Goal: Task Accomplishment & Management: Use online tool/utility

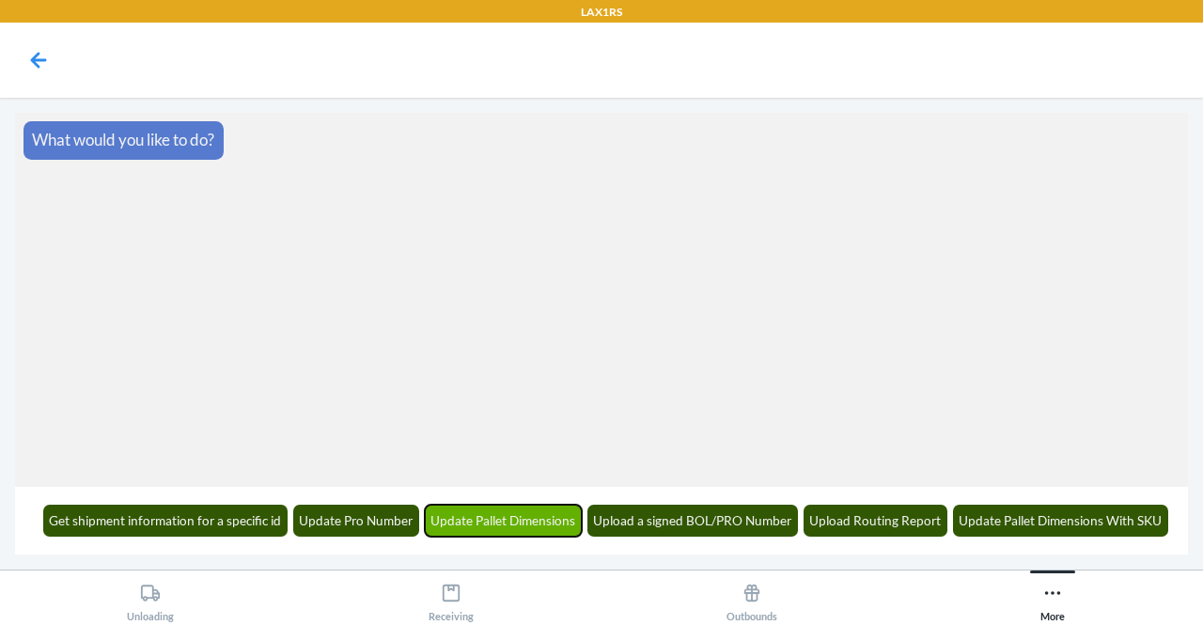
click at [502, 518] on button "Update Pallet Dimensions" at bounding box center [504, 521] width 158 height 32
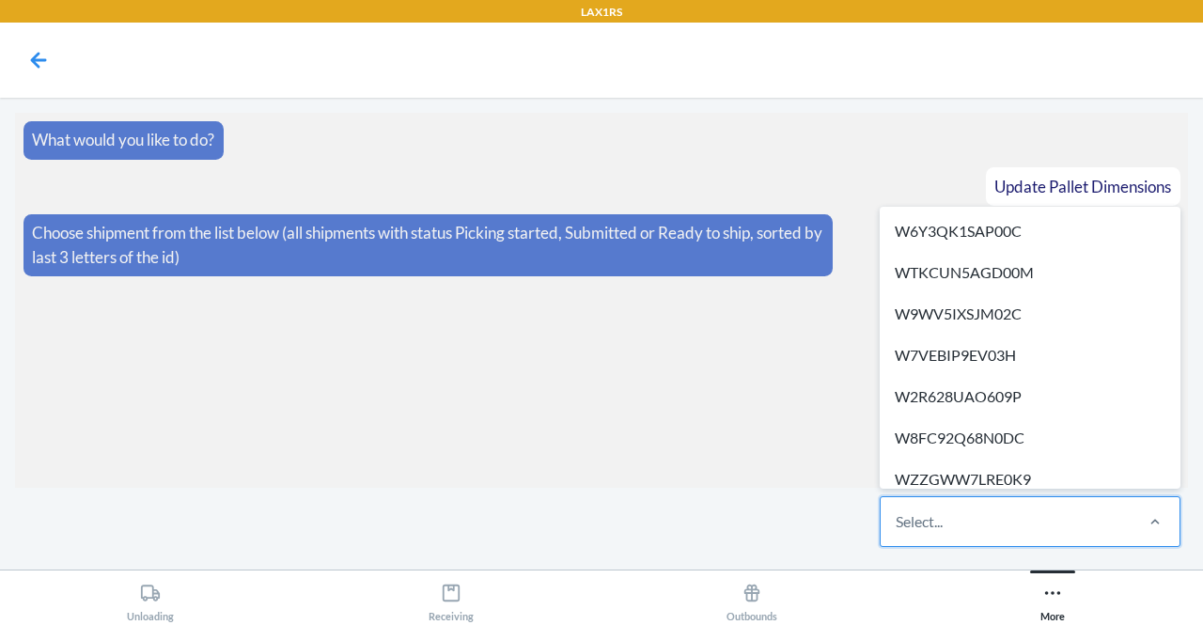
click at [1071, 517] on div "Select..." at bounding box center [1006, 521] width 250 height 49
click at [897, 517] on input "option W6Y3QK1SAP00C focused, 1 of 299. 299 results available. Use Up and Down …" at bounding box center [897, 521] width 2 height 23
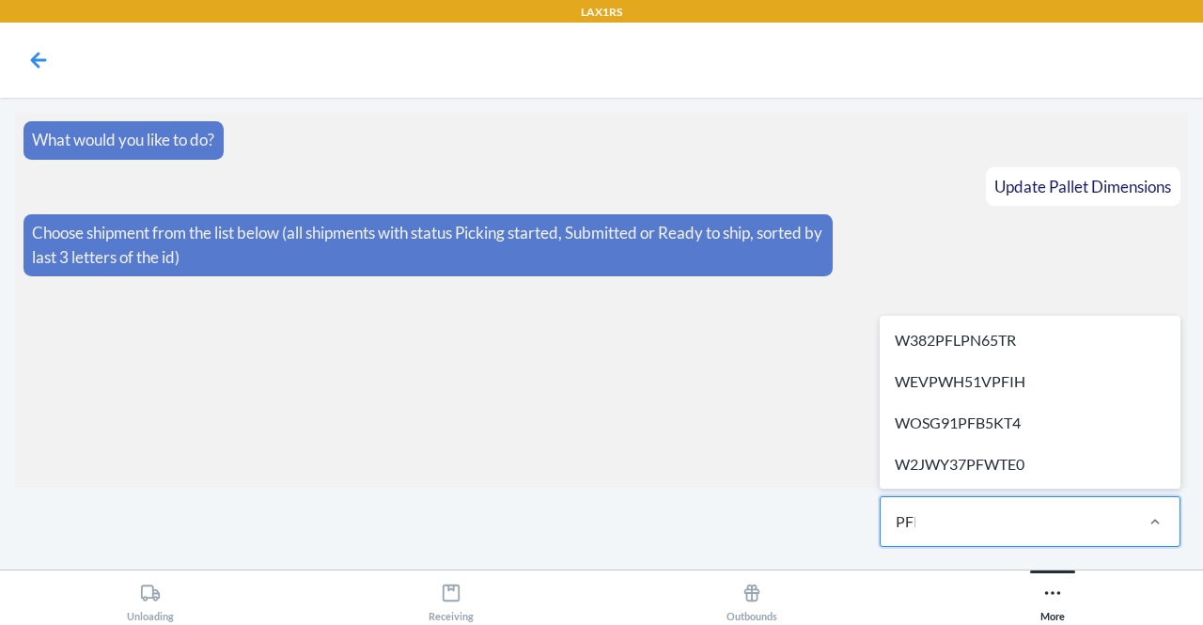
type input "PFIH"
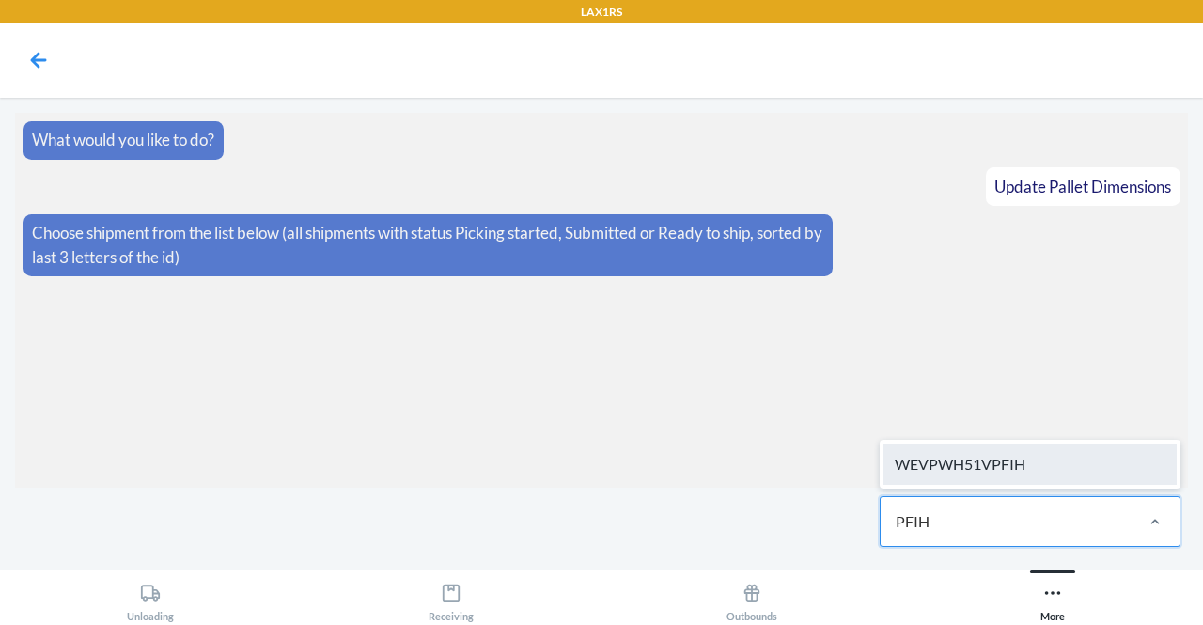
click at [1056, 469] on div "WEVPWH51VPFIH" at bounding box center [1029, 464] width 293 height 41
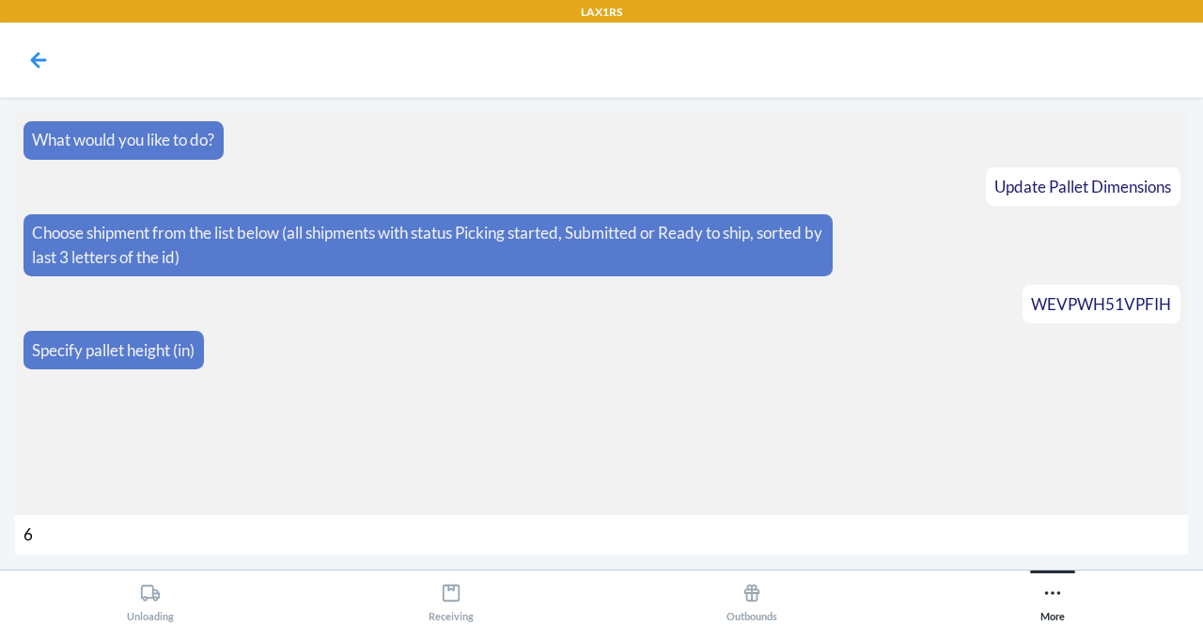
type input "61"
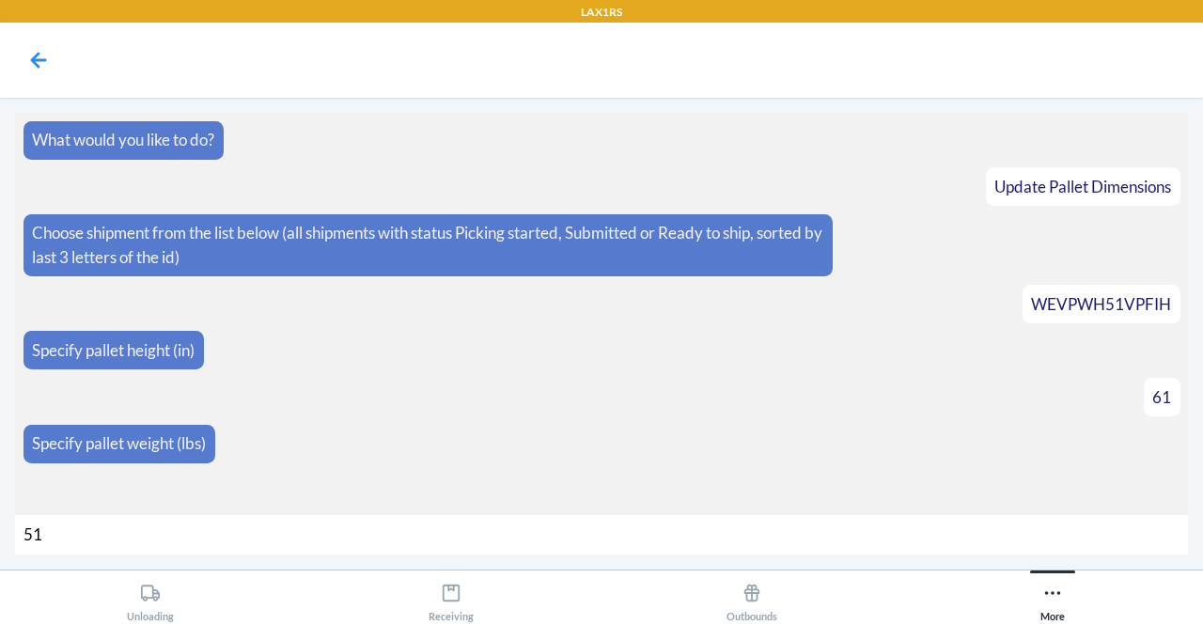
type input "516"
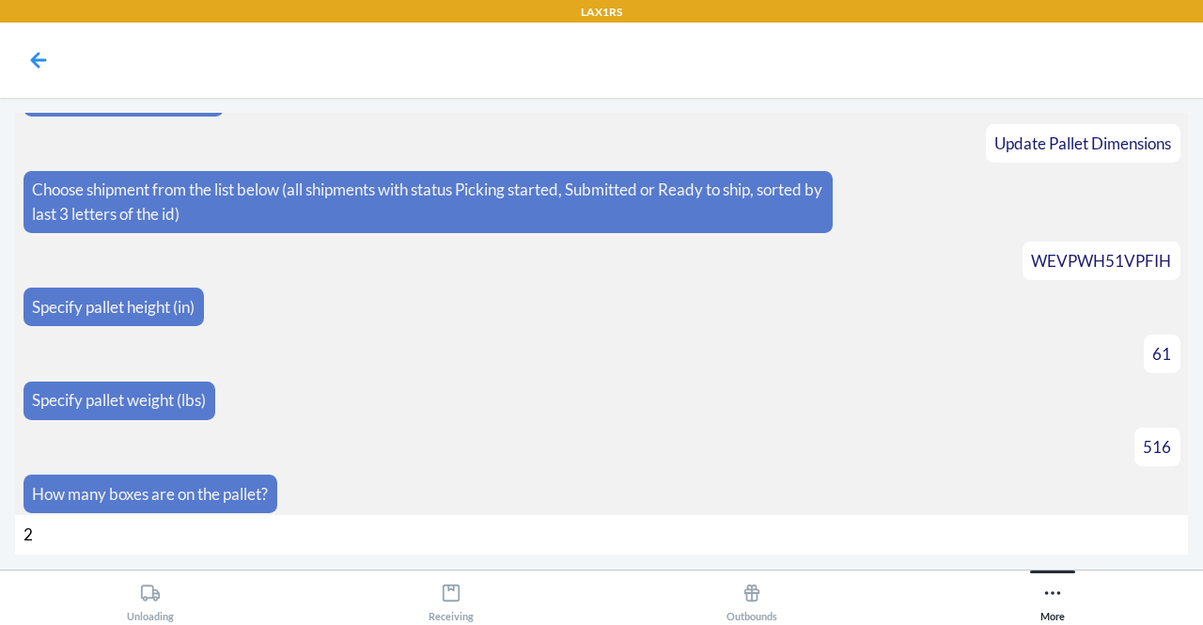
type input "28"
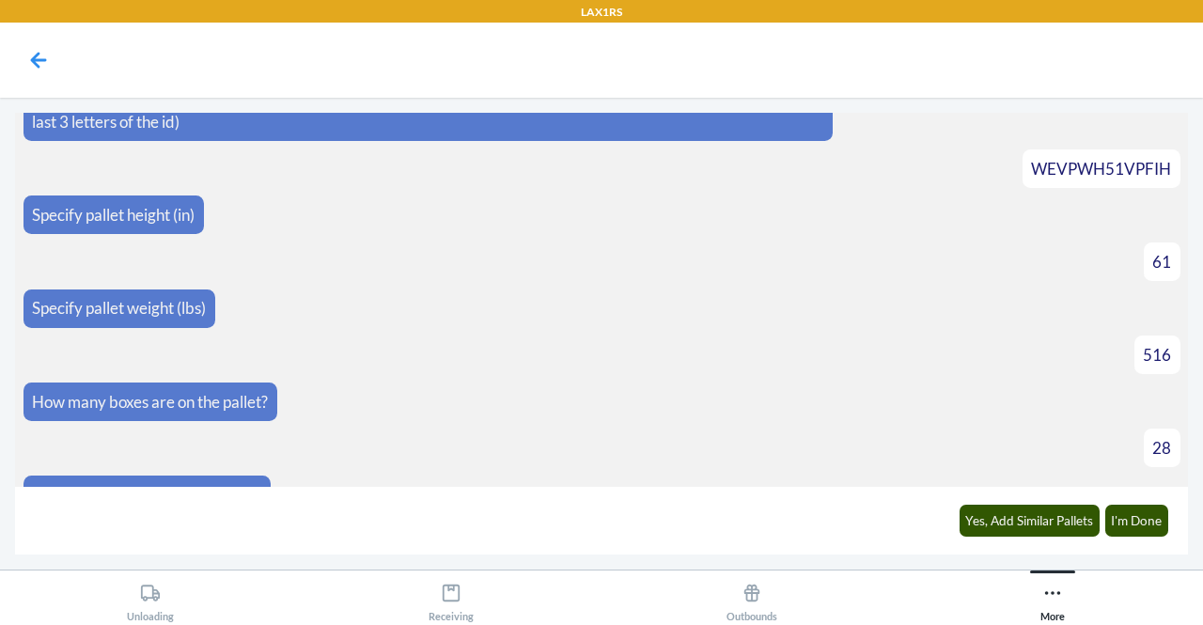
scroll to position [163, 0]
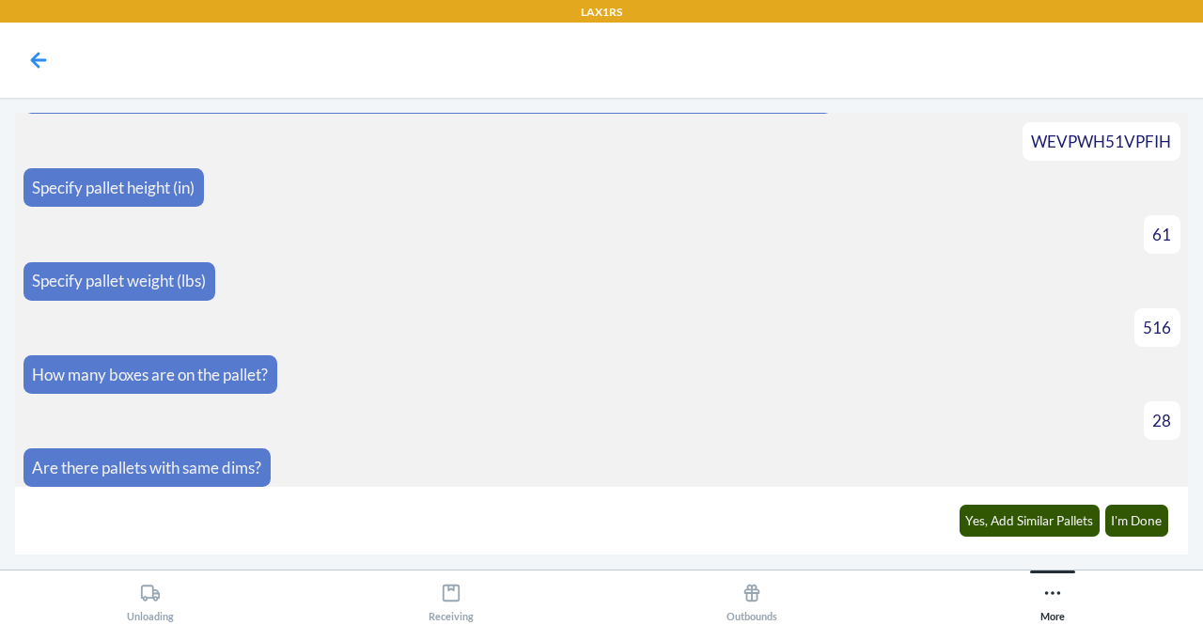
click at [1056, 469] on article "Are there pallets with same dims?" at bounding box center [601, 467] width 1157 height 39
click at [1139, 512] on button "I'm Done" at bounding box center [1137, 521] width 64 height 32
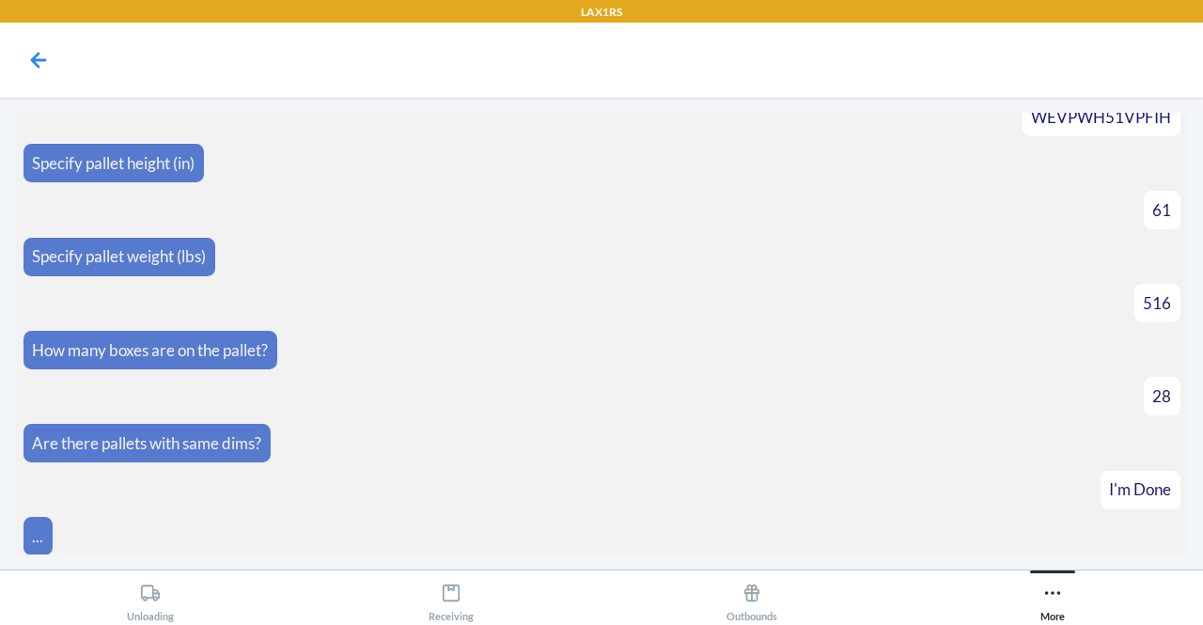
scroll to position [374, 0]
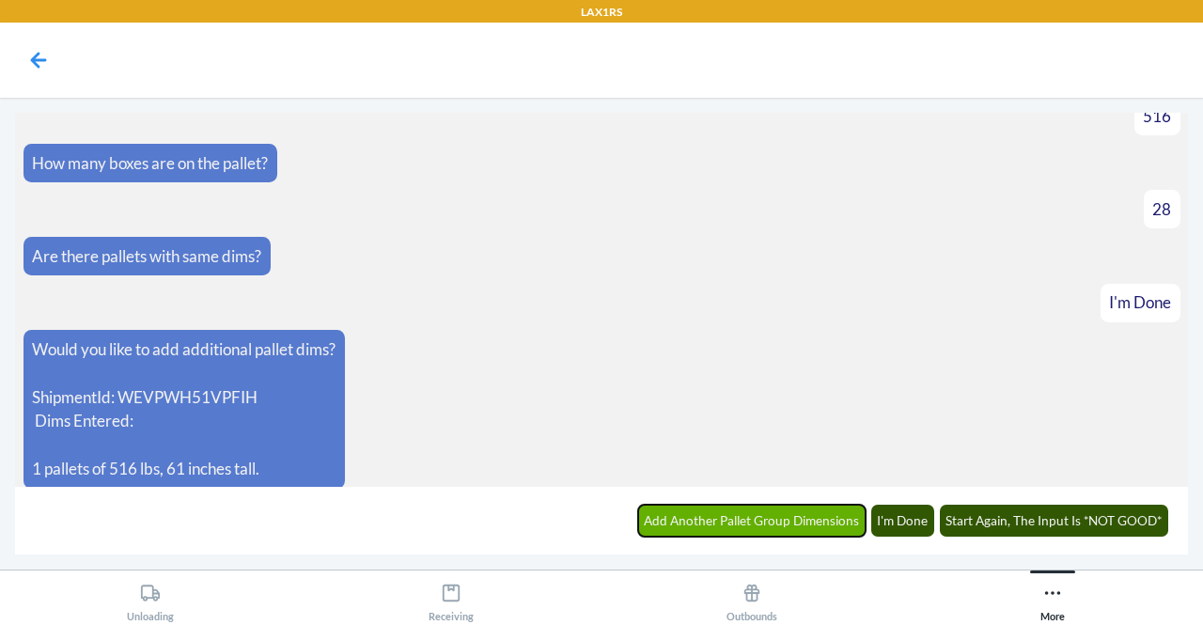
click at [767, 518] on button "Add Another Pallet Group Dimensions" at bounding box center [752, 521] width 228 height 32
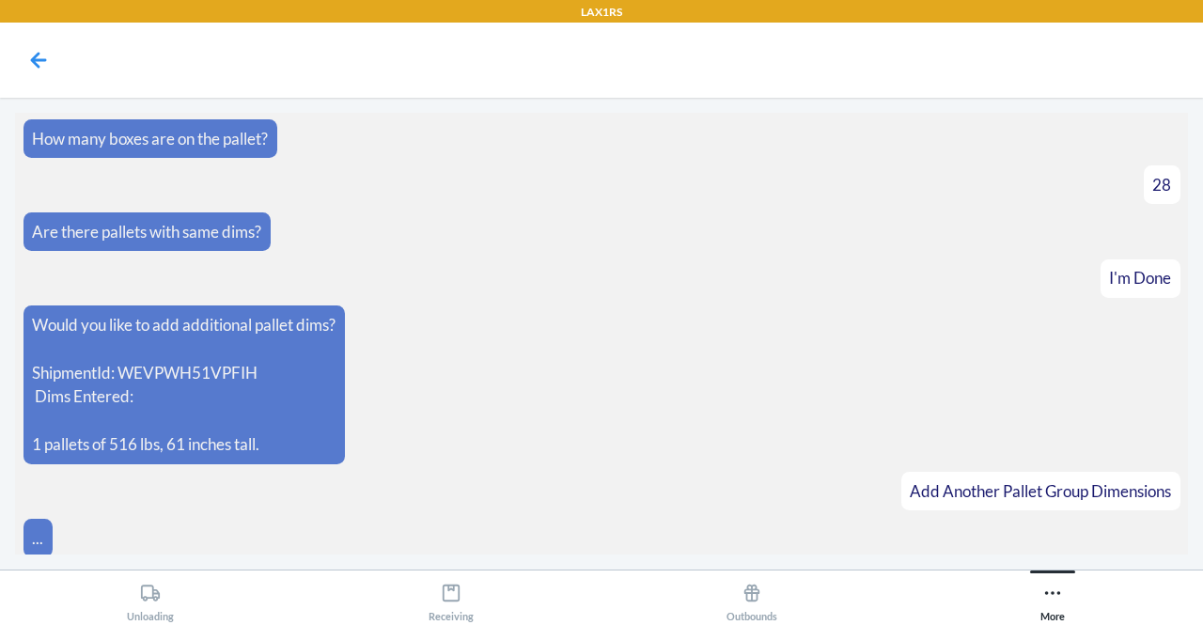
scroll to position [439, 0]
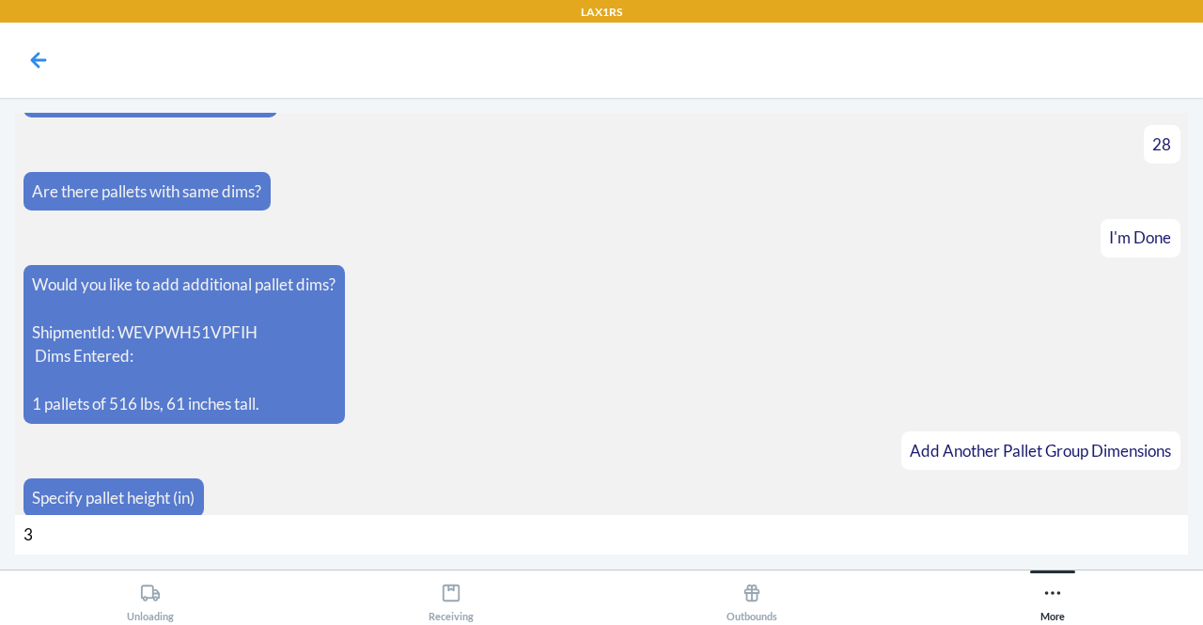
type input "38"
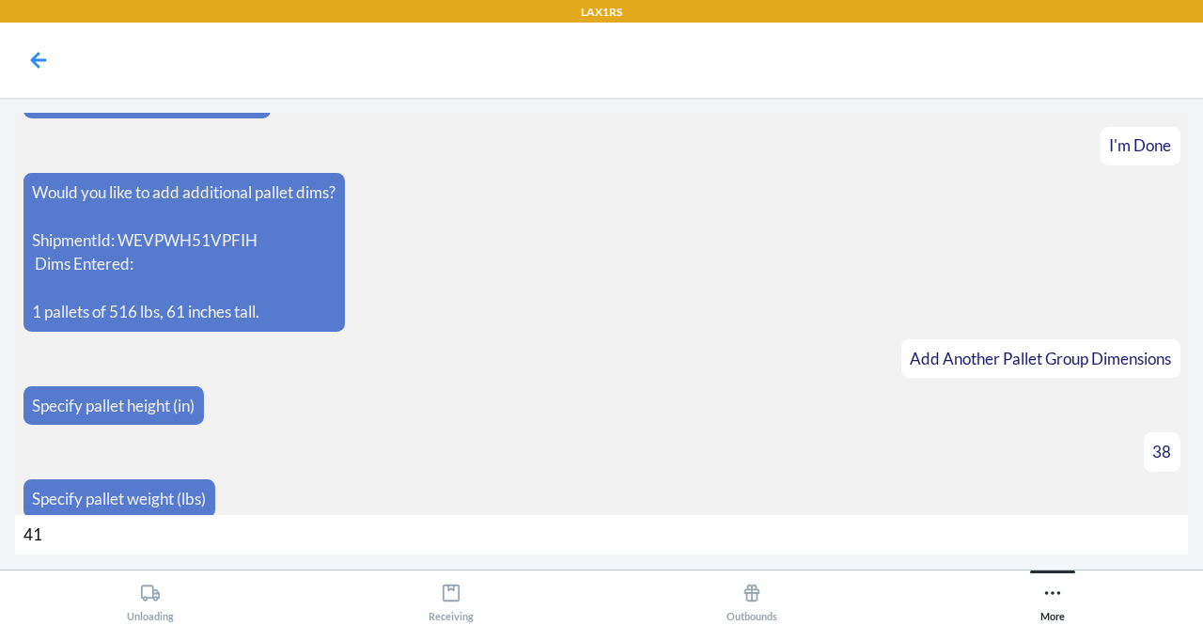
type input "418"
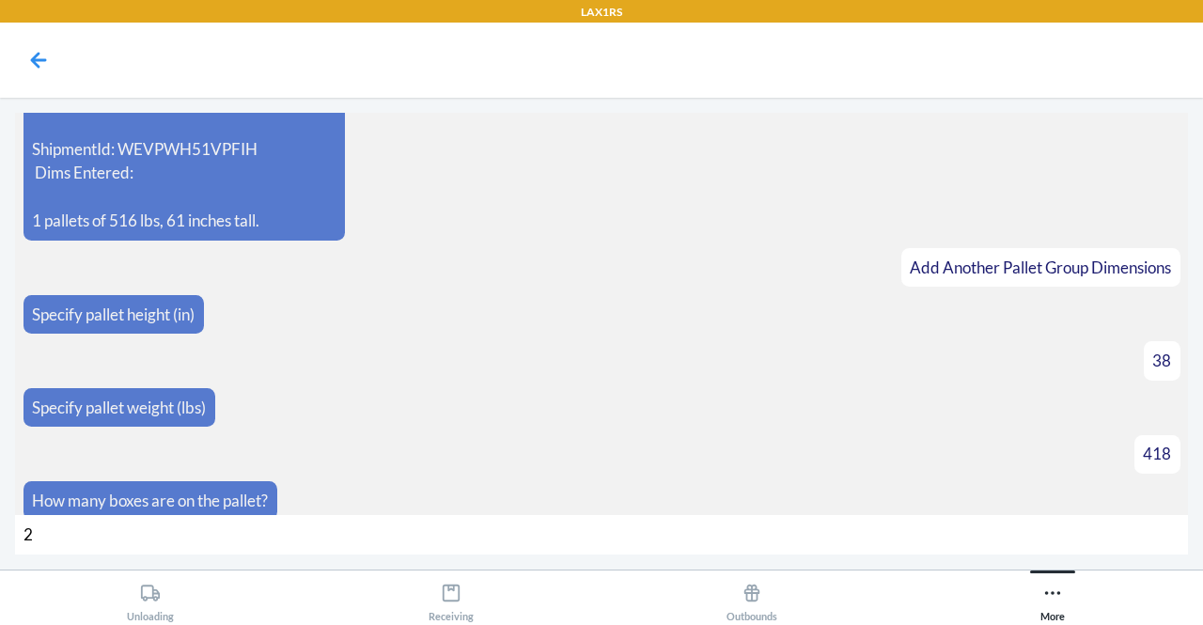
type input "27"
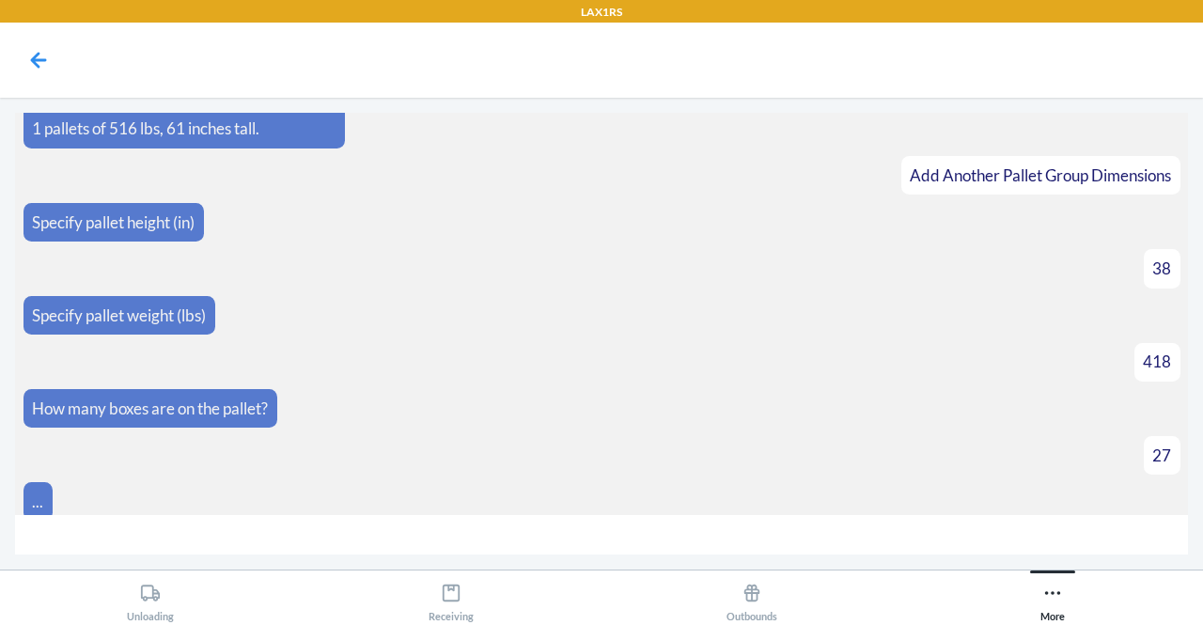
scroll to position [742, 0]
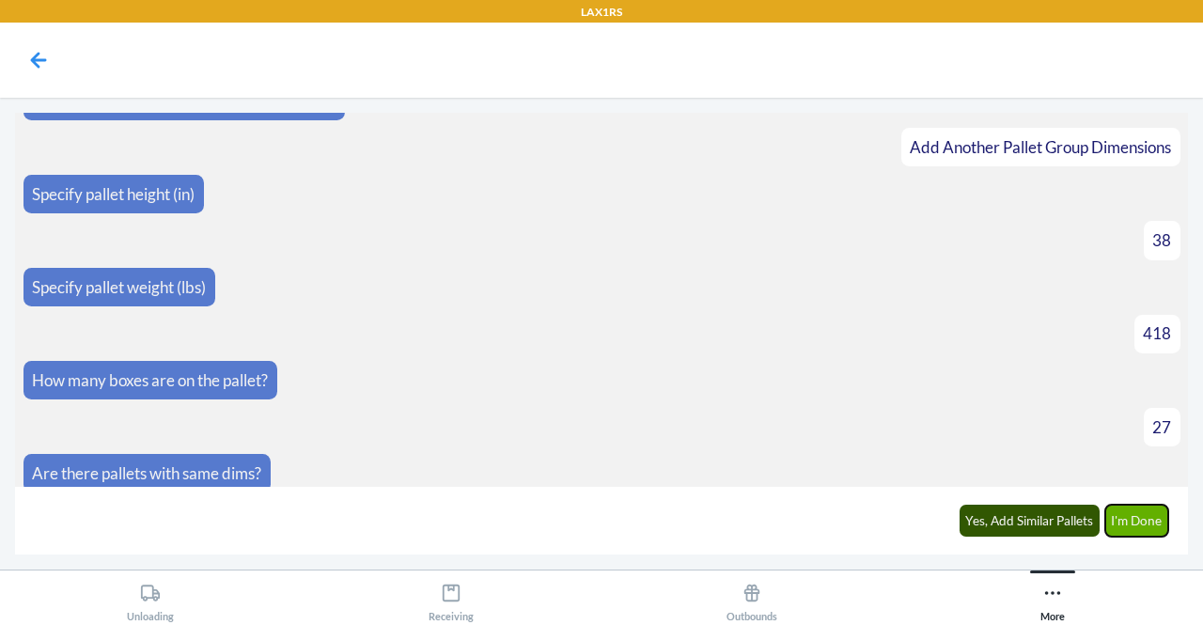
click at [1128, 525] on button "I'm Done" at bounding box center [1137, 521] width 64 height 32
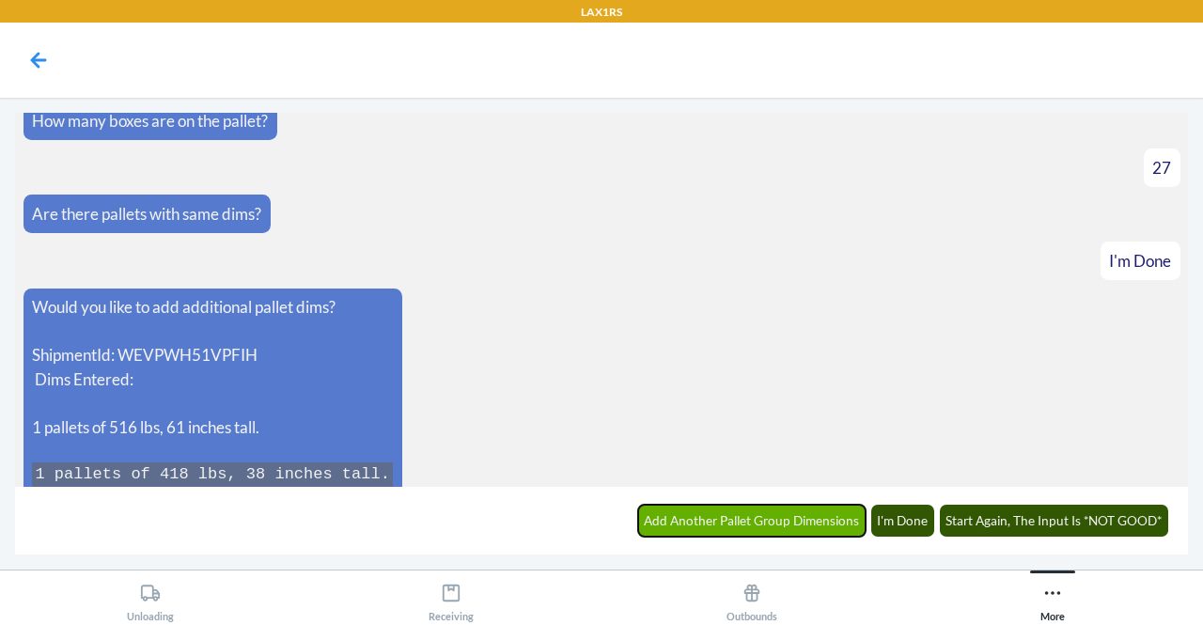
click at [731, 516] on button "Add Another Pallet Group Dimensions" at bounding box center [752, 521] width 228 height 32
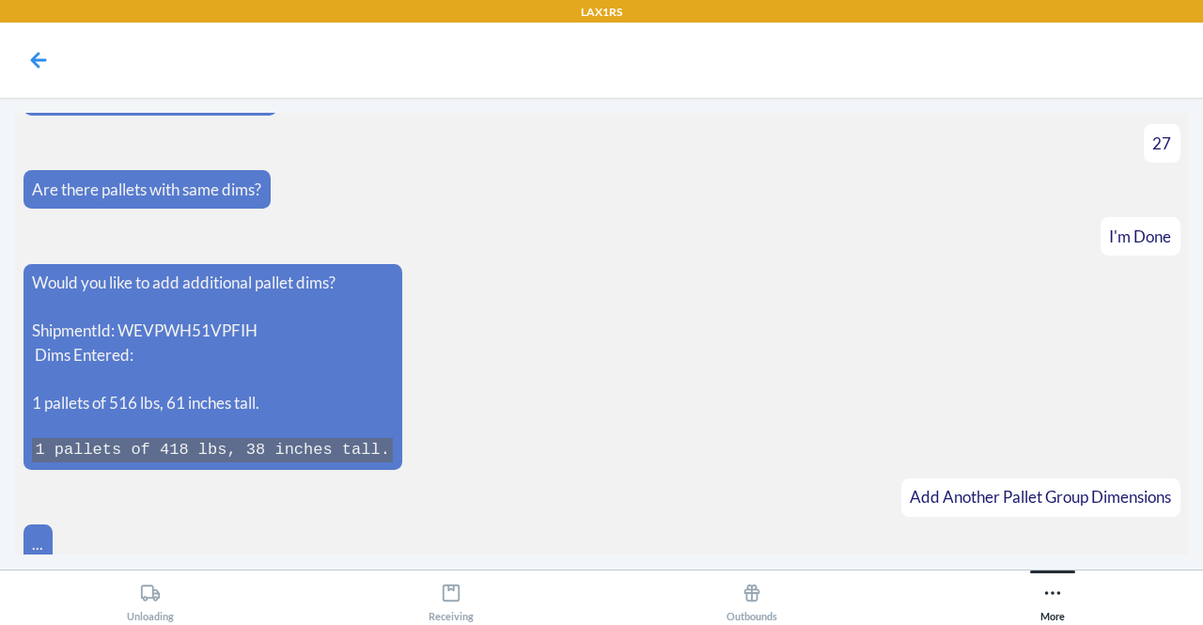
scroll to position [1066, 0]
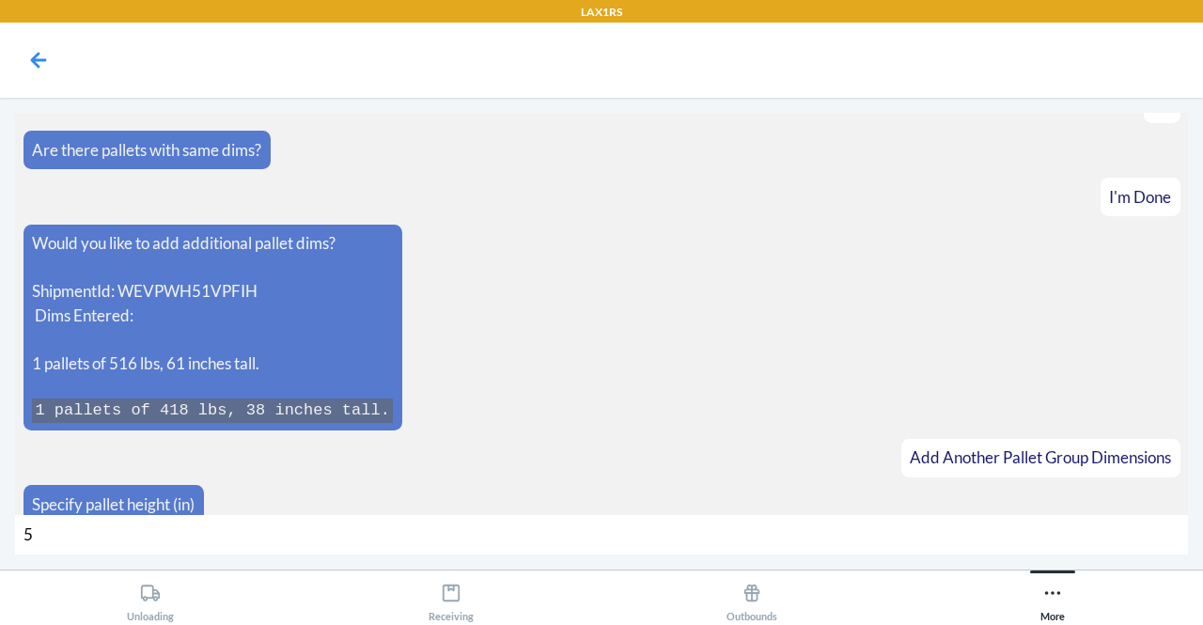
type input "54"
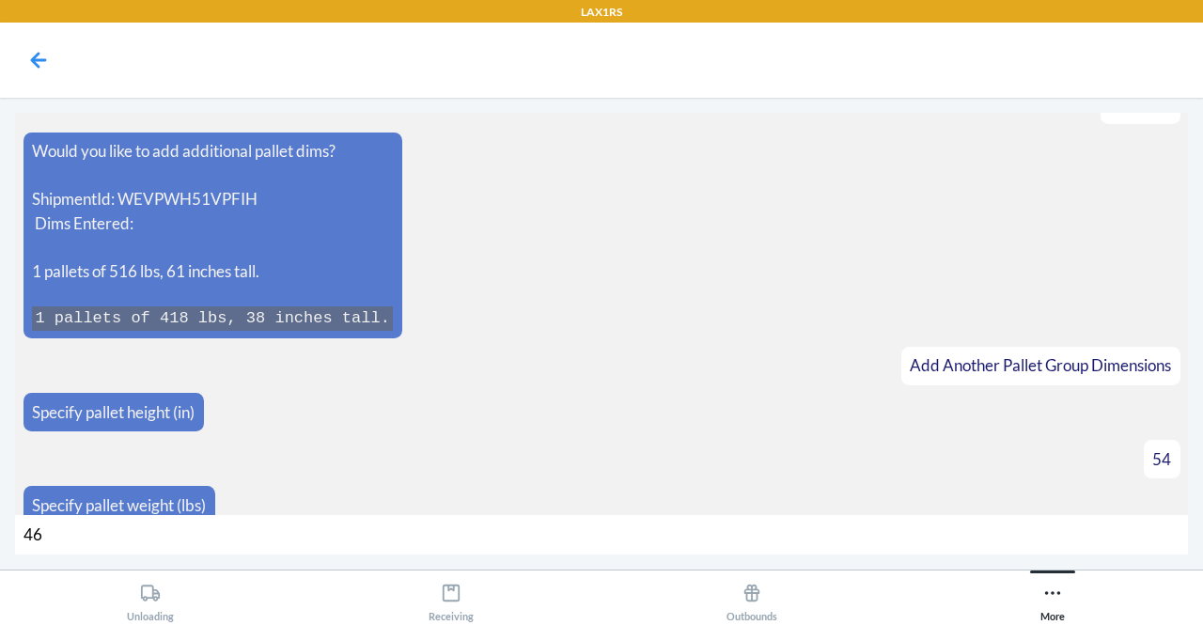
type input "466"
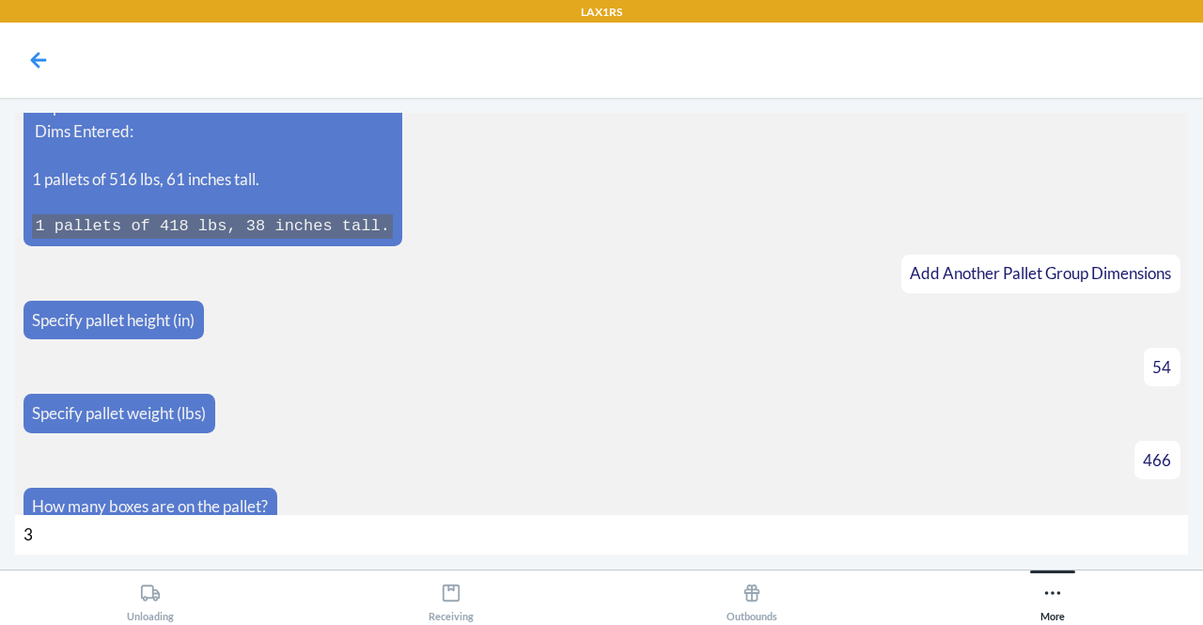
type input "32"
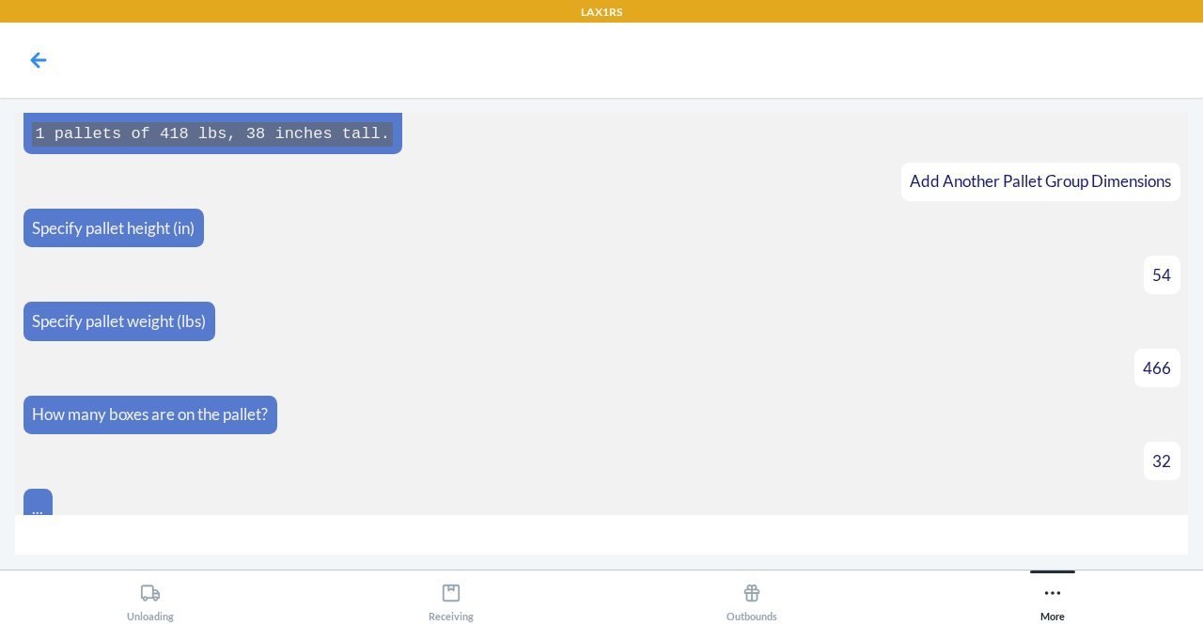
scroll to position [1370, 0]
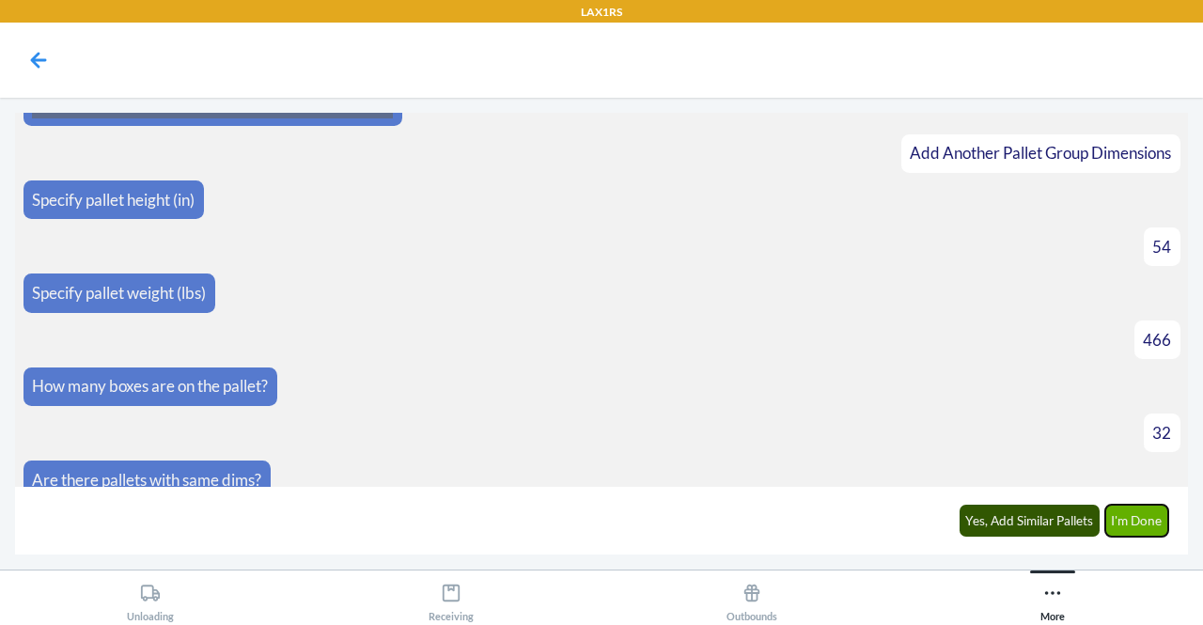
click at [1150, 518] on button "I'm Done" at bounding box center [1137, 521] width 64 height 32
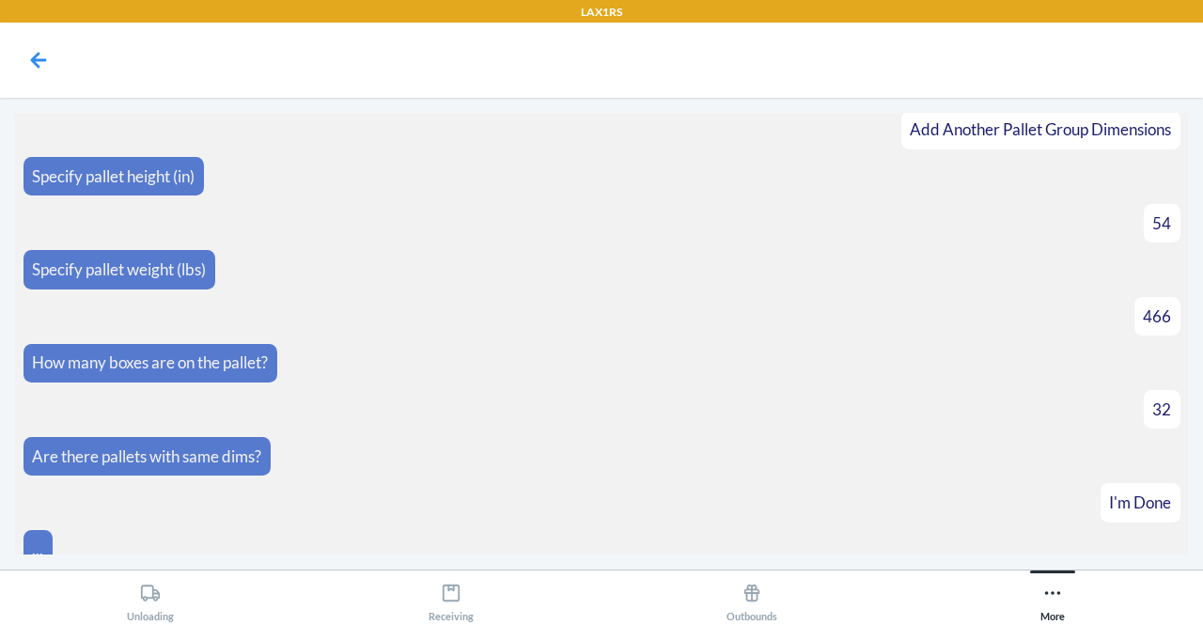
scroll to position [1725, 0]
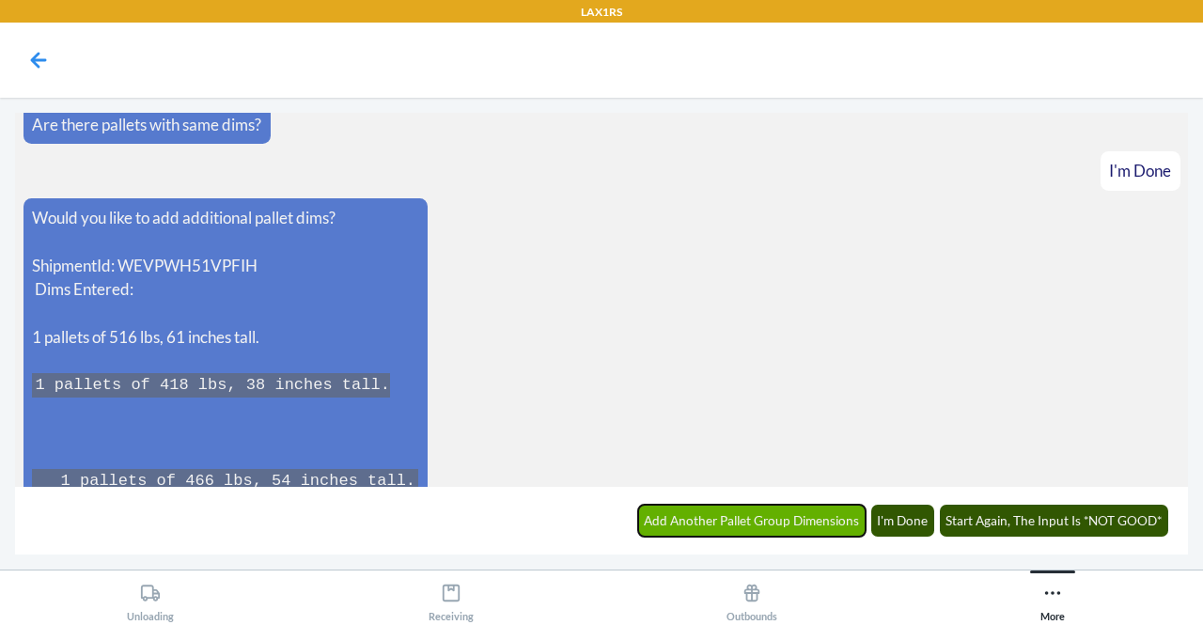
click at [709, 514] on button "Add Another Pallet Group Dimensions" at bounding box center [752, 521] width 228 height 32
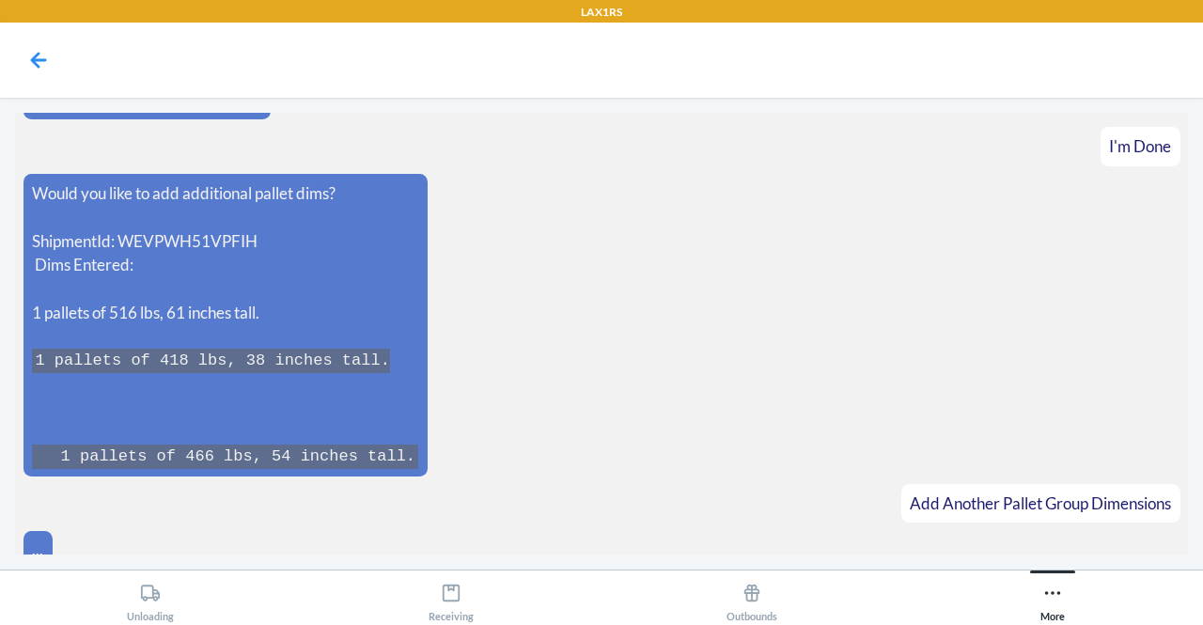
scroll to position [1789, 0]
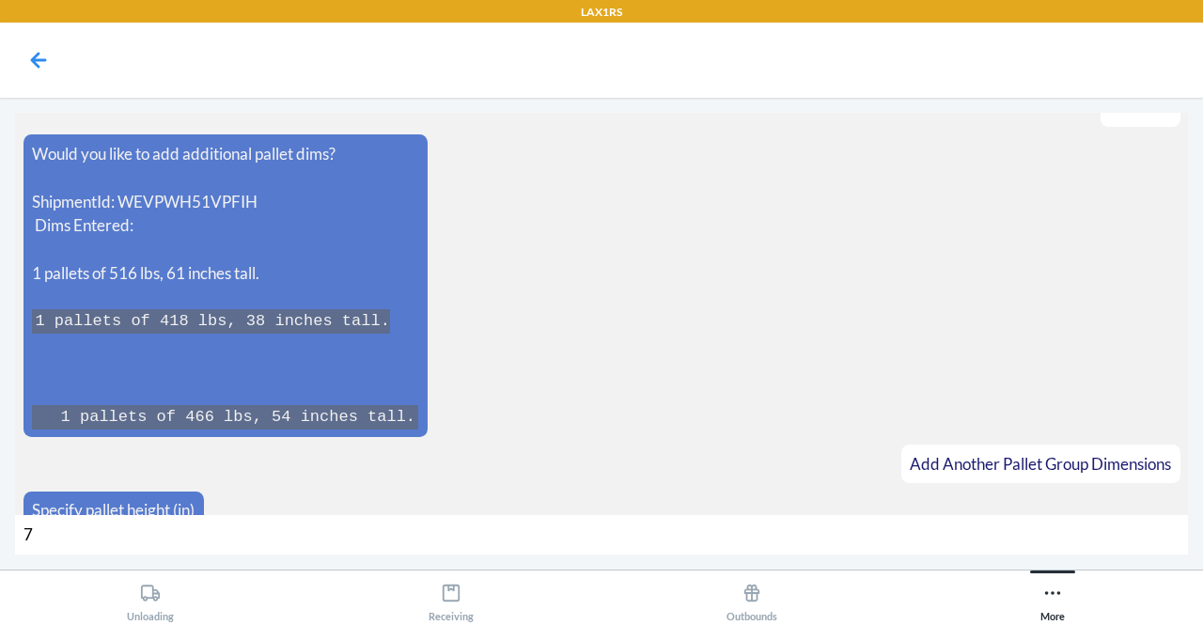
type input "72"
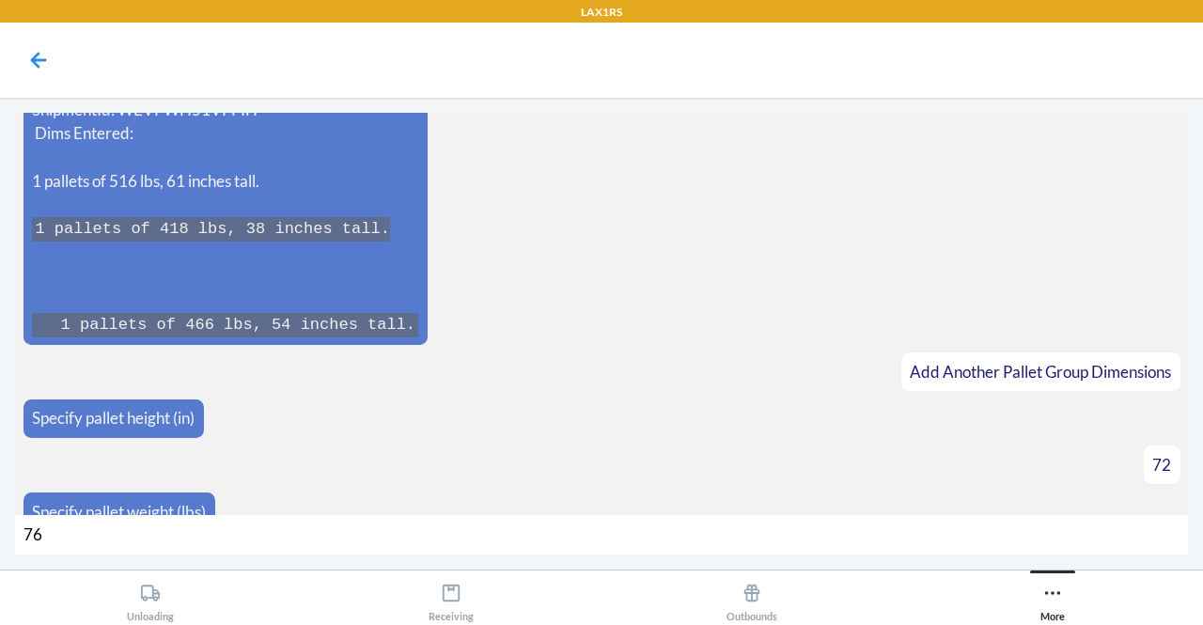
type input "762"
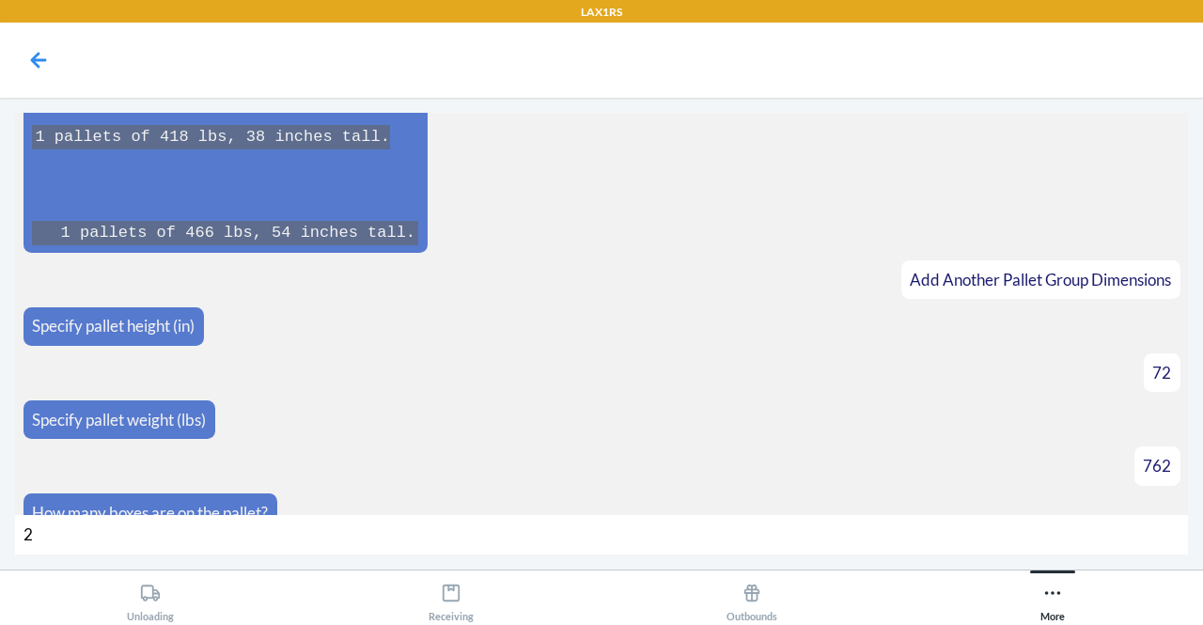
type input "28"
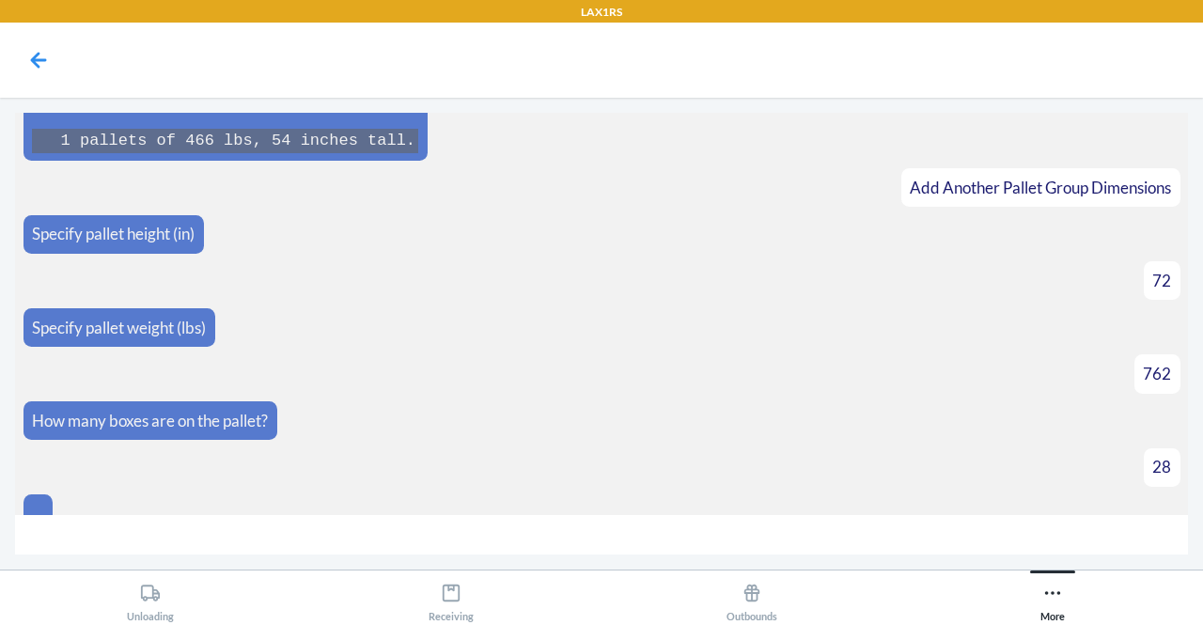
scroll to position [2093, 0]
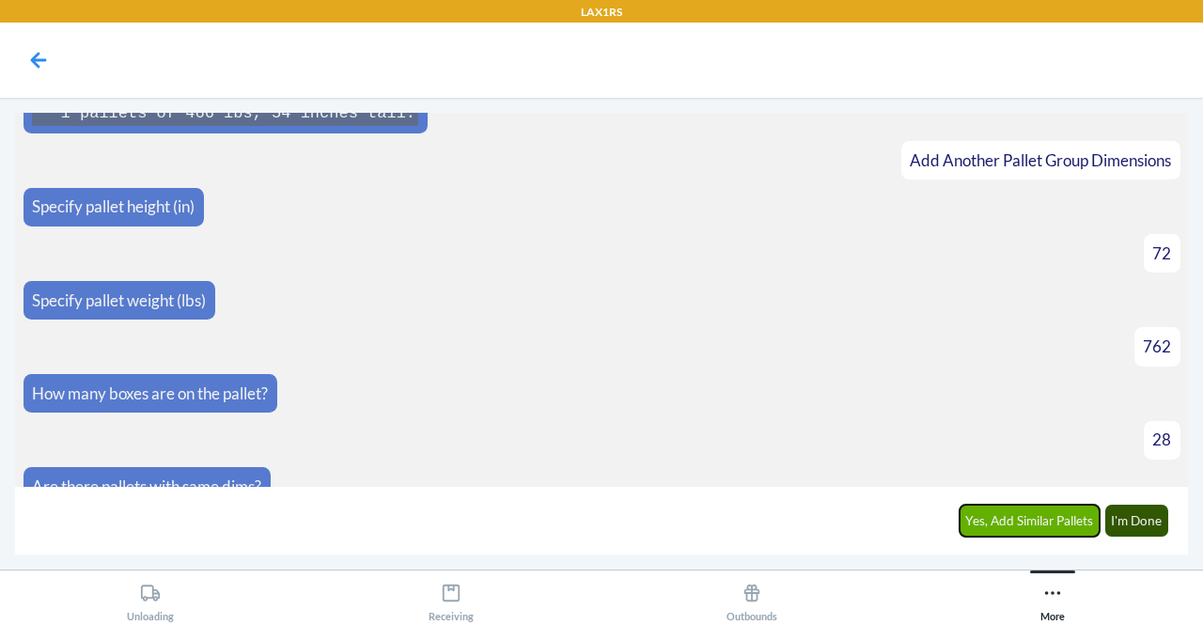
click at [1006, 513] on button "Yes, Add Similar Pallets" at bounding box center [1029, 521] width 141 height 32
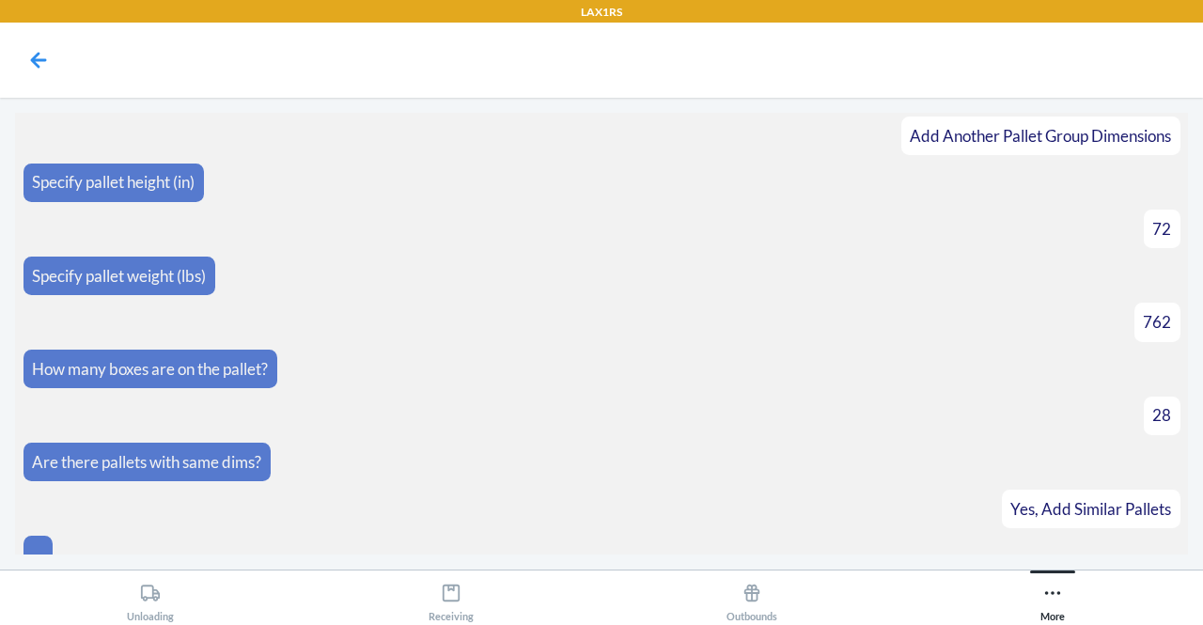
scroll to position [2158, 0]
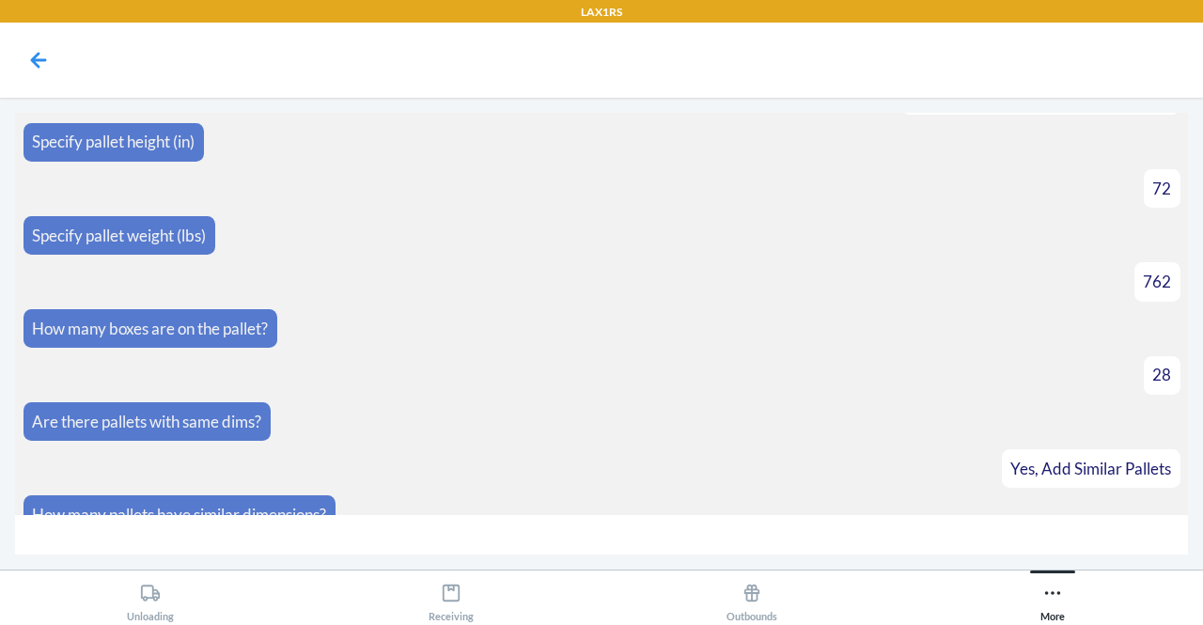
type input "3"
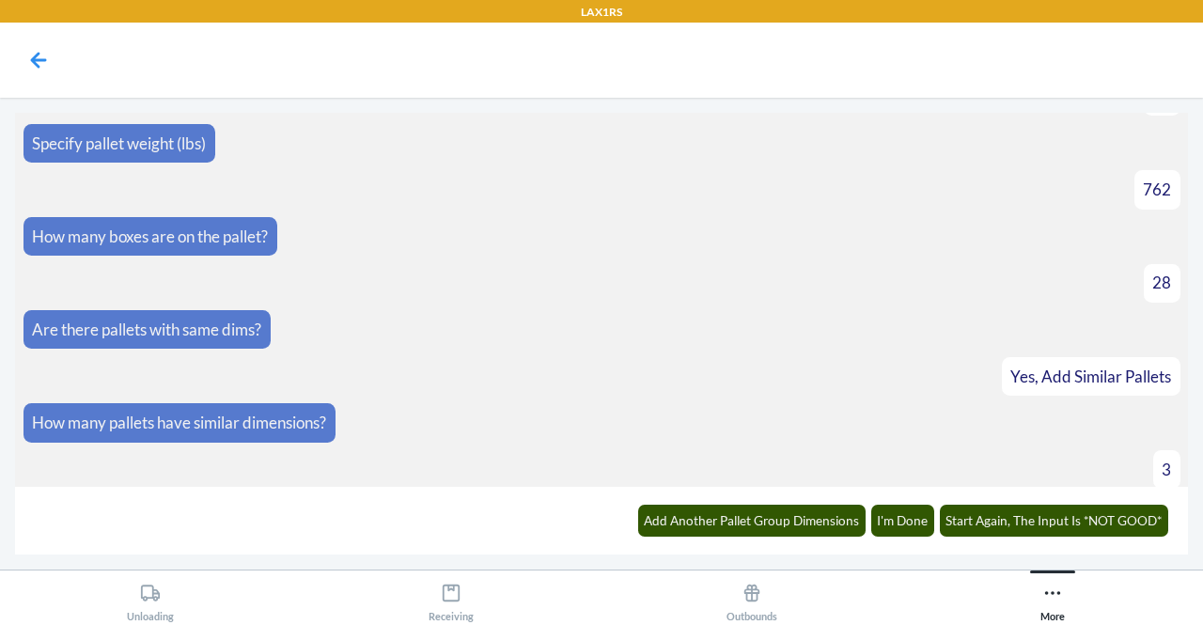
scroll to position [2605, 0]
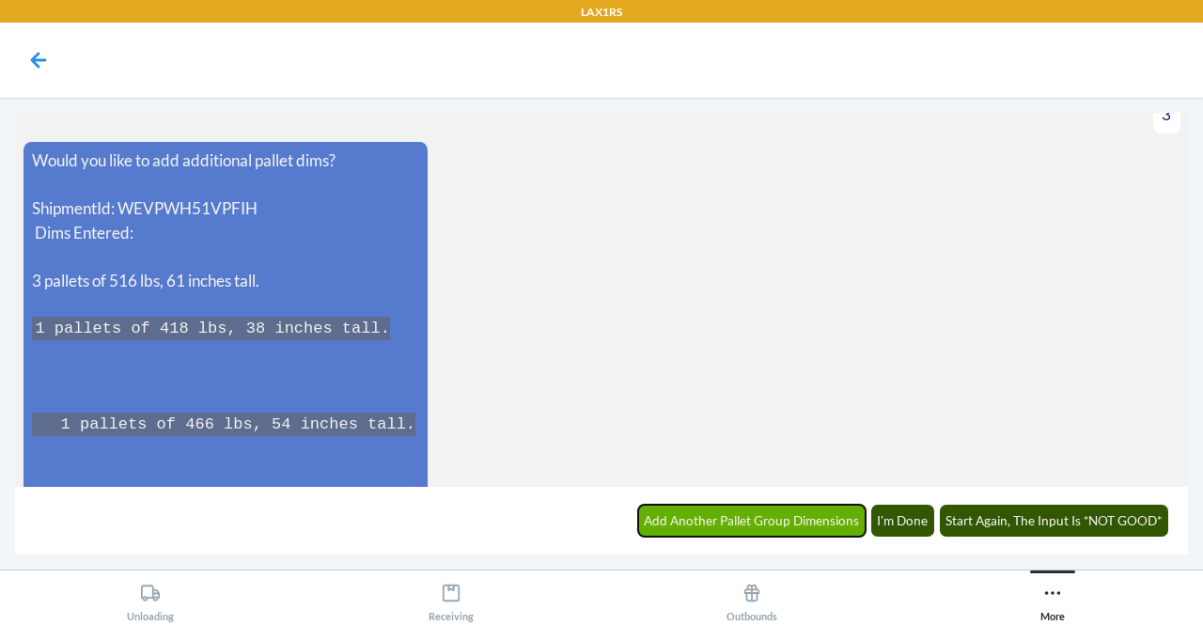
click at [785, 522] on button "Add Another Pallet Group Dimensions" at bounding box center [752, 521] width 228 height 32
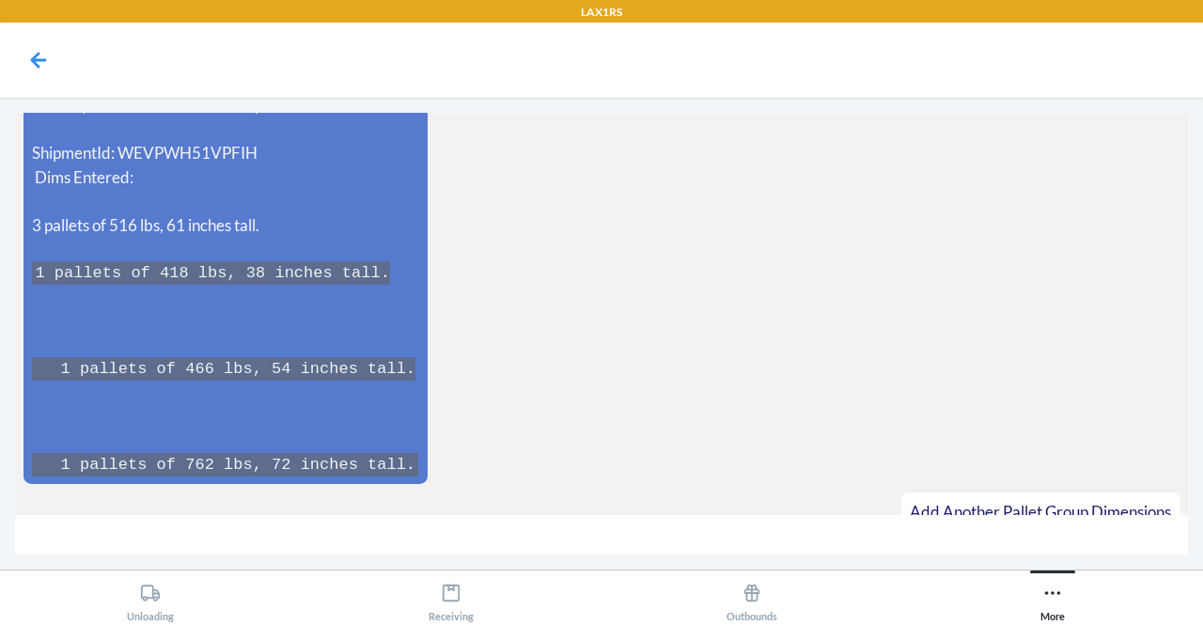
scroll to position [2701, 0]
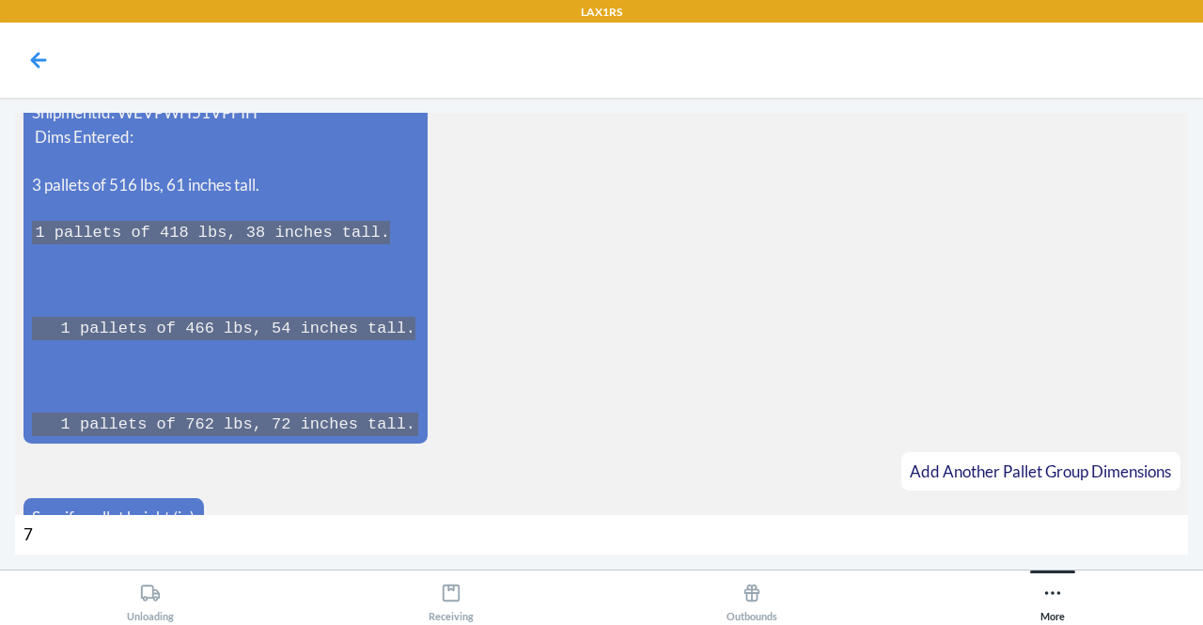
type input "72"
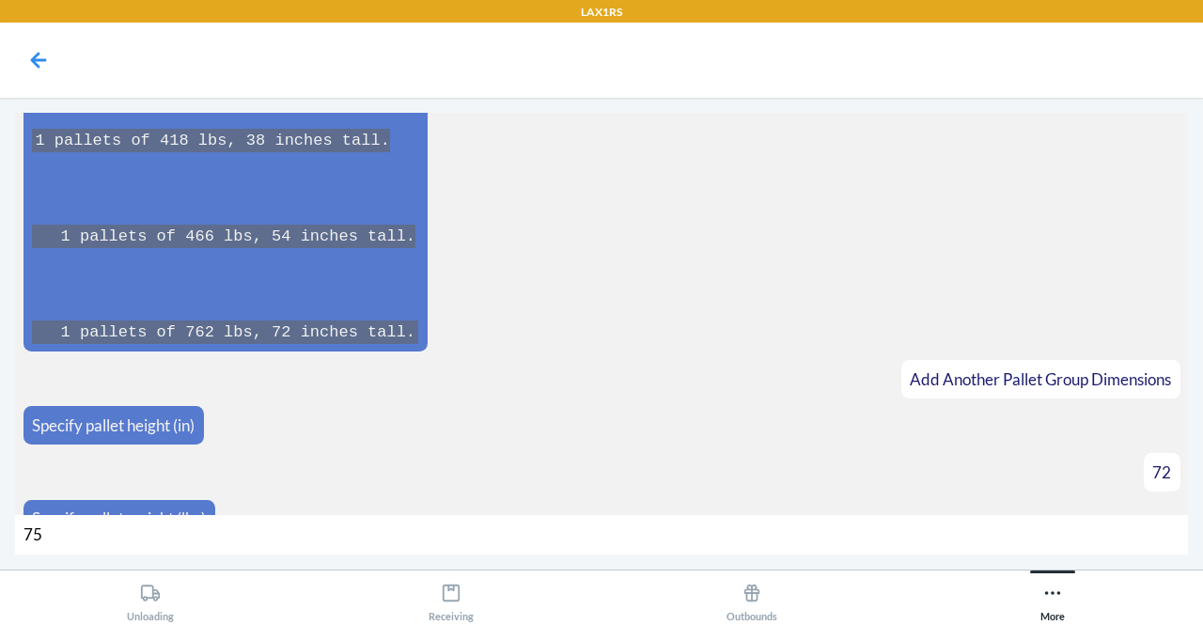
type input "754"
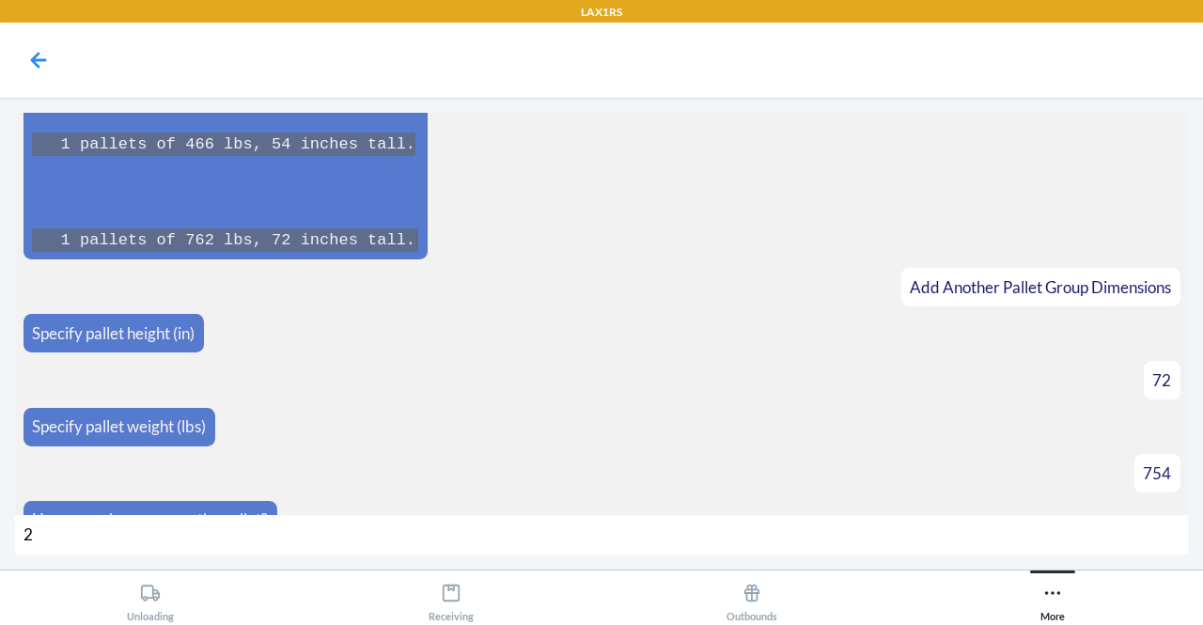
type input "28"
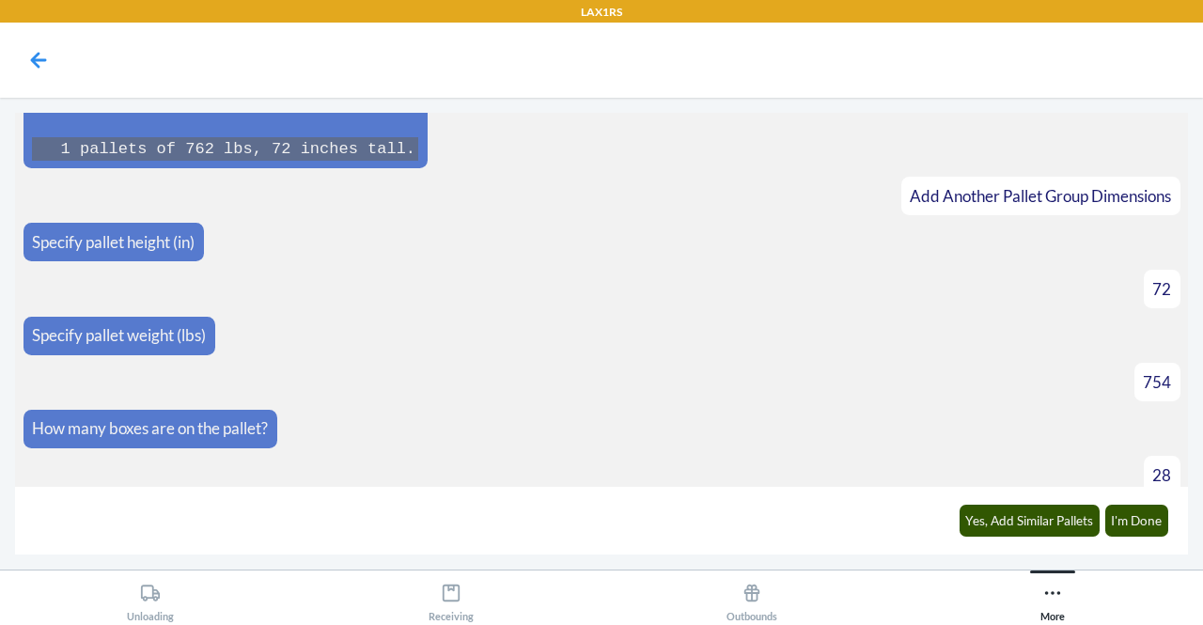
scroll to position [3003, 0]
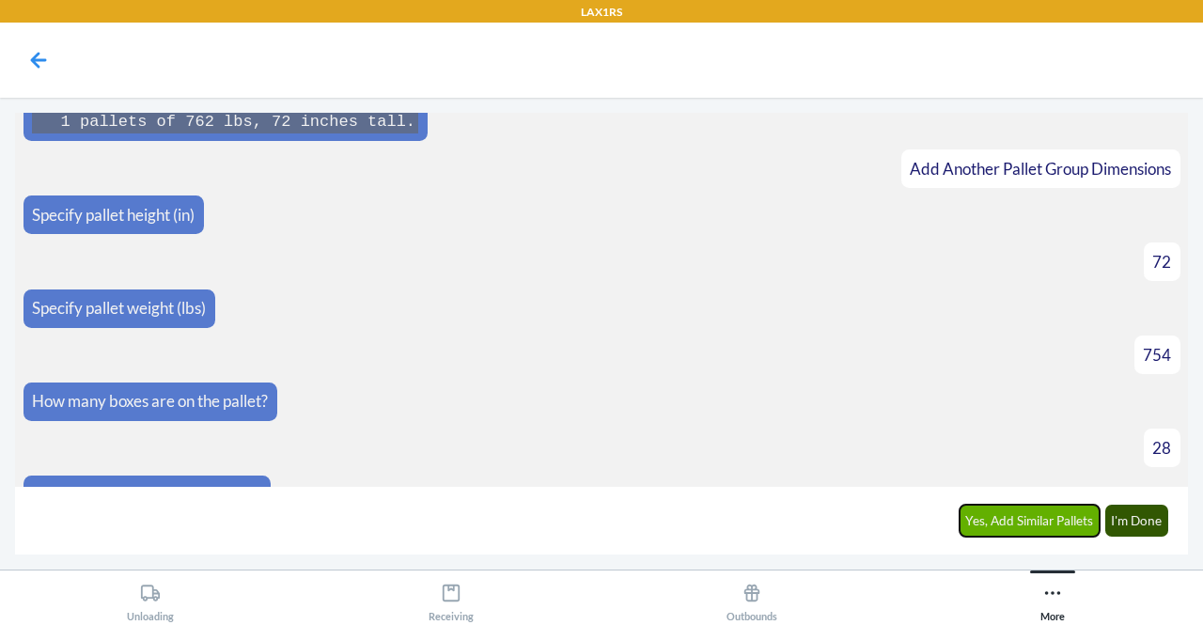
click at [1026, 508] on button "Yes, Add Similar Pallets" at bounding box center [1029, 521] width 141 height 32
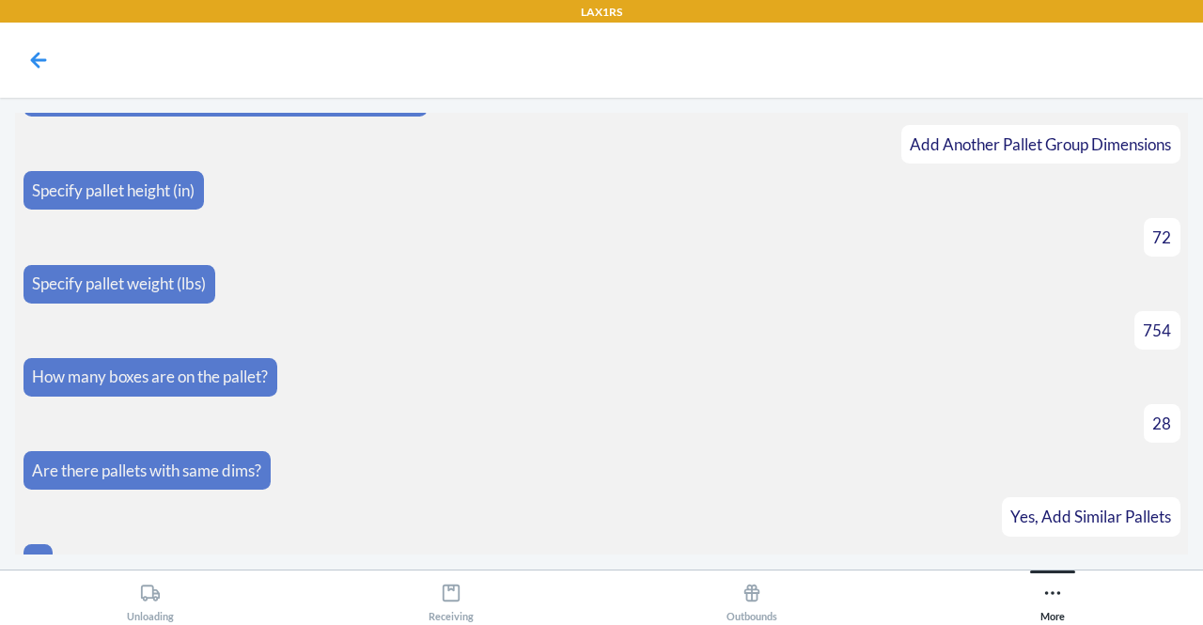
scroll to position [3068, 0]
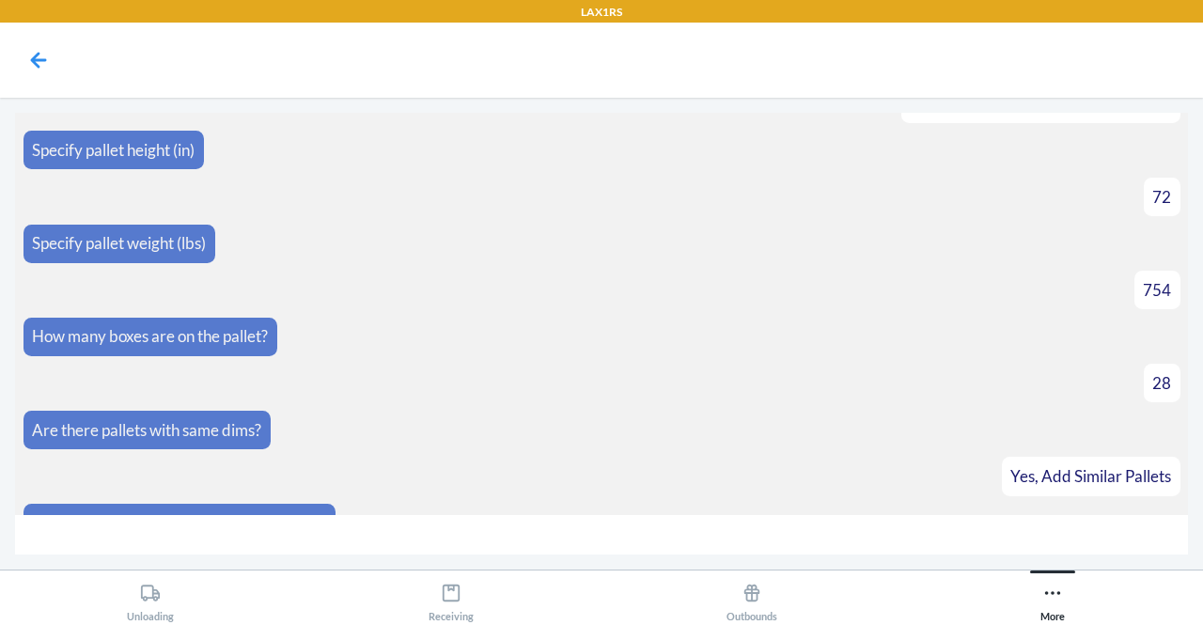
type input "2"
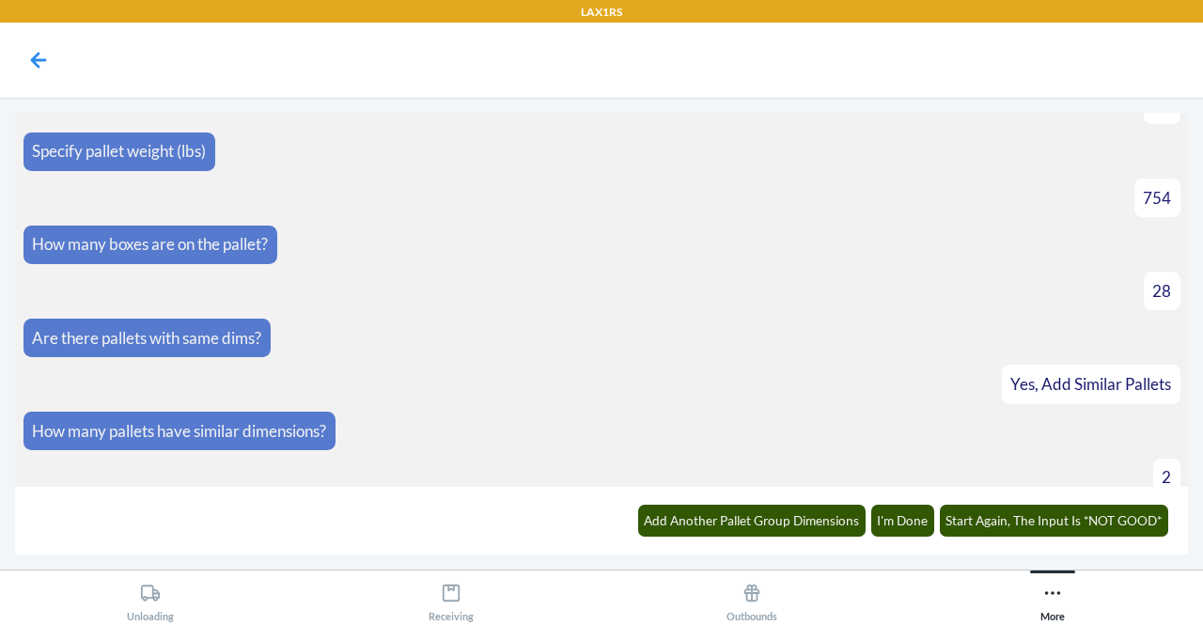
scroll to position [3516, 0]
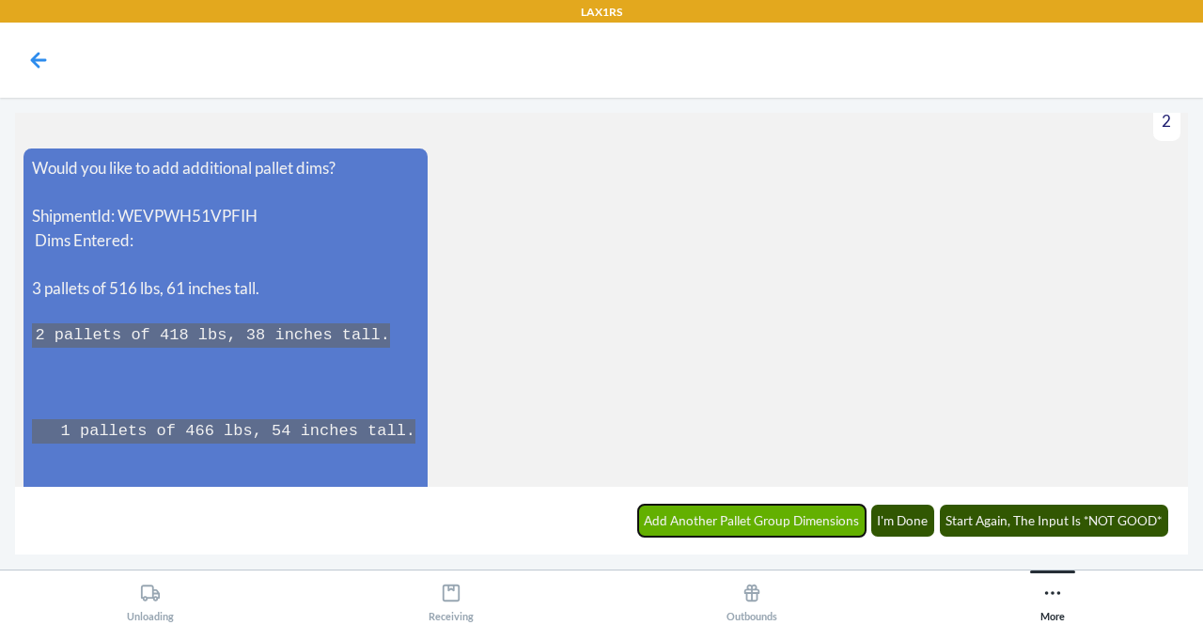
click at [763, 523] on button "Add Another Pallet Group Dimensions" at bounding box center [752, 521] width 228 height 32
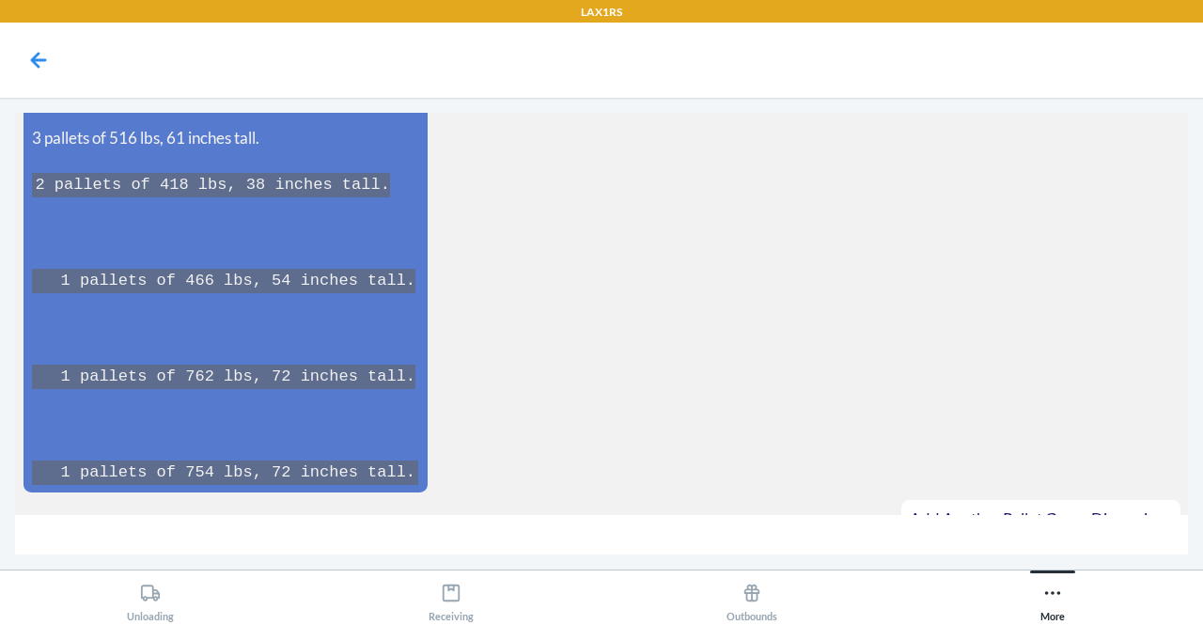
scroll to position [3707, 0]
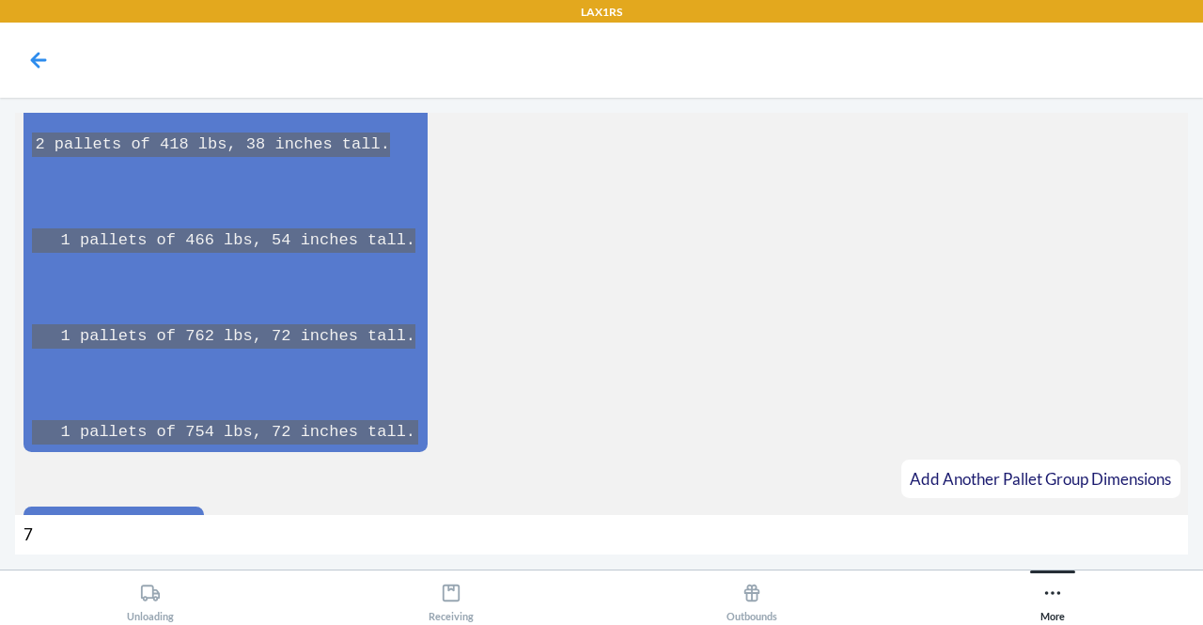
type input "72"
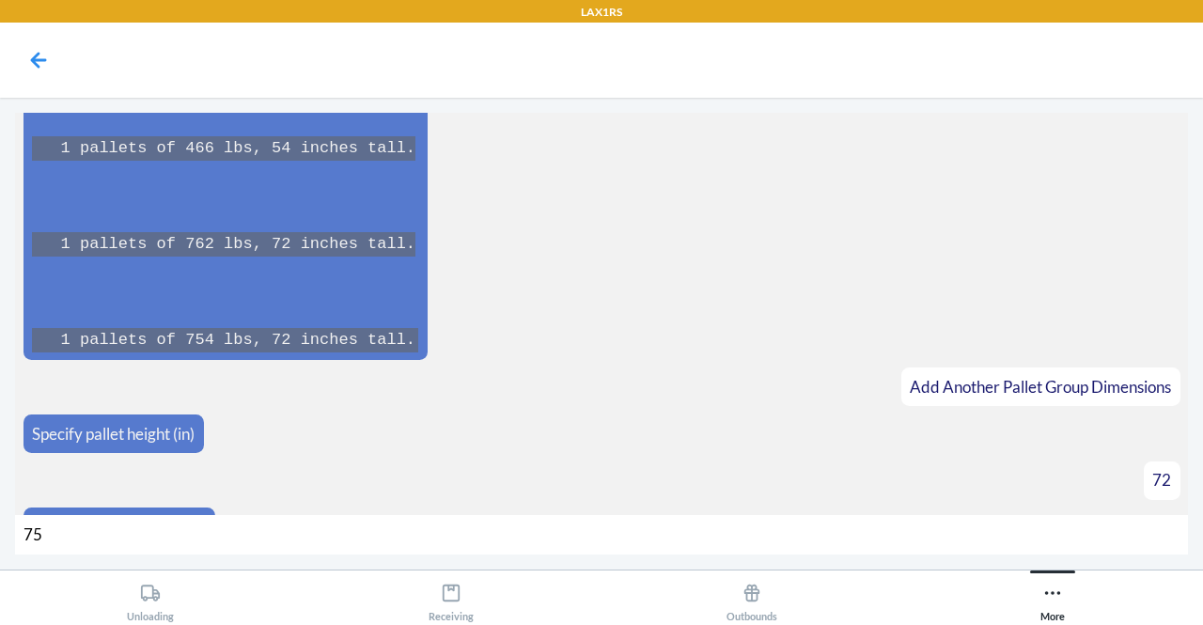
type input "758"
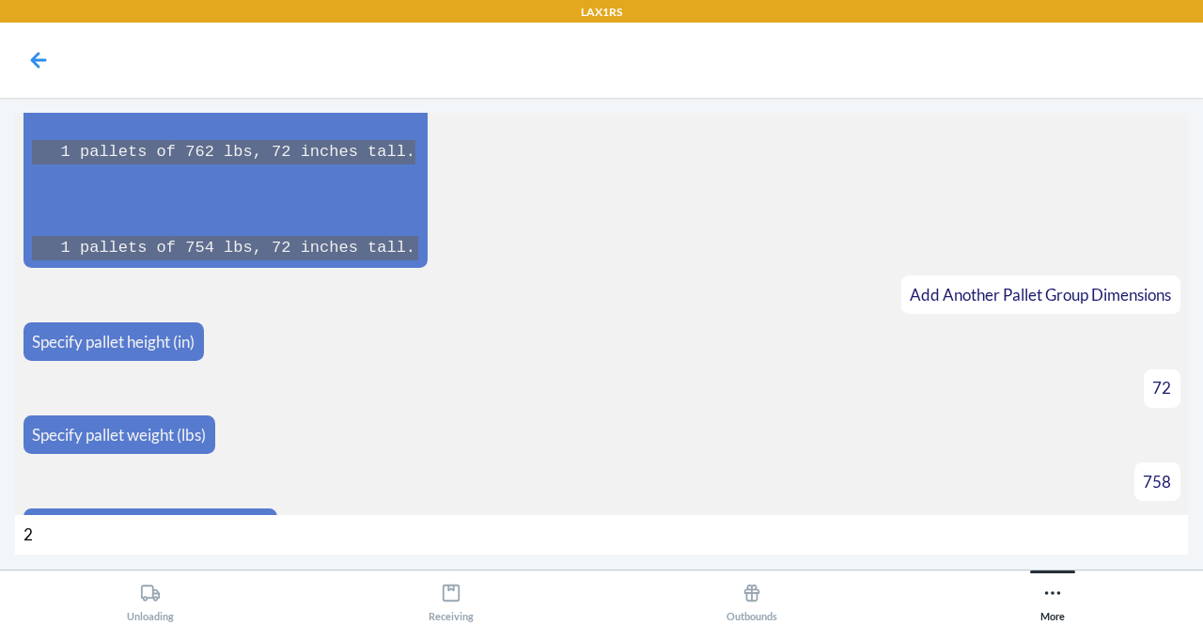
type input "28"
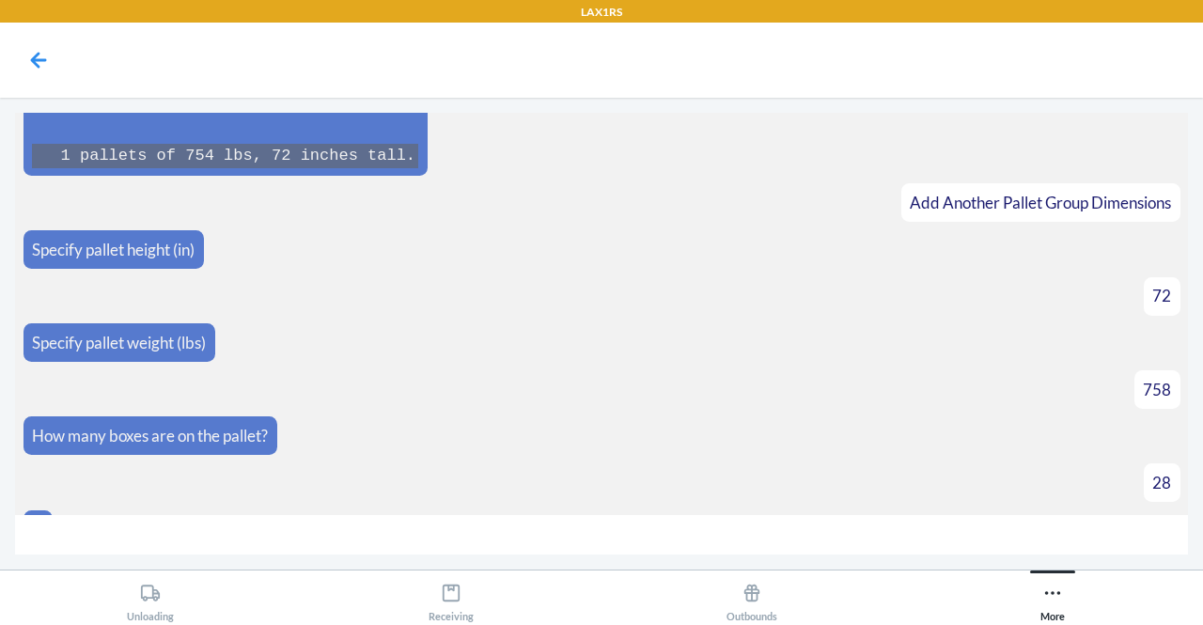
scroll to position [4011, 0]
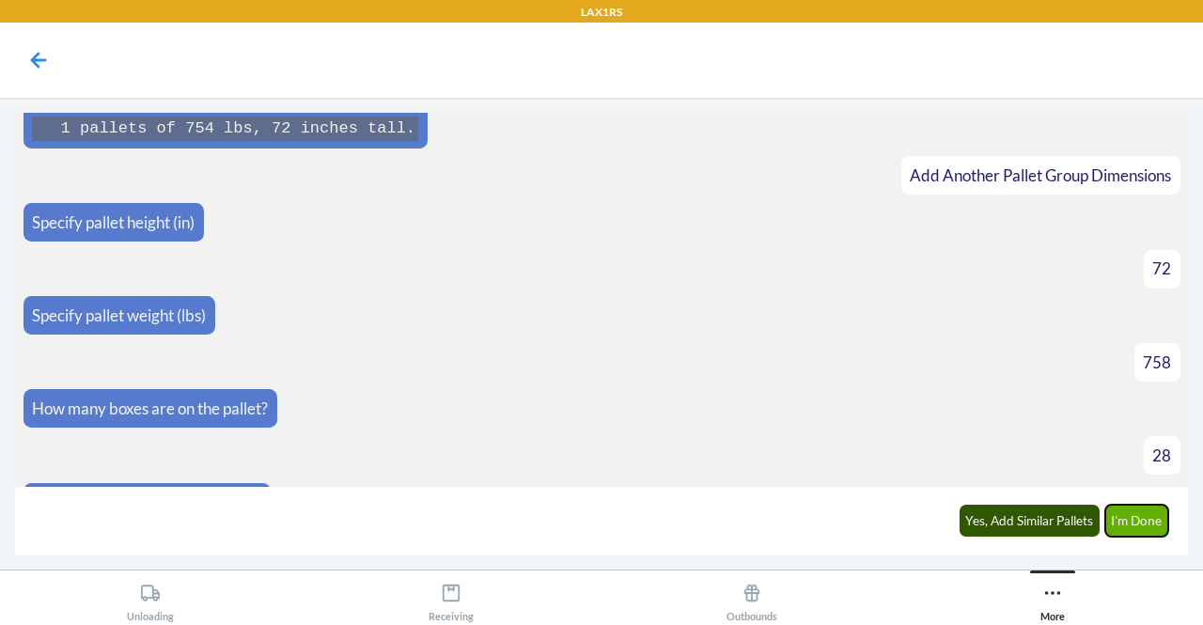
click at [1148, 520] on button "I'm Done" at bounding box center [1137, 521] width 64 height 32
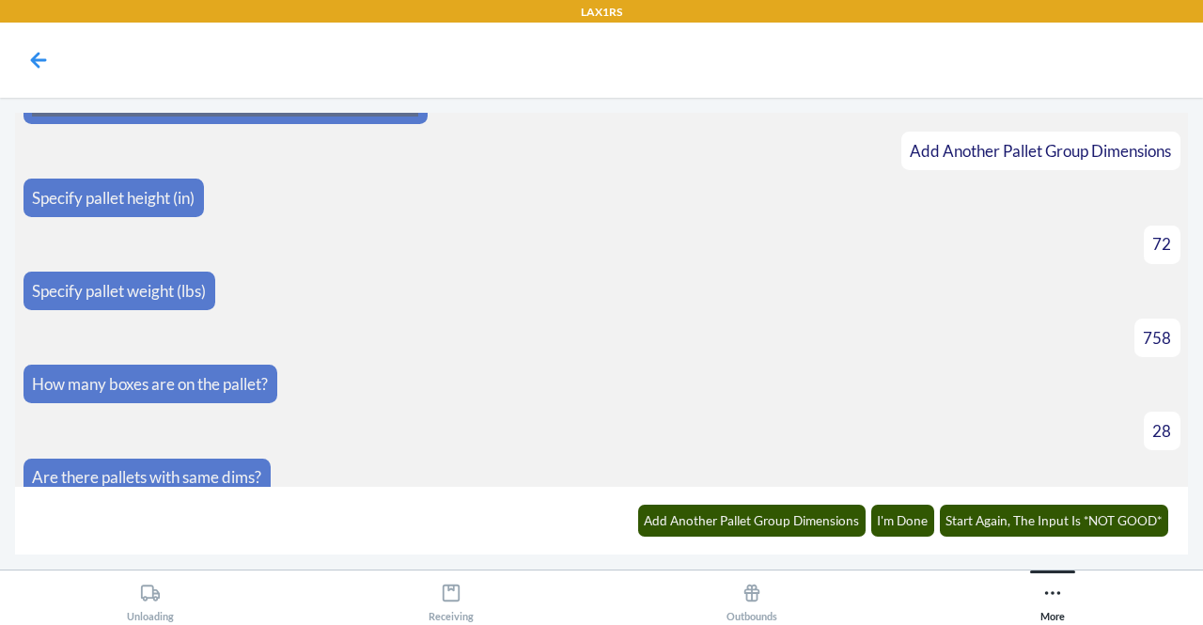
scroll to position [4432, 0]
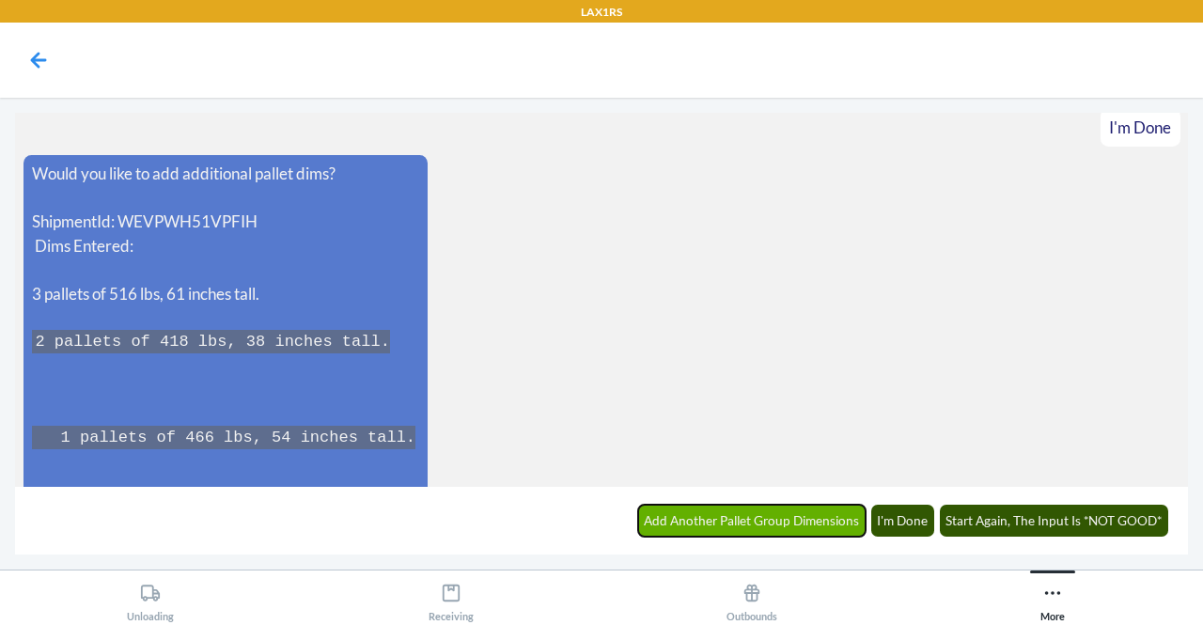
click at [776, 525] on button "Add Another Pallet Group Dimensions" at bounding box center [752, 521] width 228 height 32
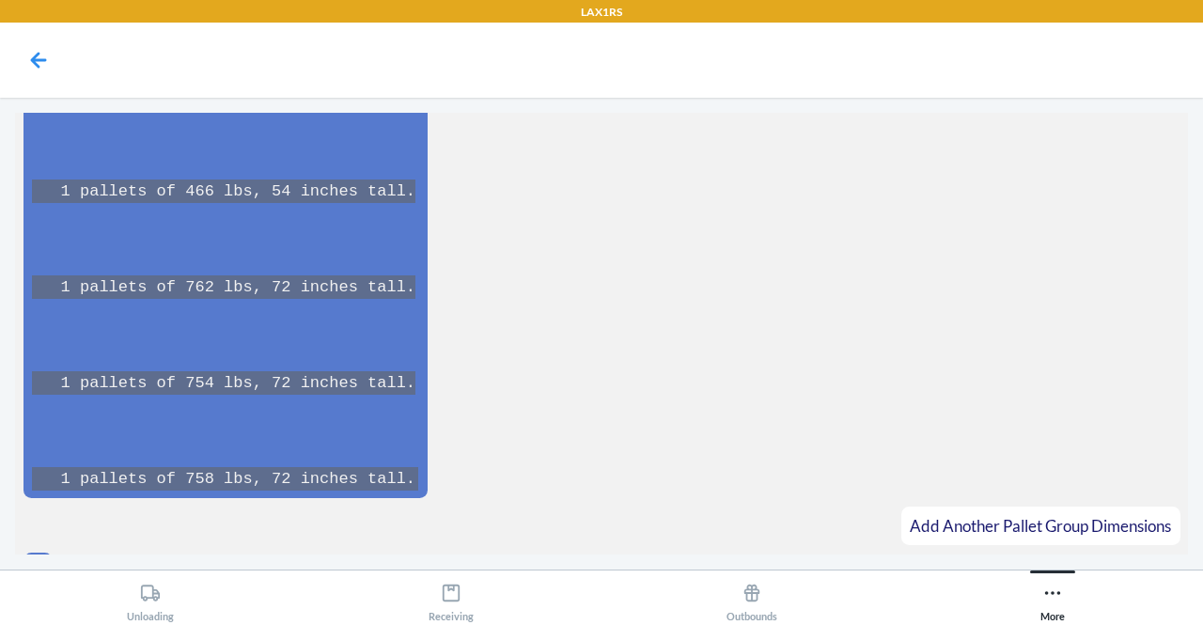
scroll to position [4718, 0]
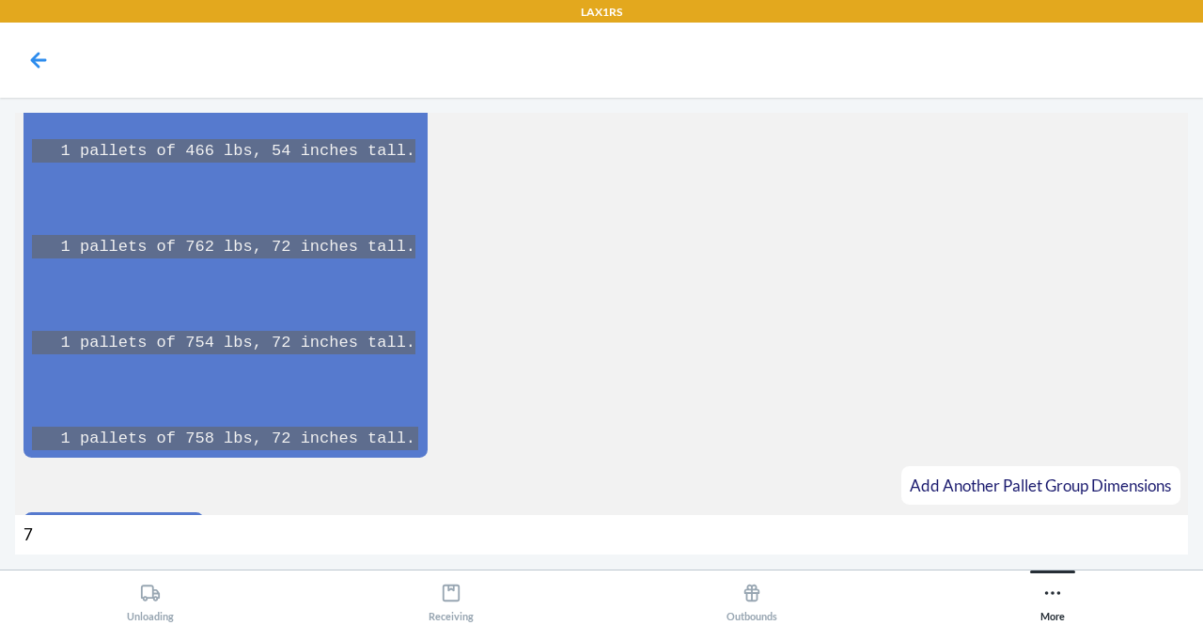
type input "72"
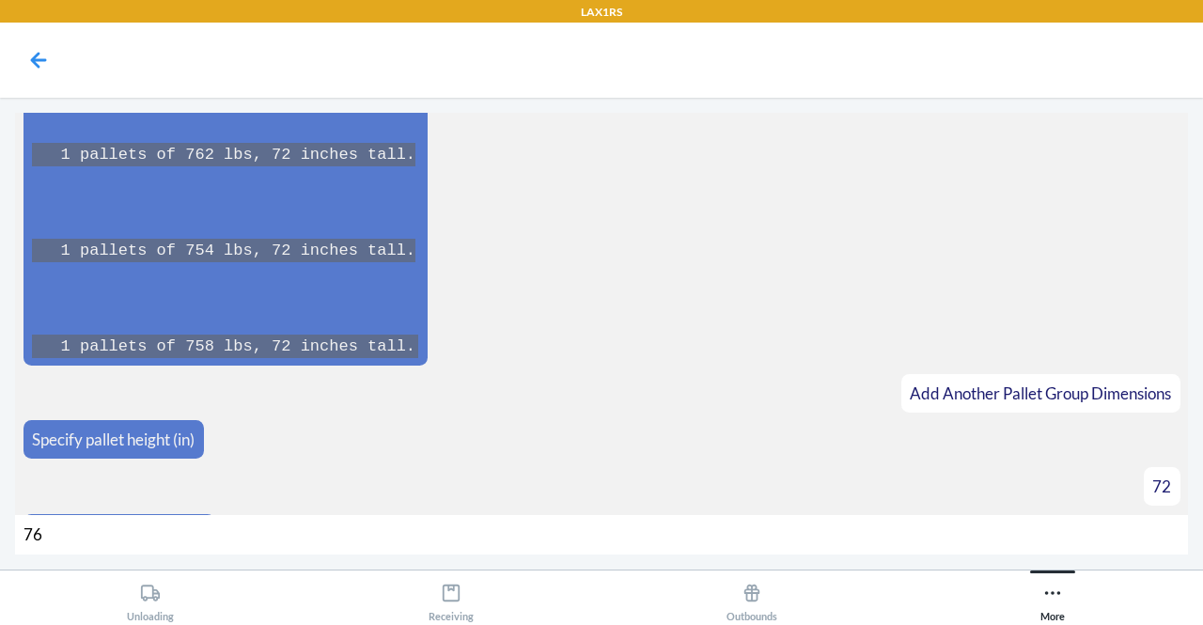
type input "766"
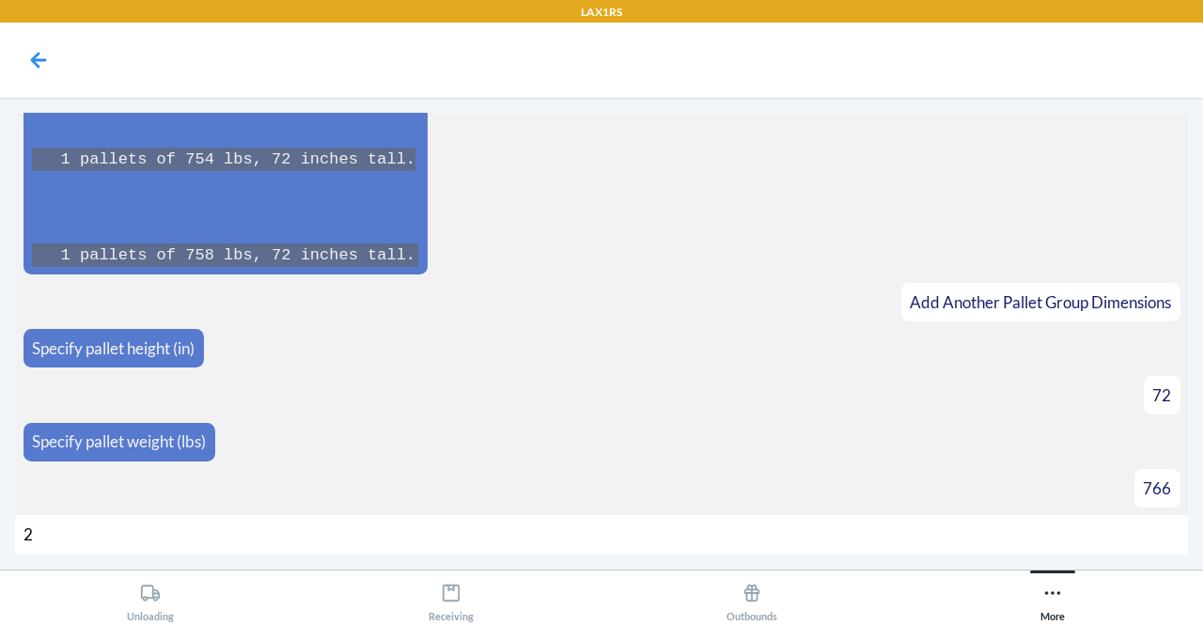
type input "28"
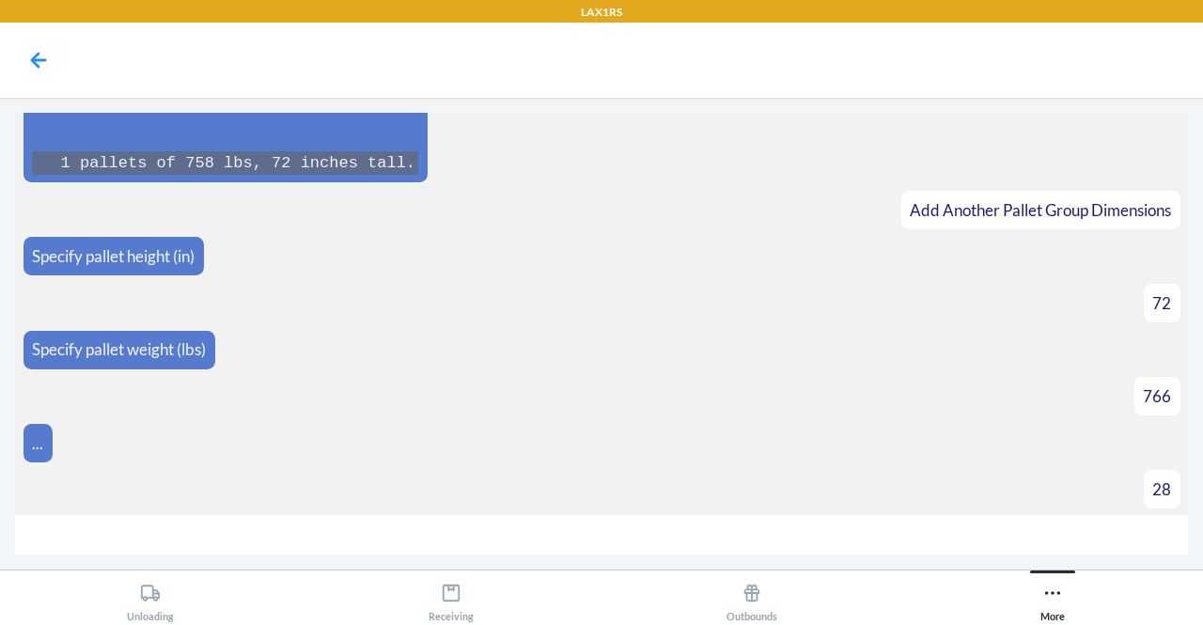
scroll to position [5064, 0]
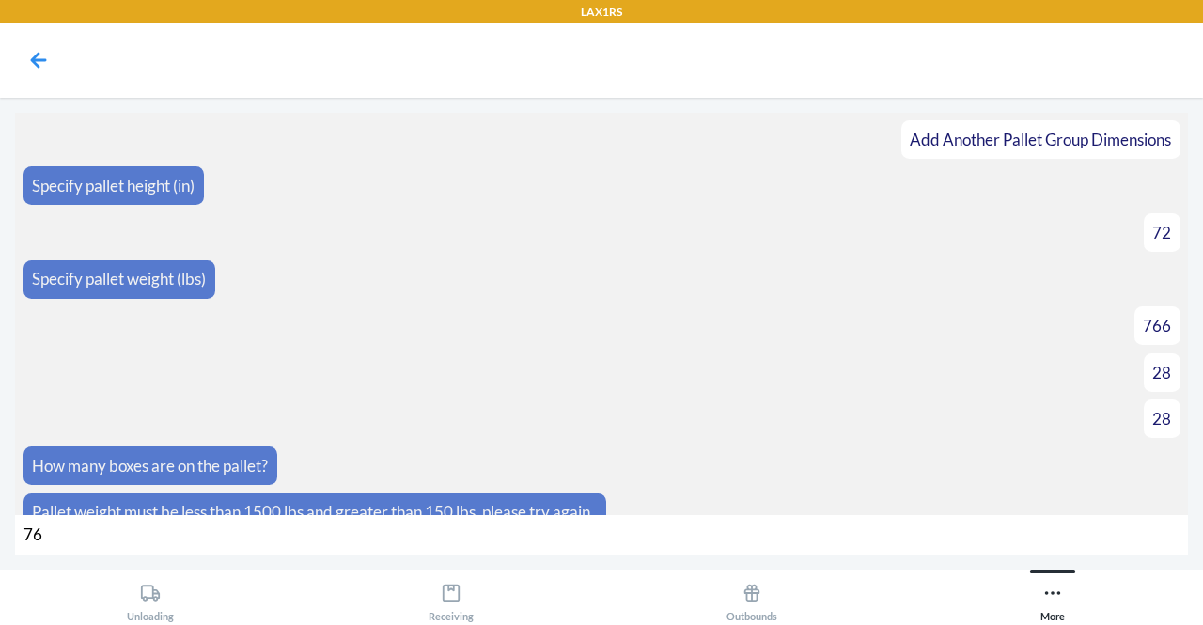
type input "766"
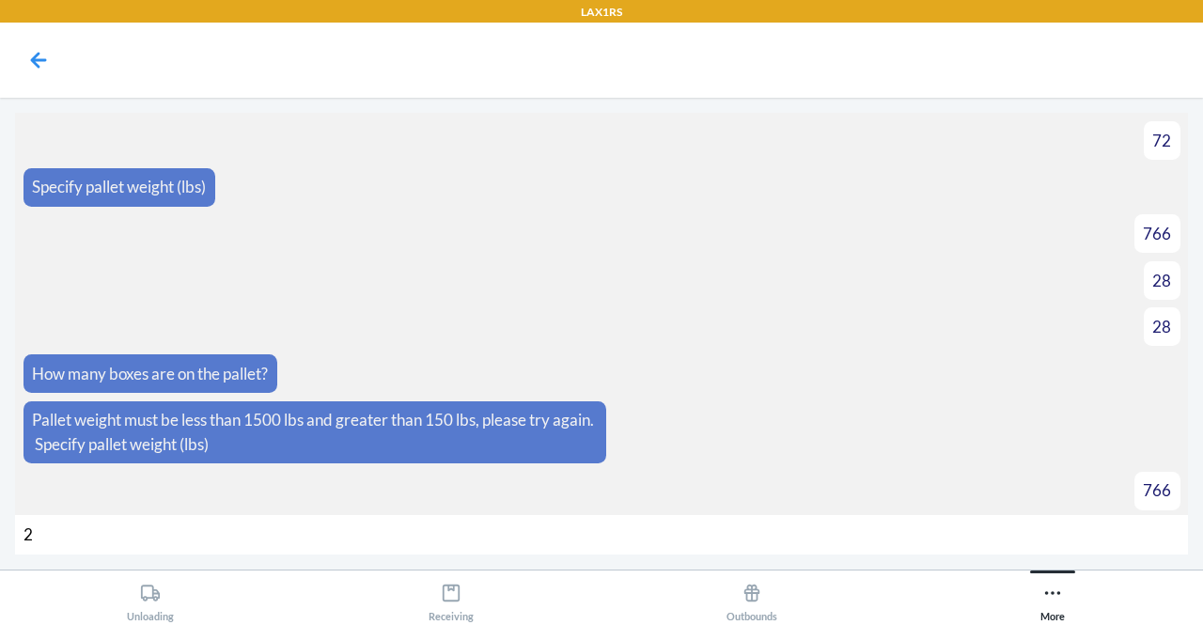
type input "28"
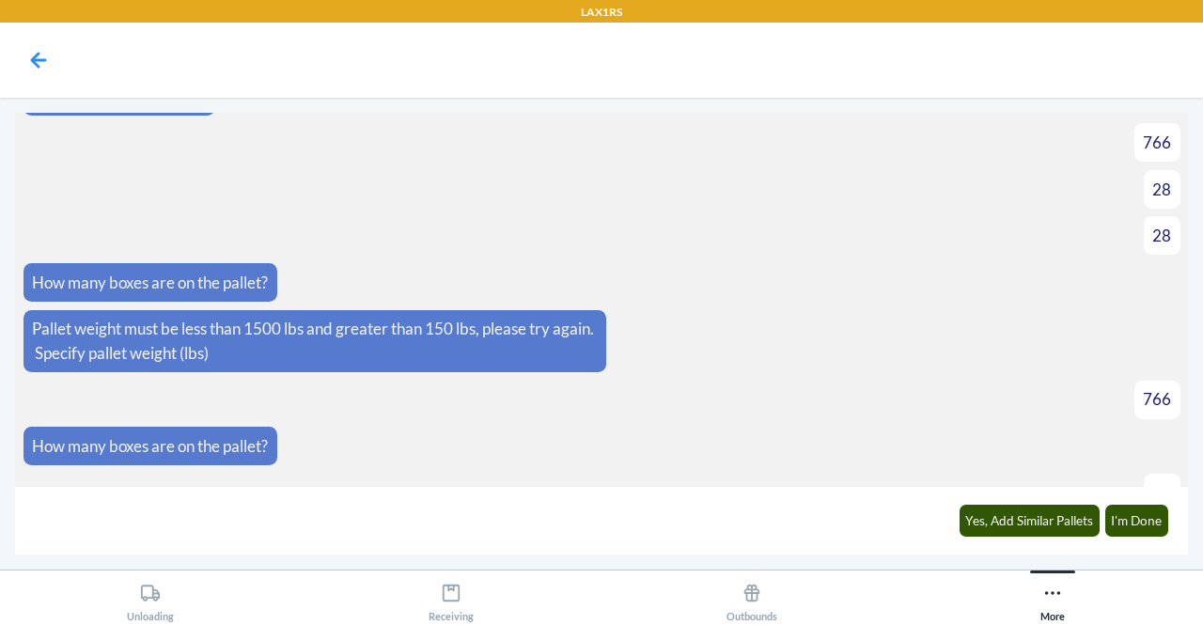
scroll to position [5275, 0]
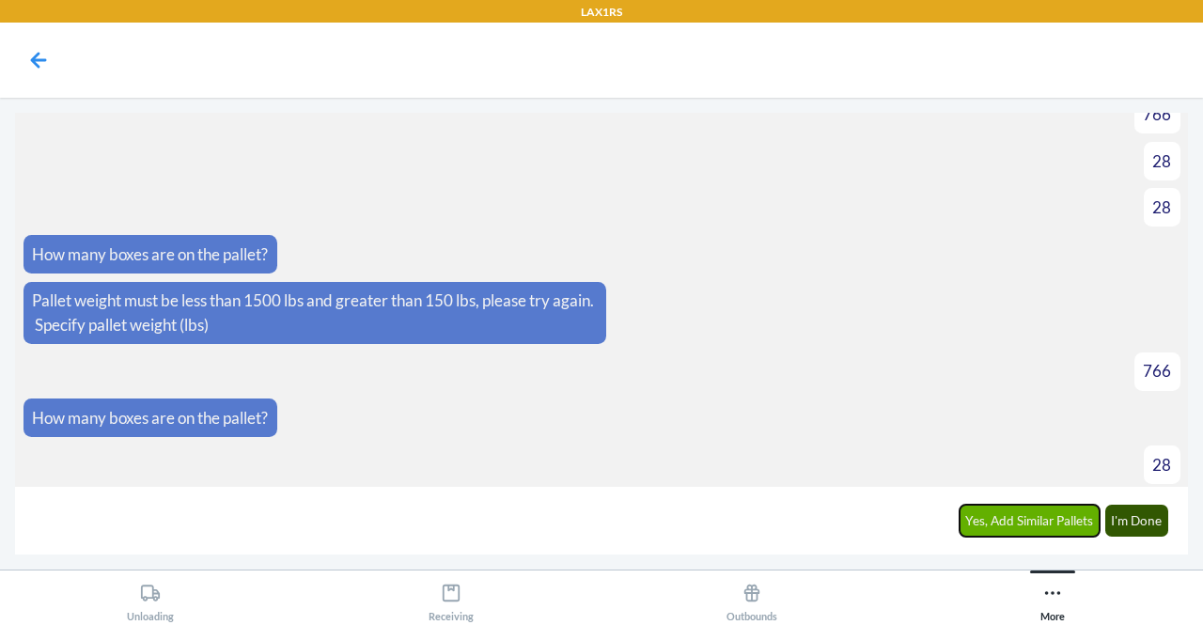
click at [1026, 518] on button "Yes, Add Similar Pallets" at bounding box center [1029, 521] width 141 height 32
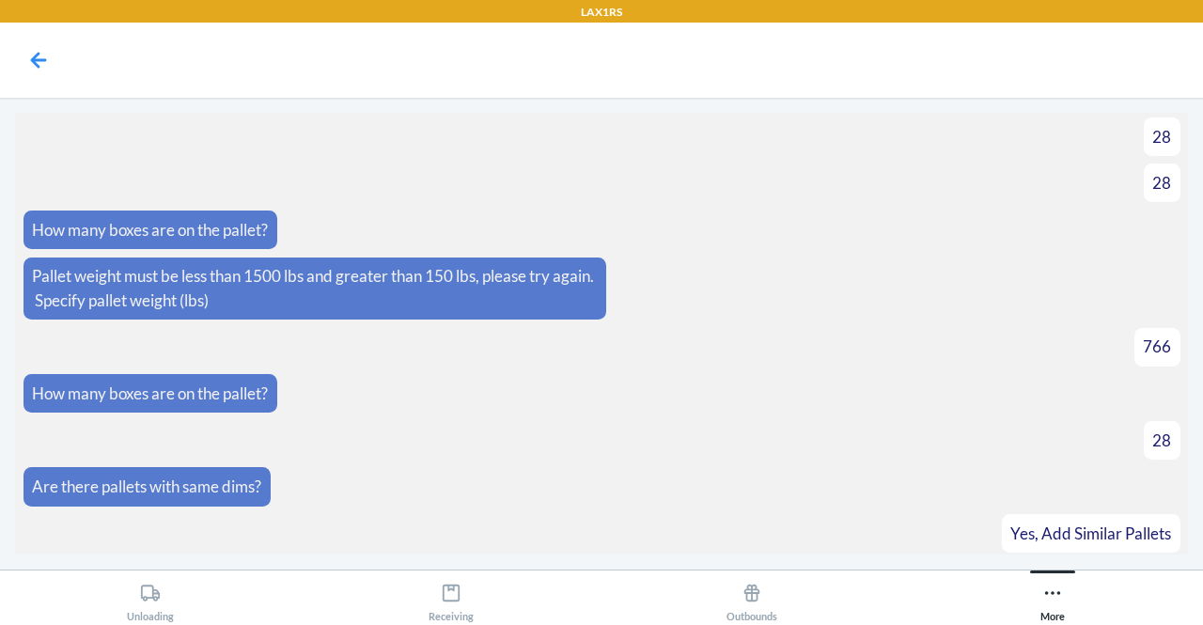
scroll to position [5339, 0]
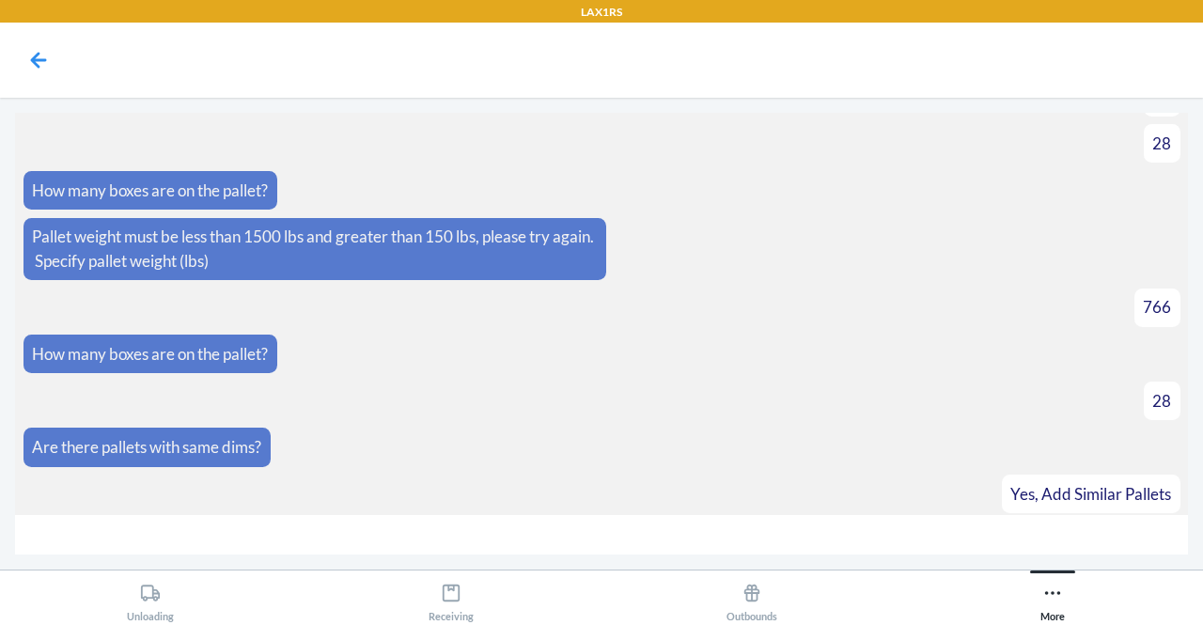
type input "2"
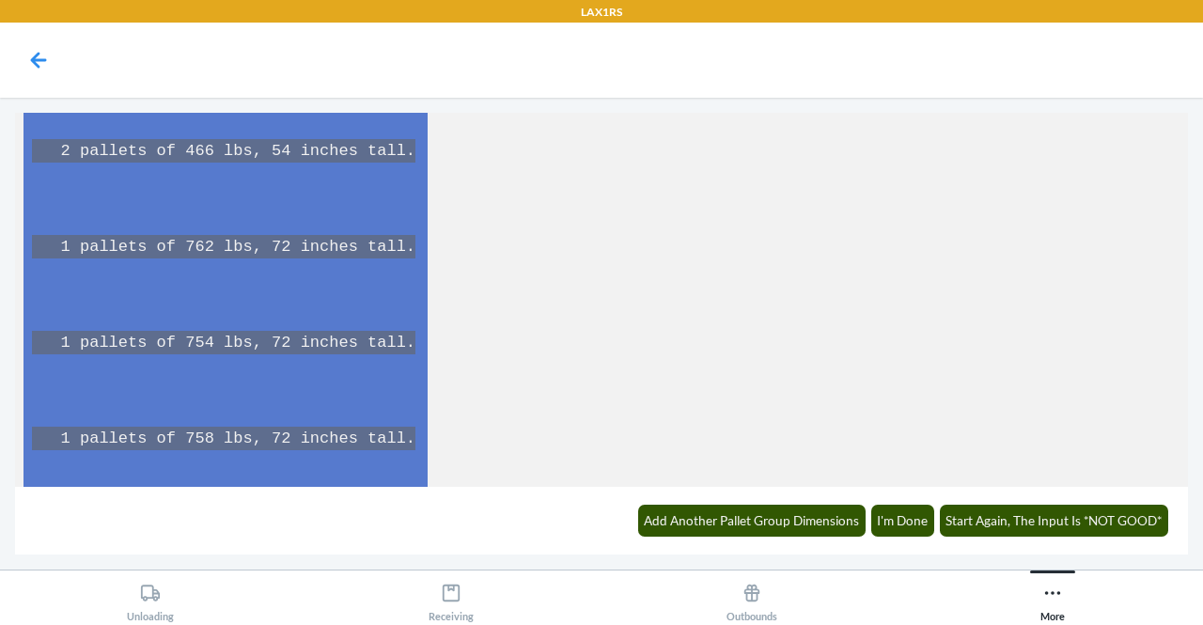
scroll to position [6106, 0]
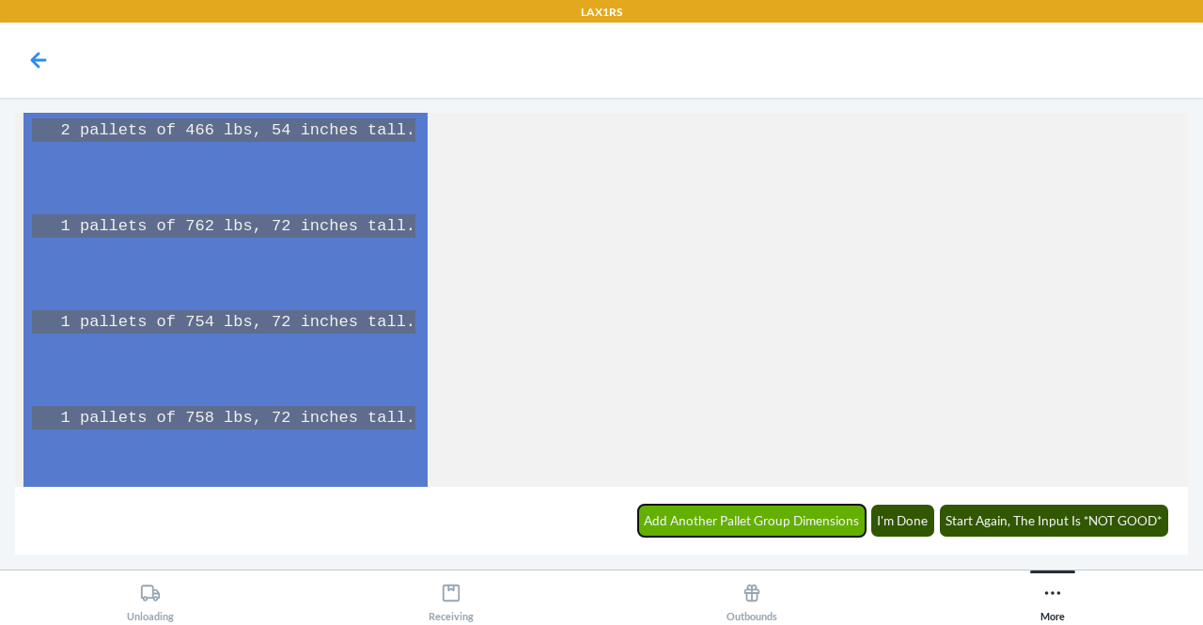
click at [747, 517] on button "Add Another Pallet Group Dimensions" at bounding box center [752, 521] width 228 height 32
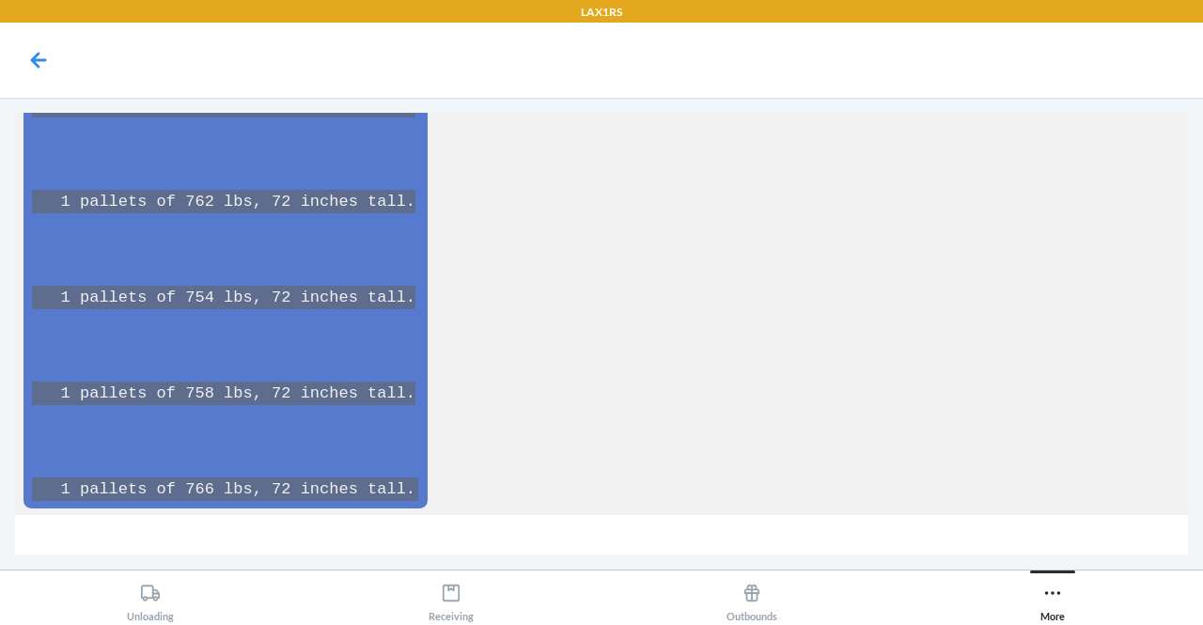
scroll to position [6170, 0]
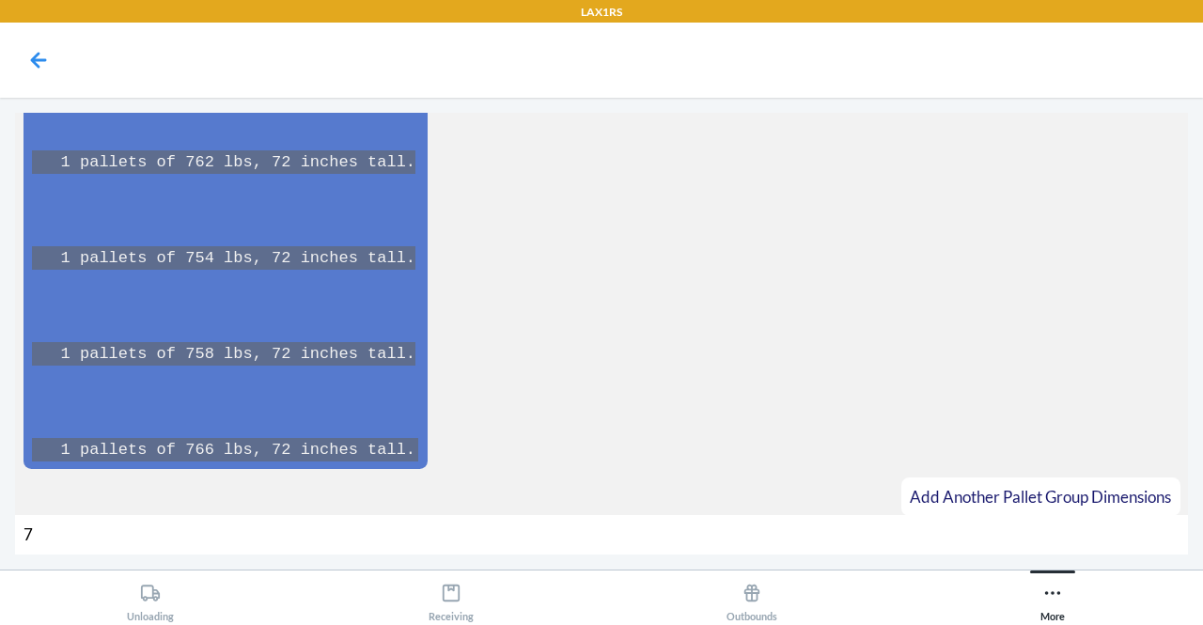
type input "72"
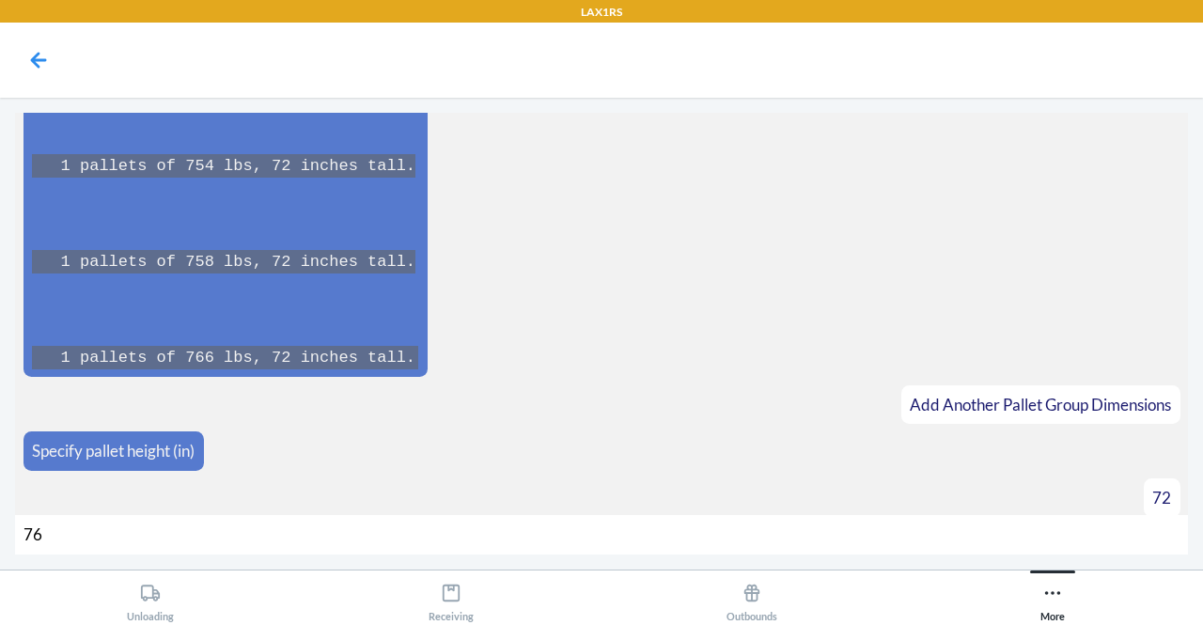
type input "764"
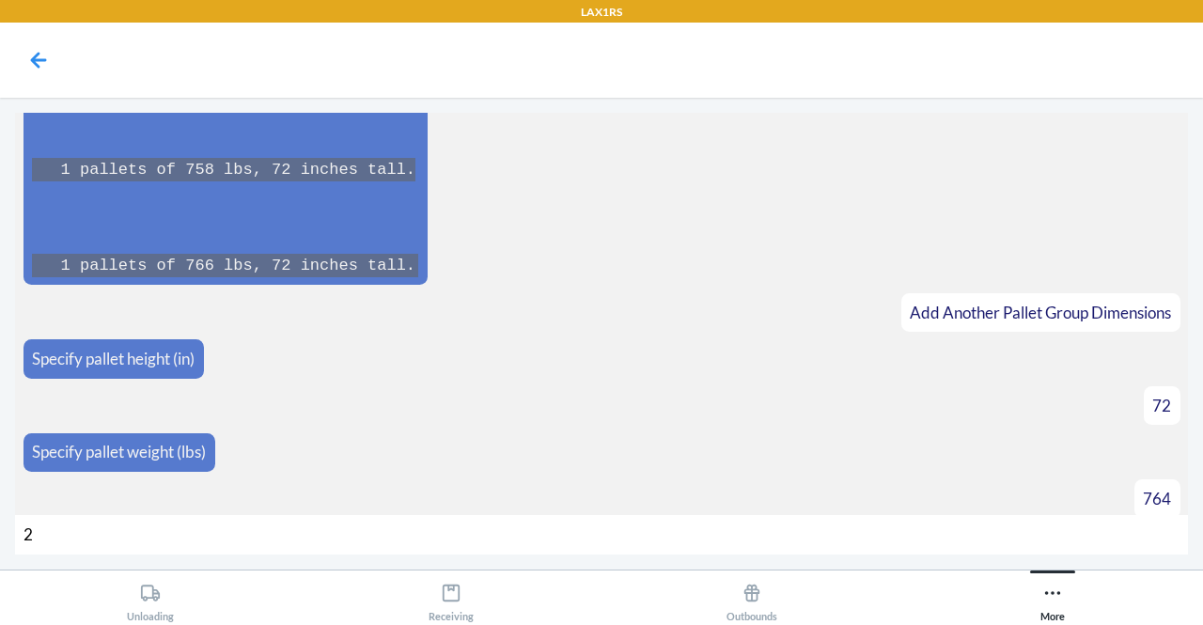
type input "28"
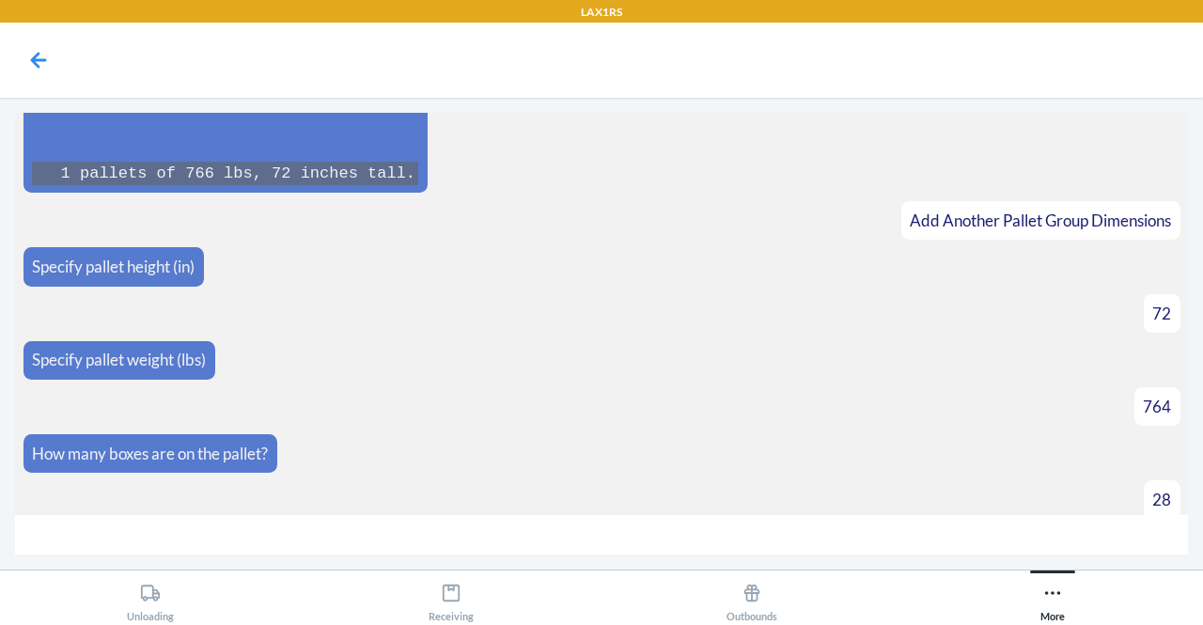
scroll to position [6475, 0]
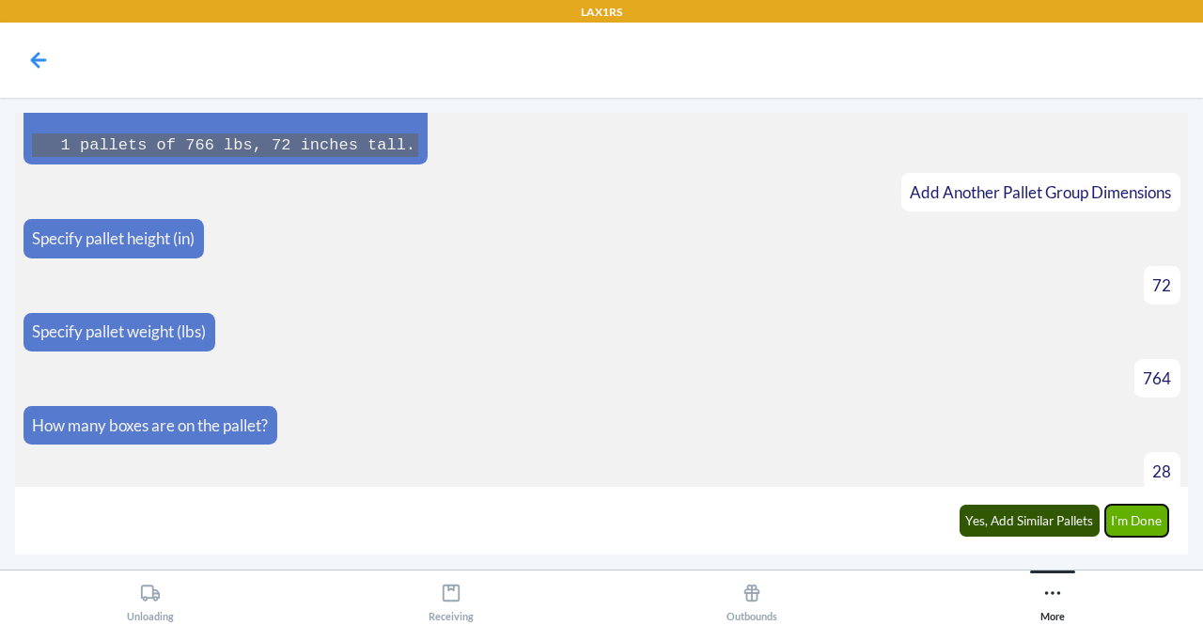
click at [1136, 525] on button "I'm Done" at bounding box center [1137, 521] width 64 height 32
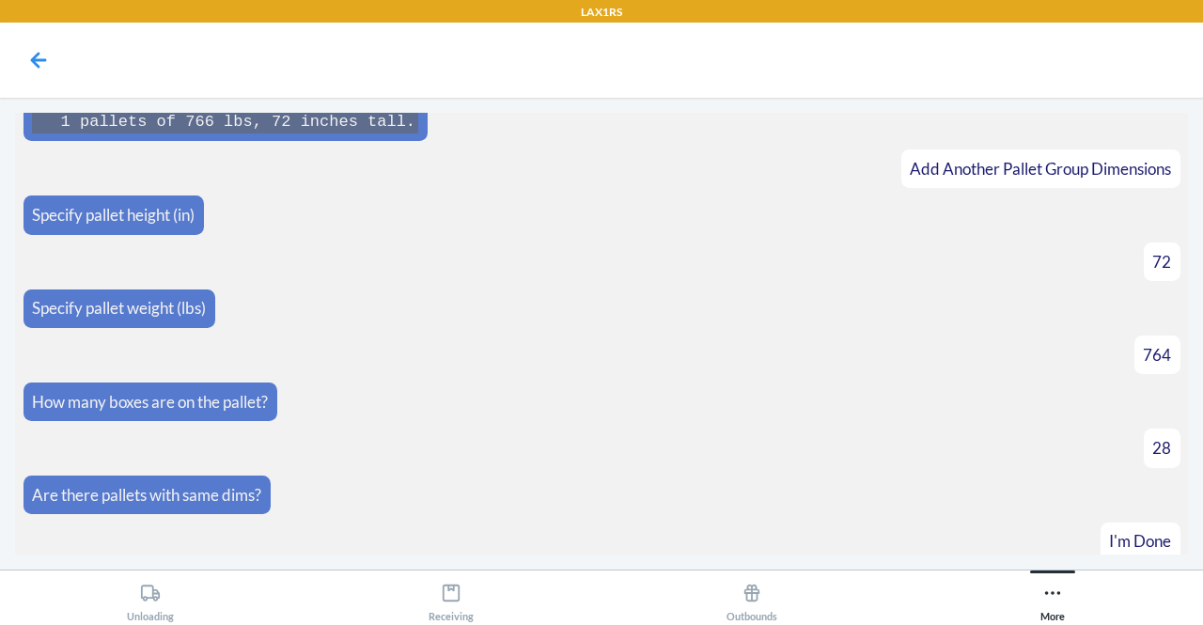
scroll to position [6895, 0]
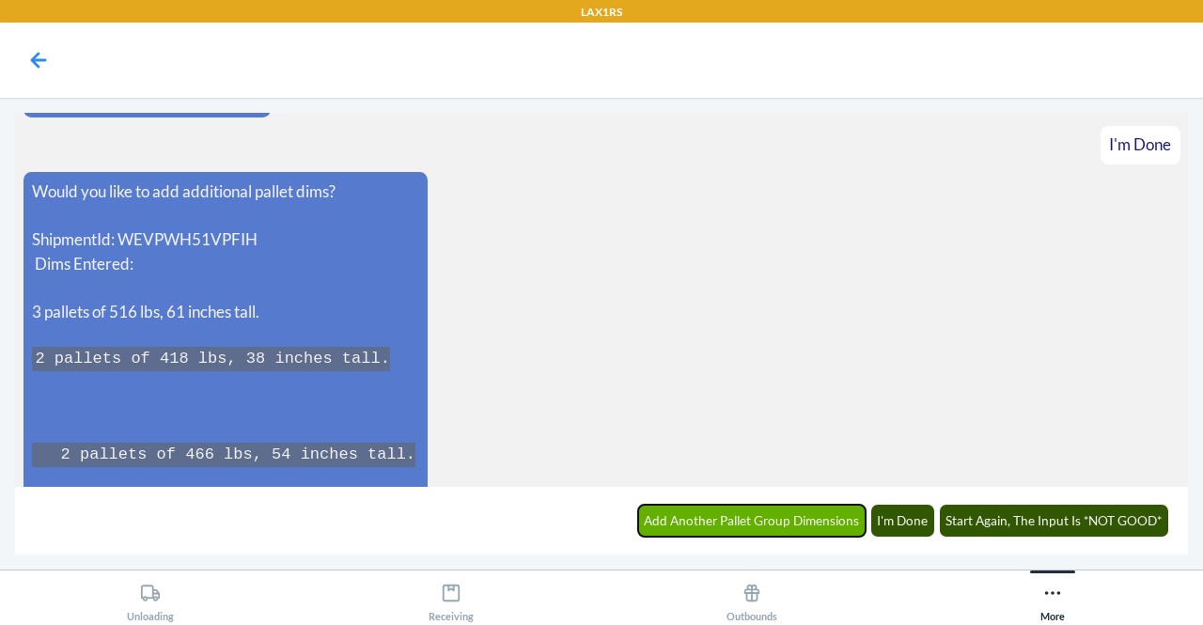
click at [797, 518] on button "Add Another Pallet Group Dimensions" at bounding box center [752, 521] width 228 height 32
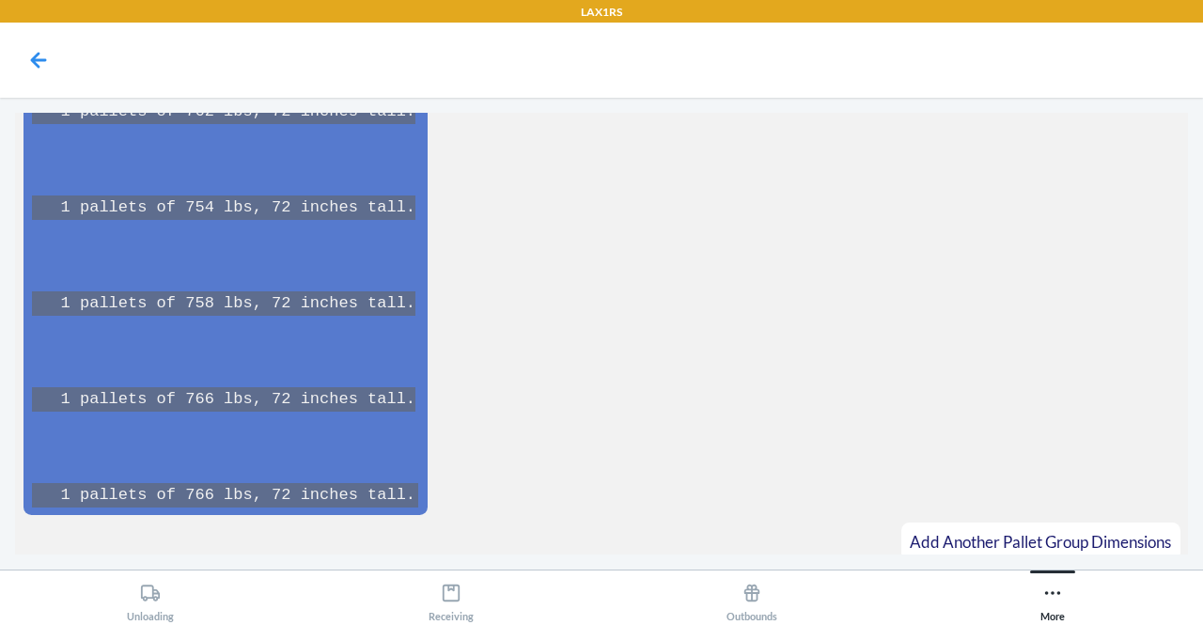
scroll to position [7373, 0]
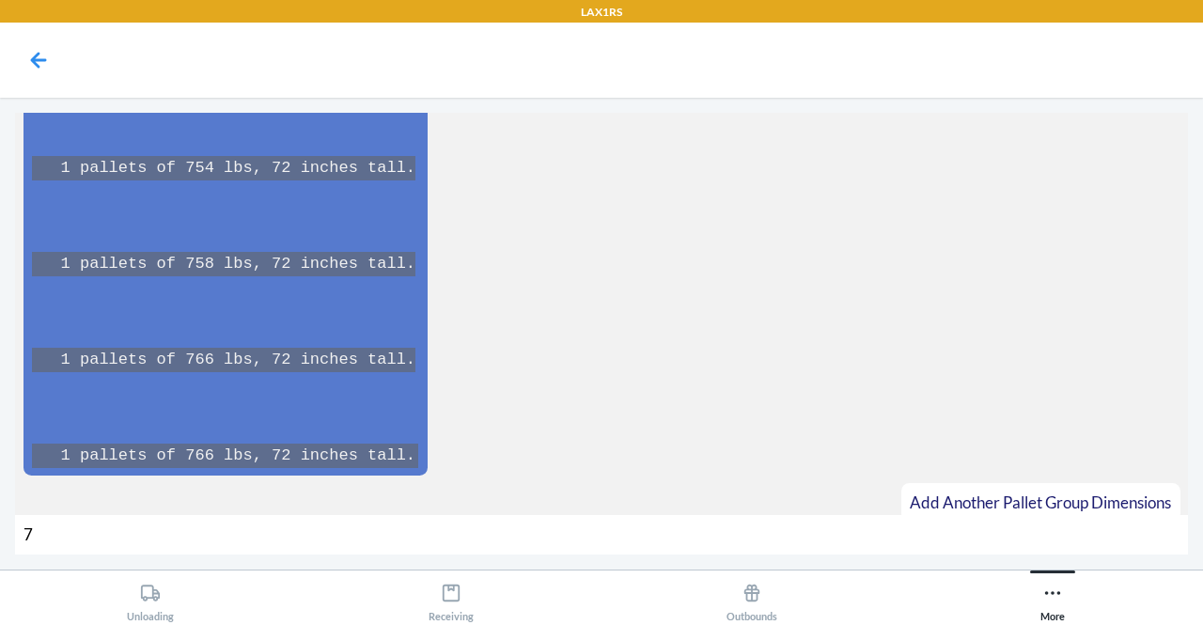
type input "72"
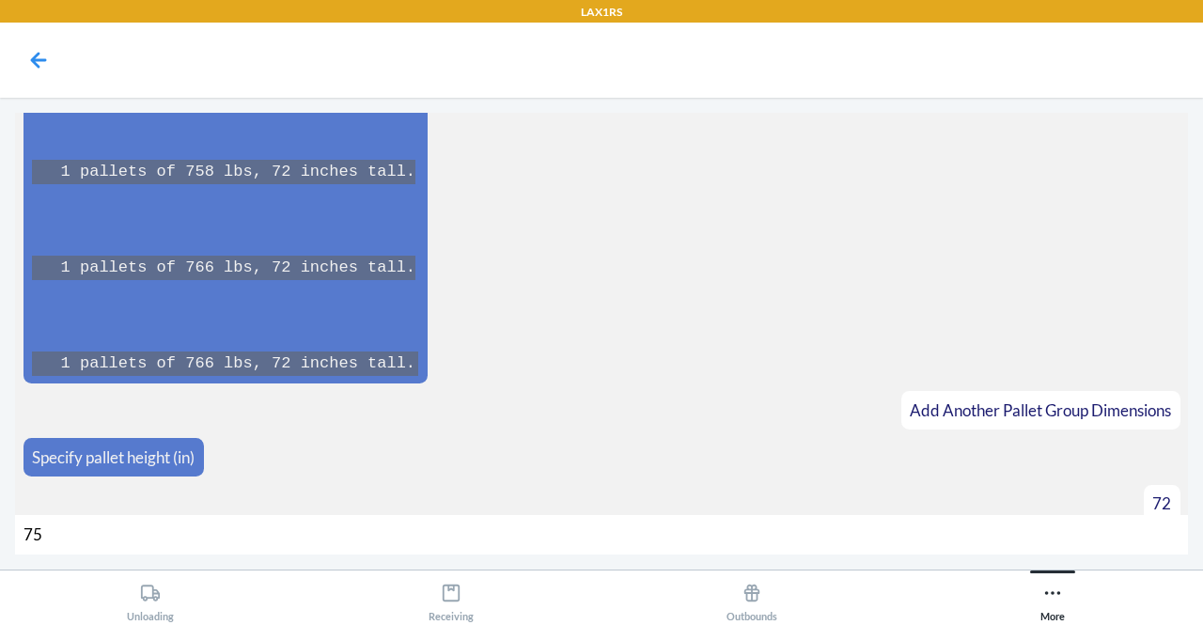
type input "752"
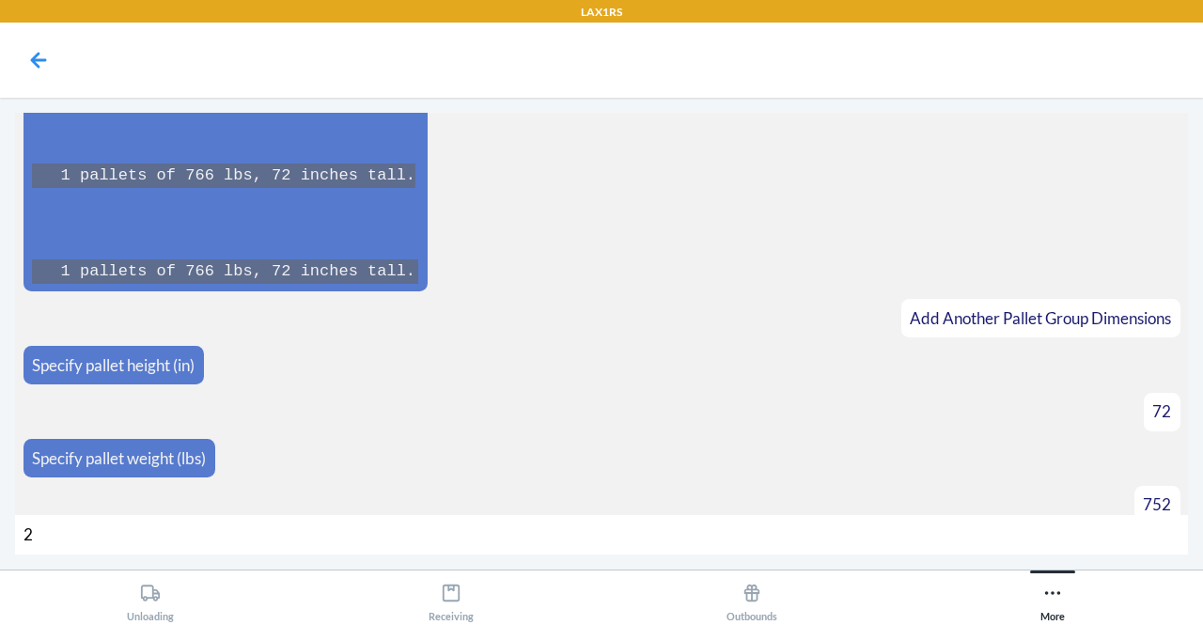
type input "28"
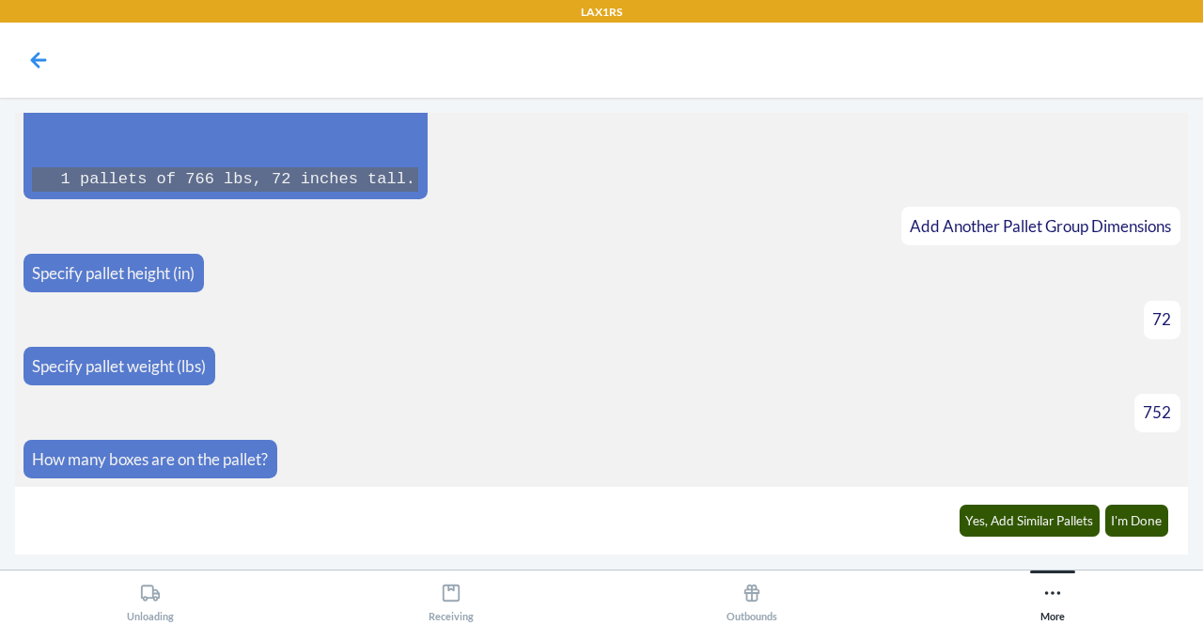
scroll to position [7676, 0]
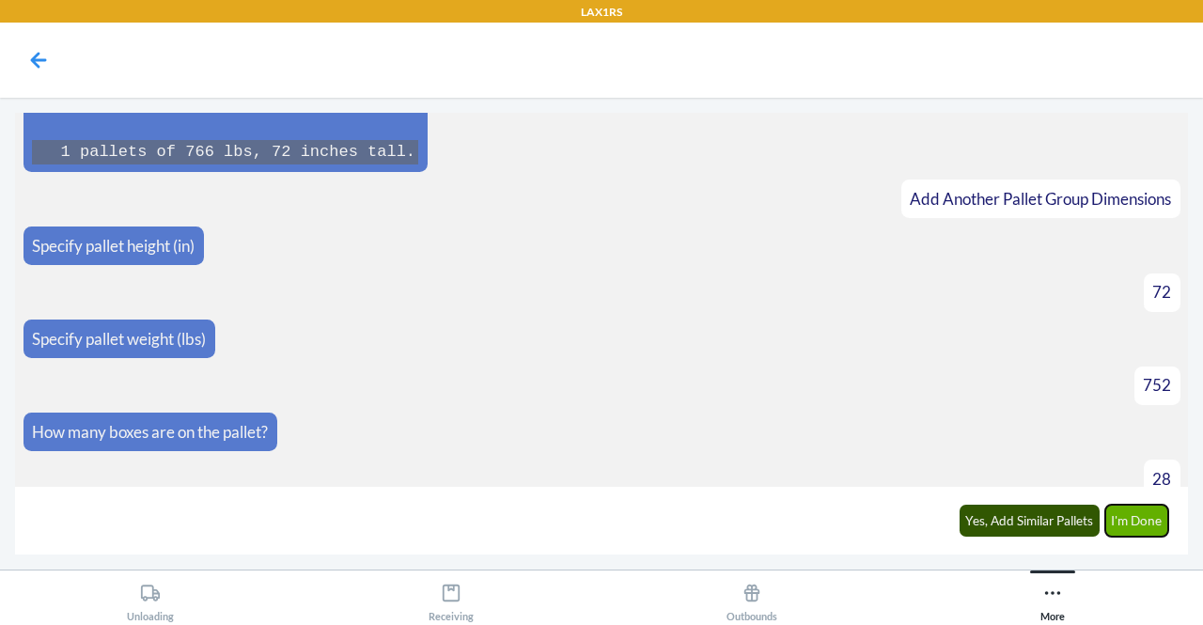
click at [1129, 522] on button "I'm Done" at bounding box center [1137, 521] width 64 height 32
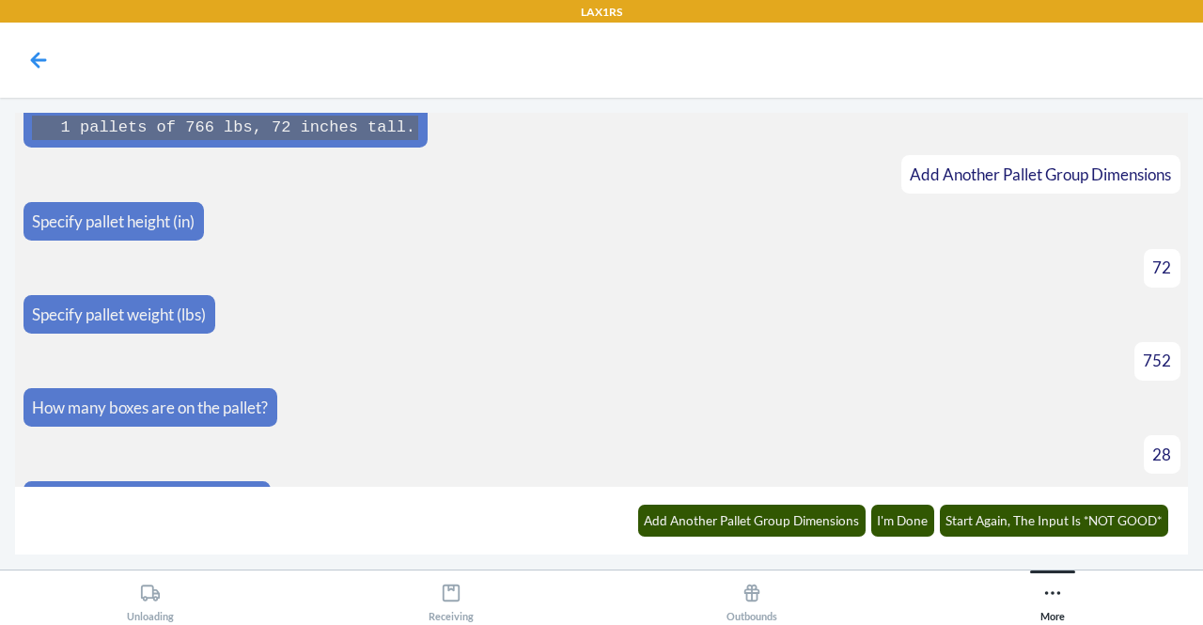
scroll to position [8096, 0]
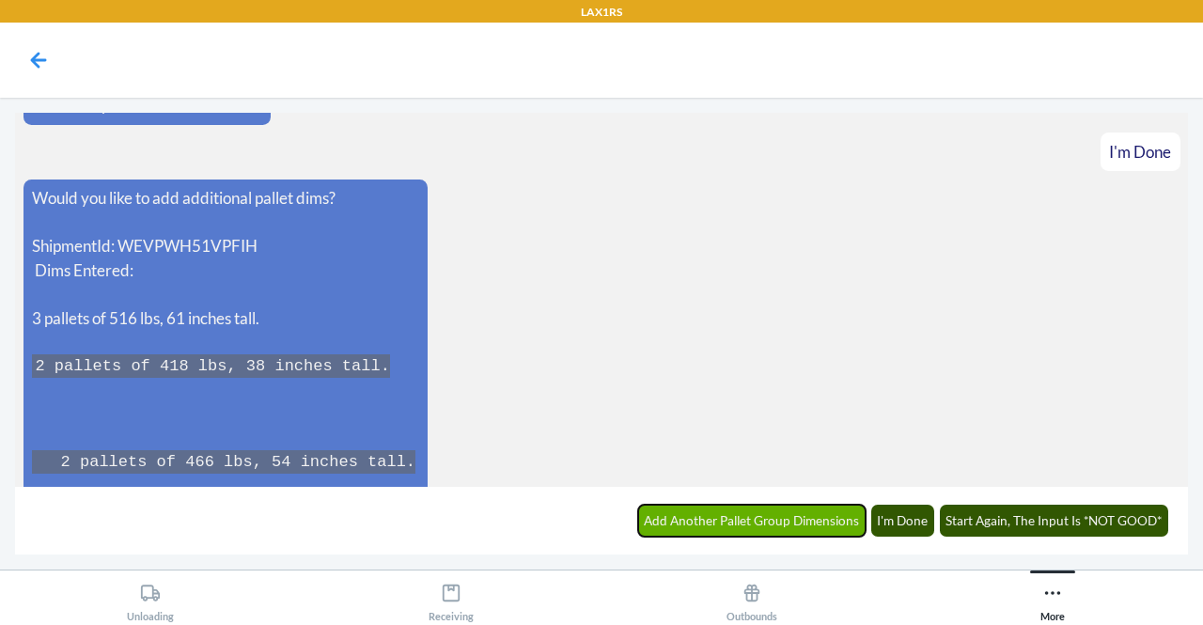
click at [741, 529] on button "Add Another Pallet Group Dimensions" at bounding box center [752, 521] width 228 height 32
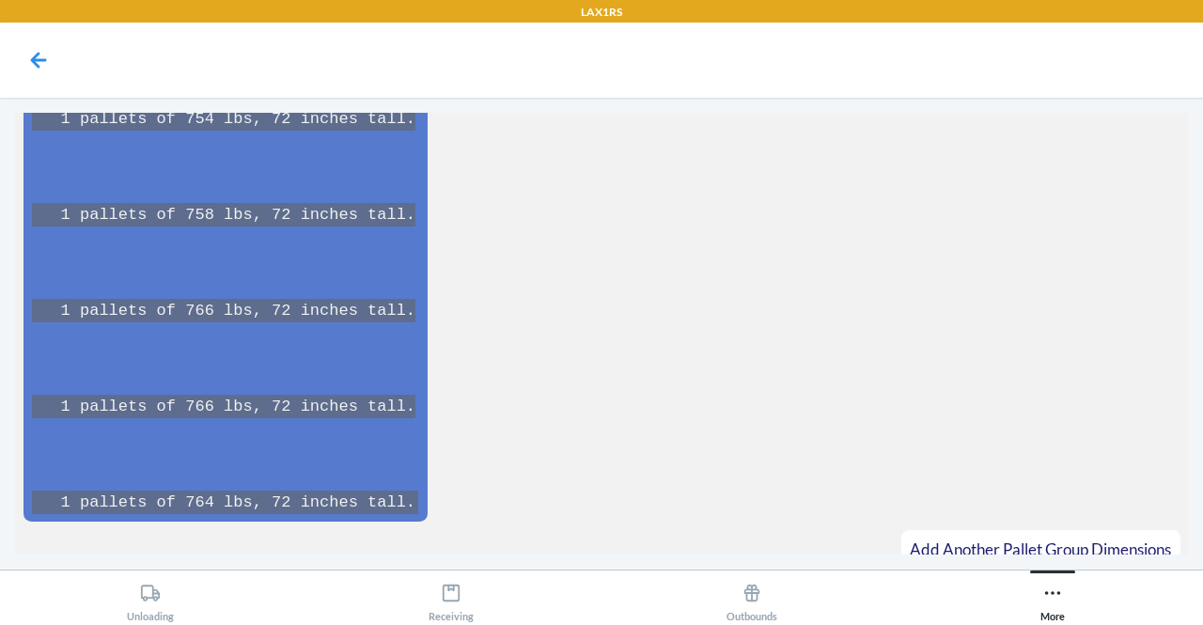
scroll to position [8672, 0]
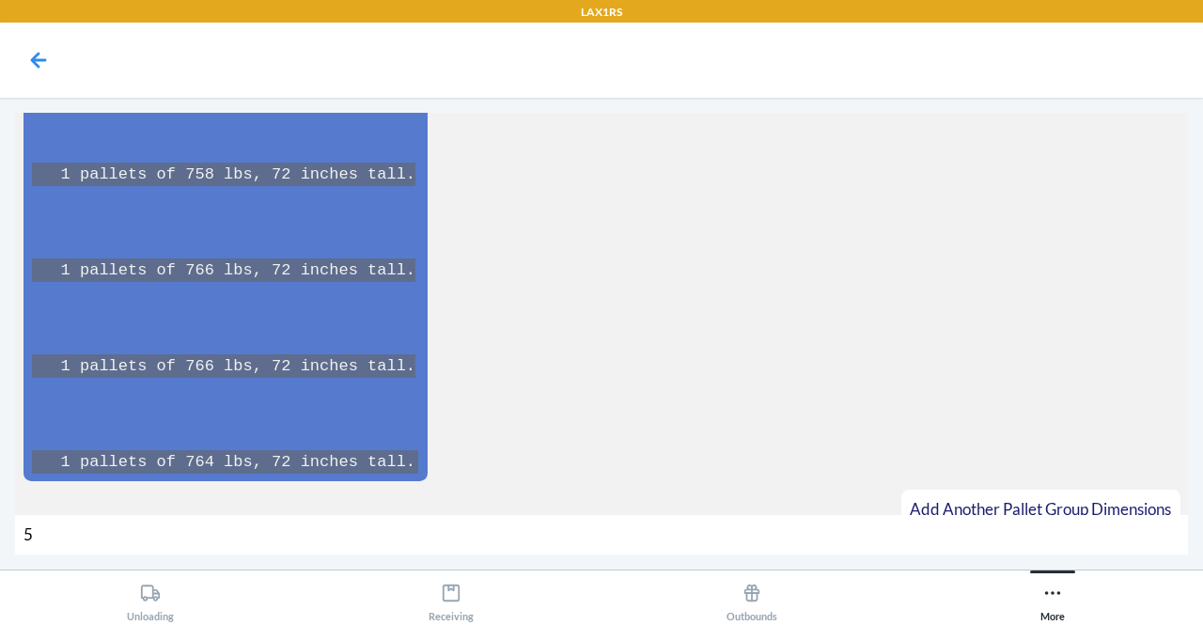
type input "55"
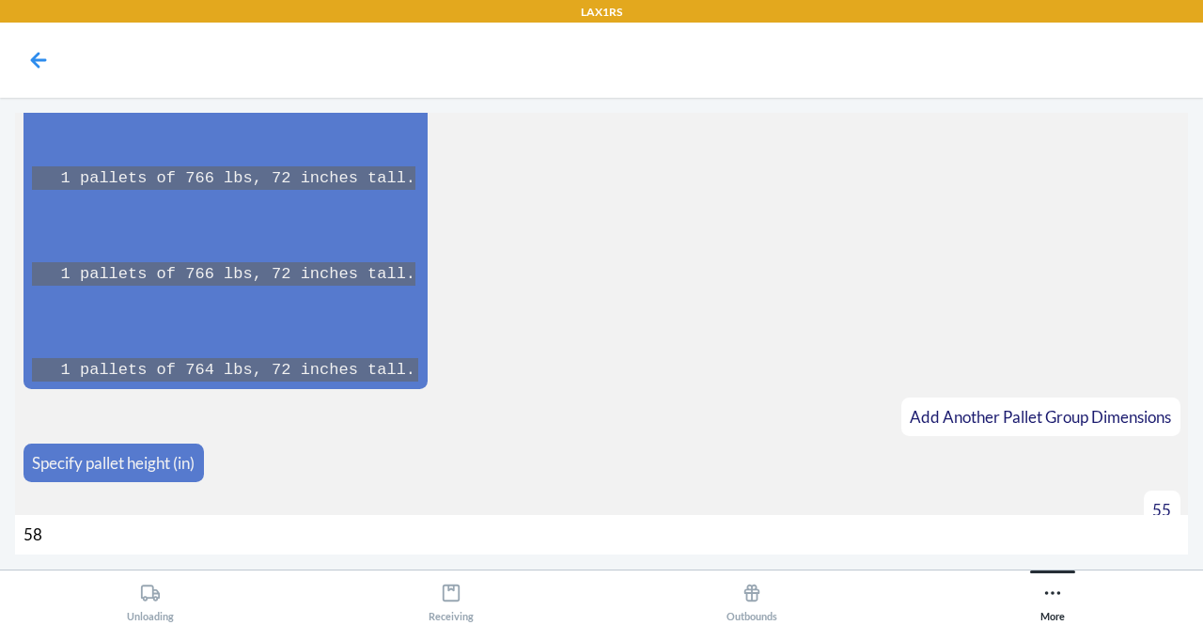
type input "584"
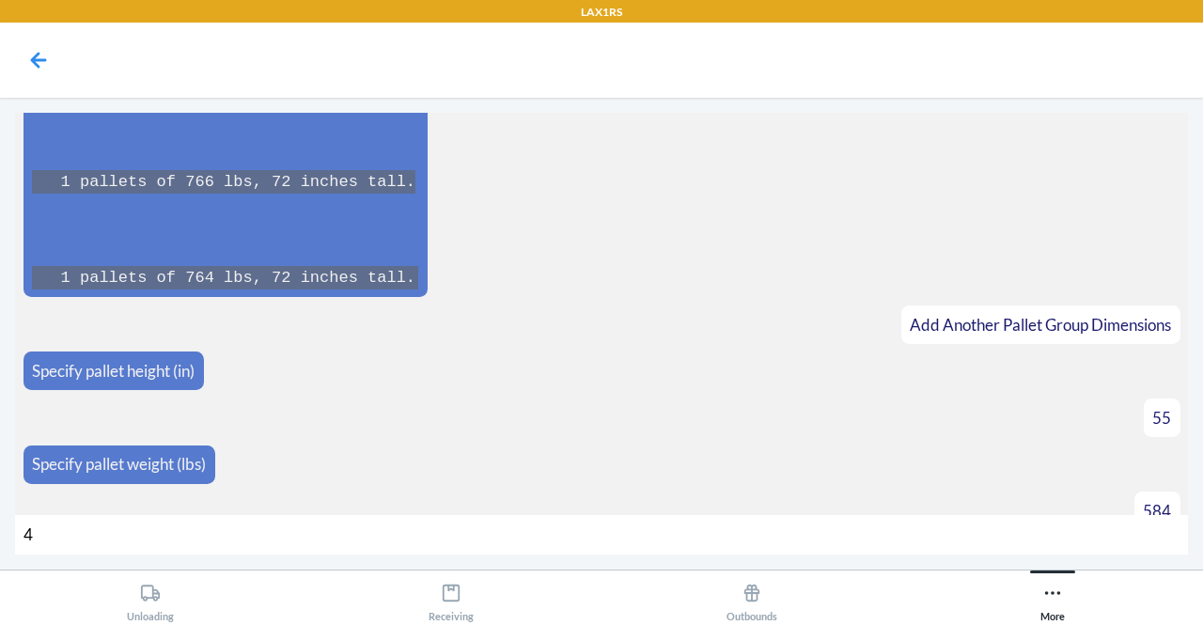
type input "41"
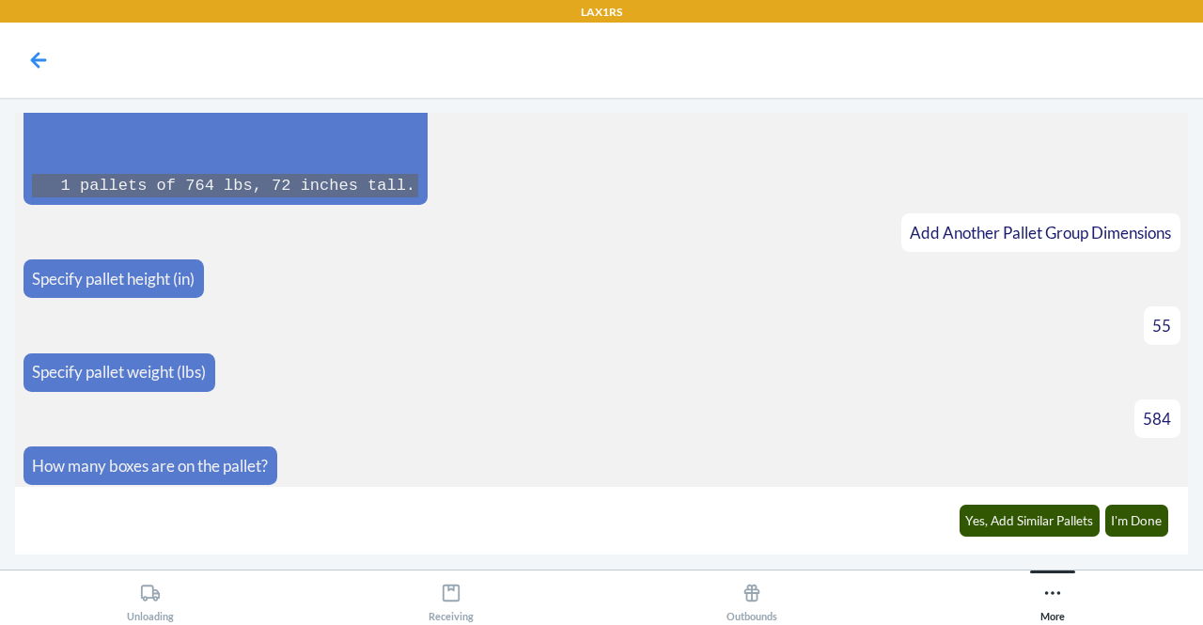
scroll to position [8975, 0]
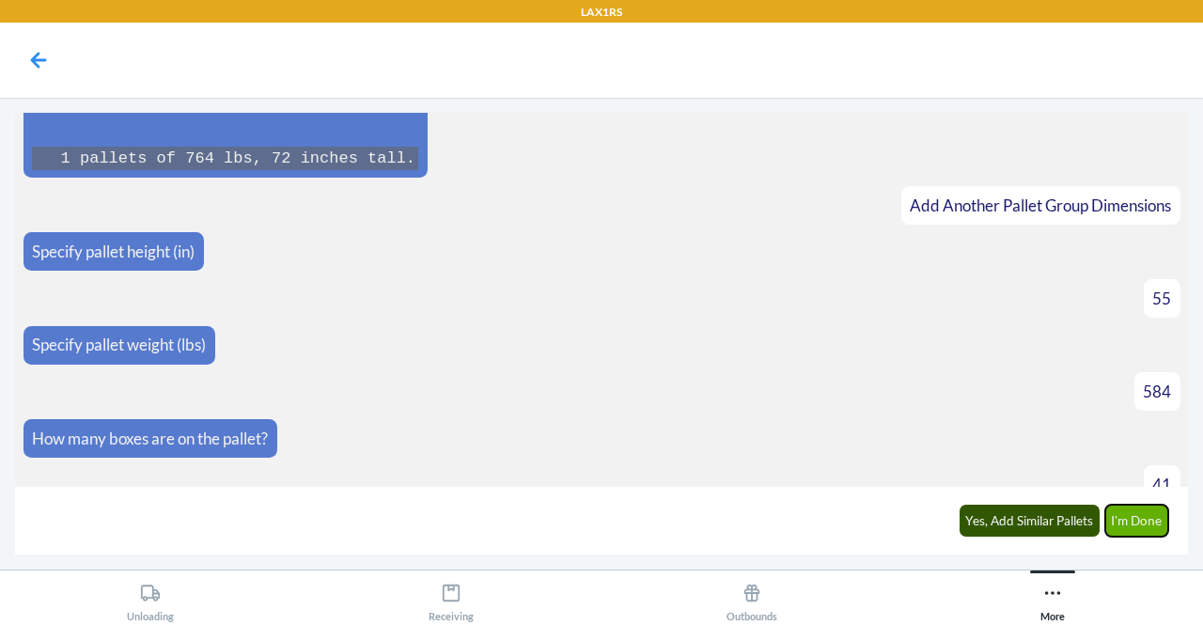
click at [1149, 513] on button "I'm Done" at bounding box center [1137, 521] width 64 height 32
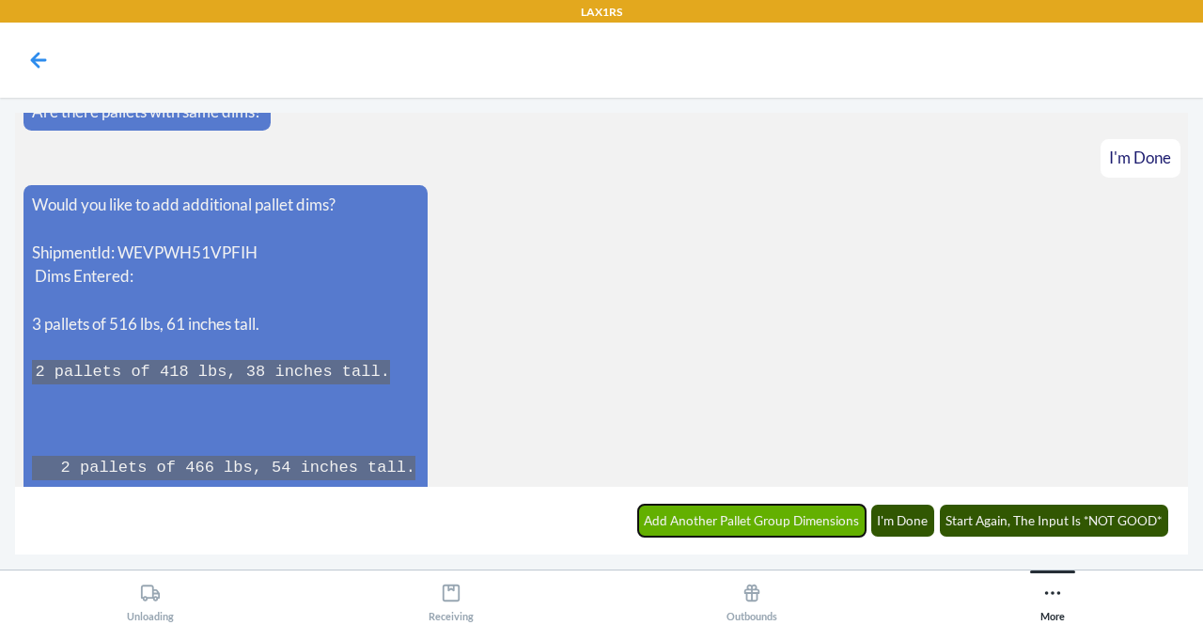
click at [692, 511] on button "Add Another Pallet Group Dimensions" at bounding box center [752, 521] width 228 height 32
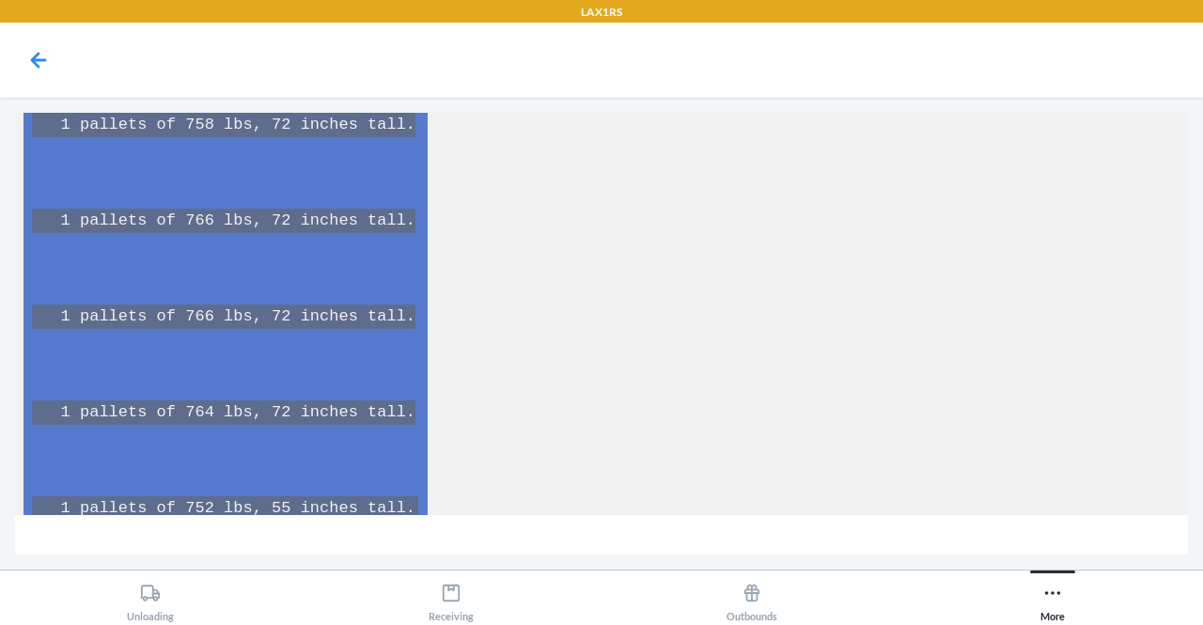
scroll to position [10066, 0]
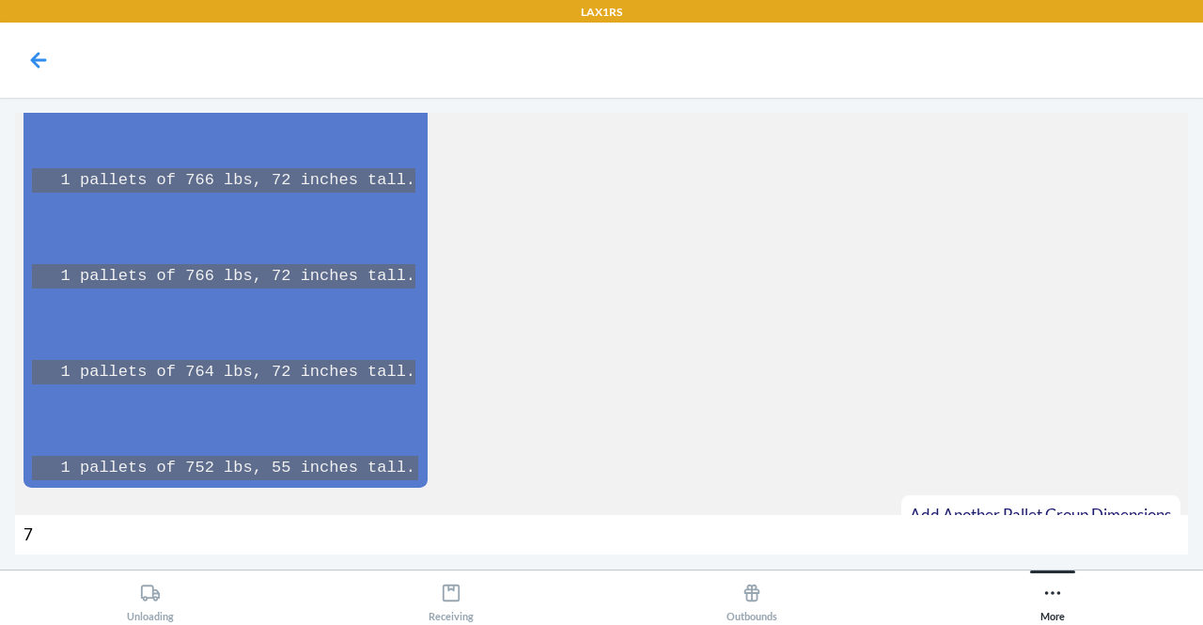
type input "72"
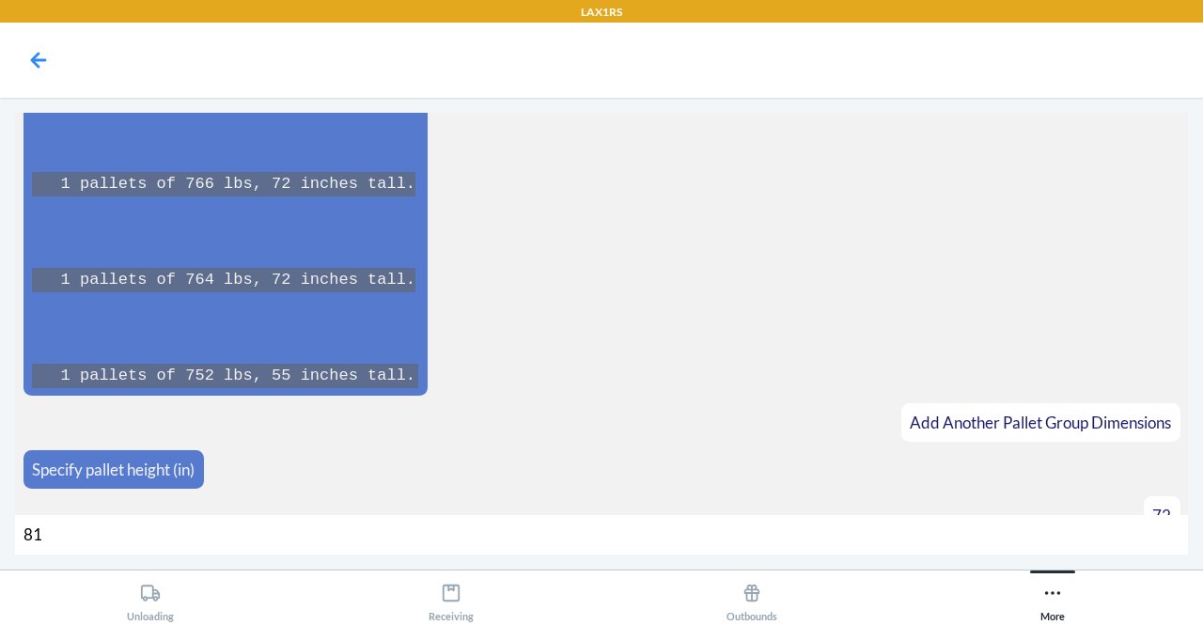
type input "812"
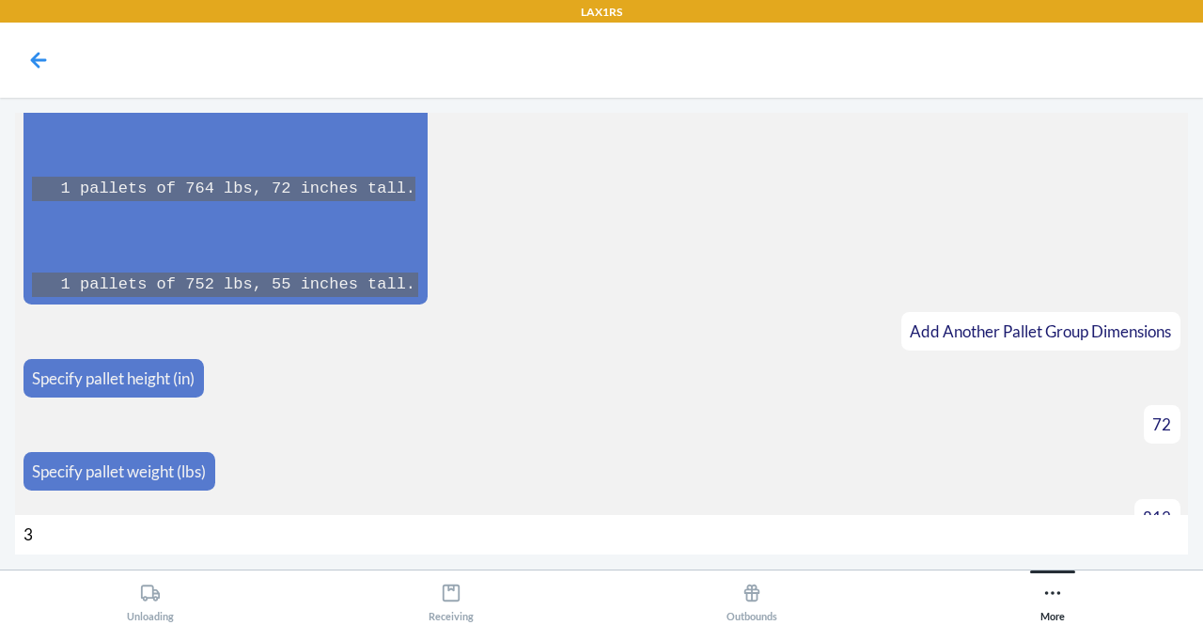
type input "32"
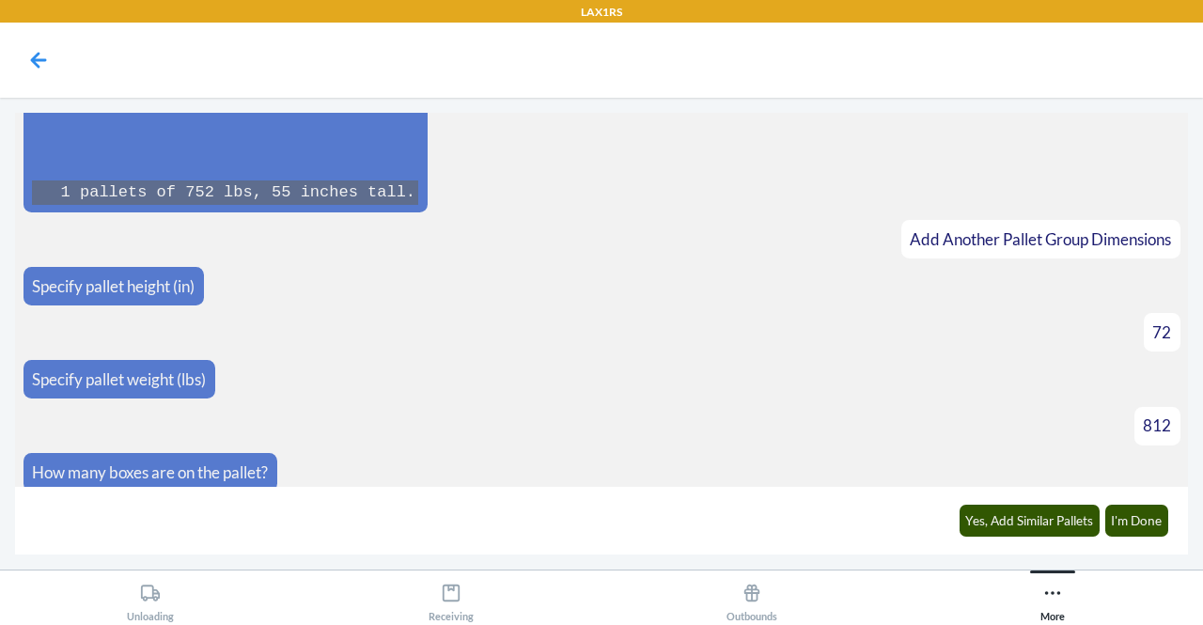
scroll to position [10369, 0]
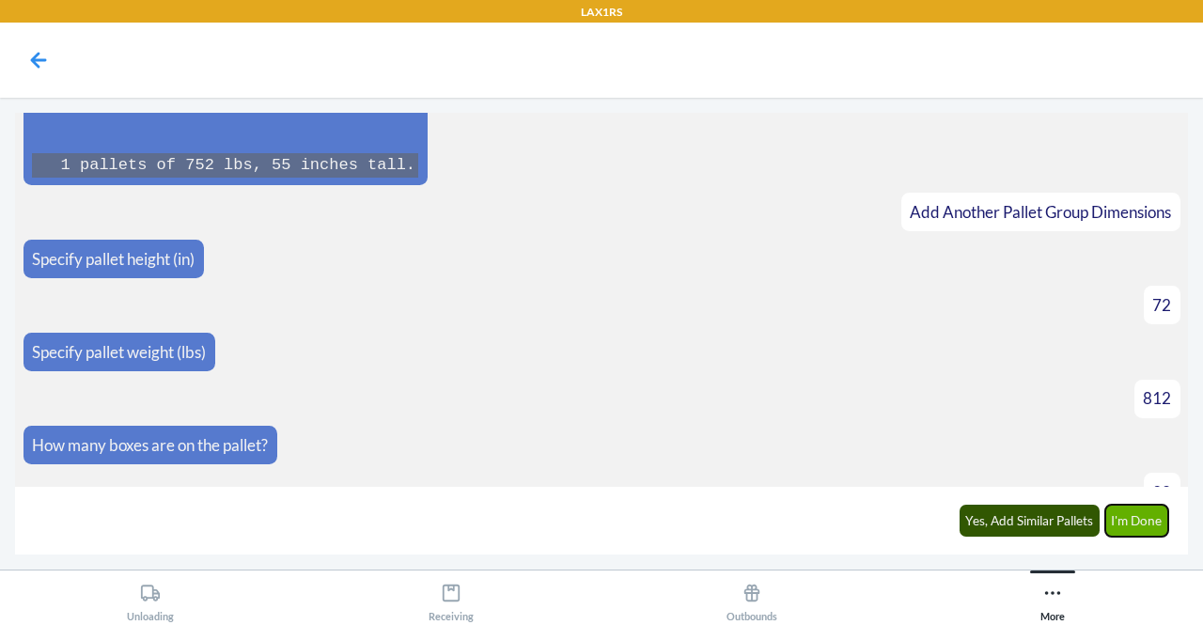
click at [1139, 516] on button "I'm Done" at bounding box center [1137, 521] width 64 height 32
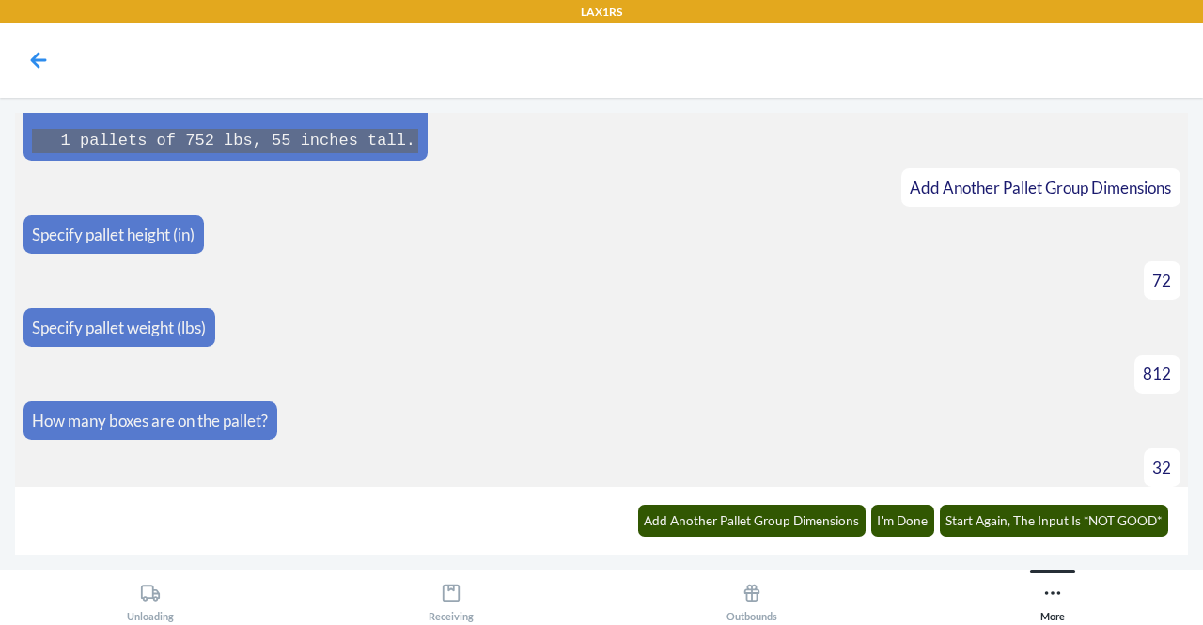
scroll to position [10790, 0]
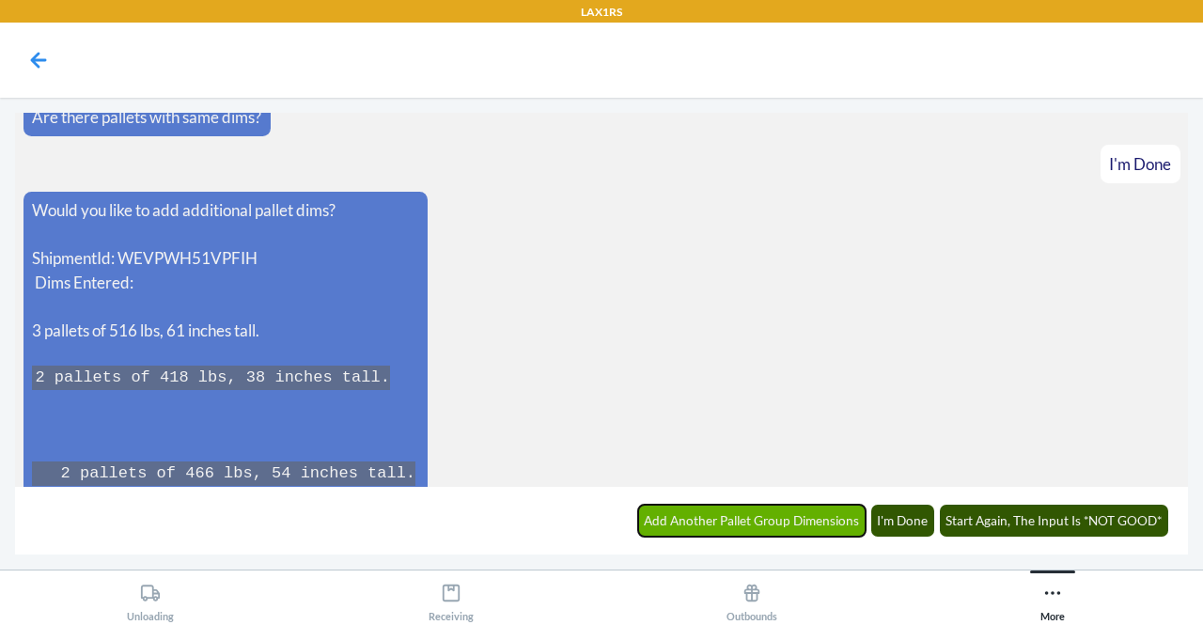
click at [834, 525] on button "Add Another Pallet Group Dimensions" at bounding box center [752, 521] width 228 height 32
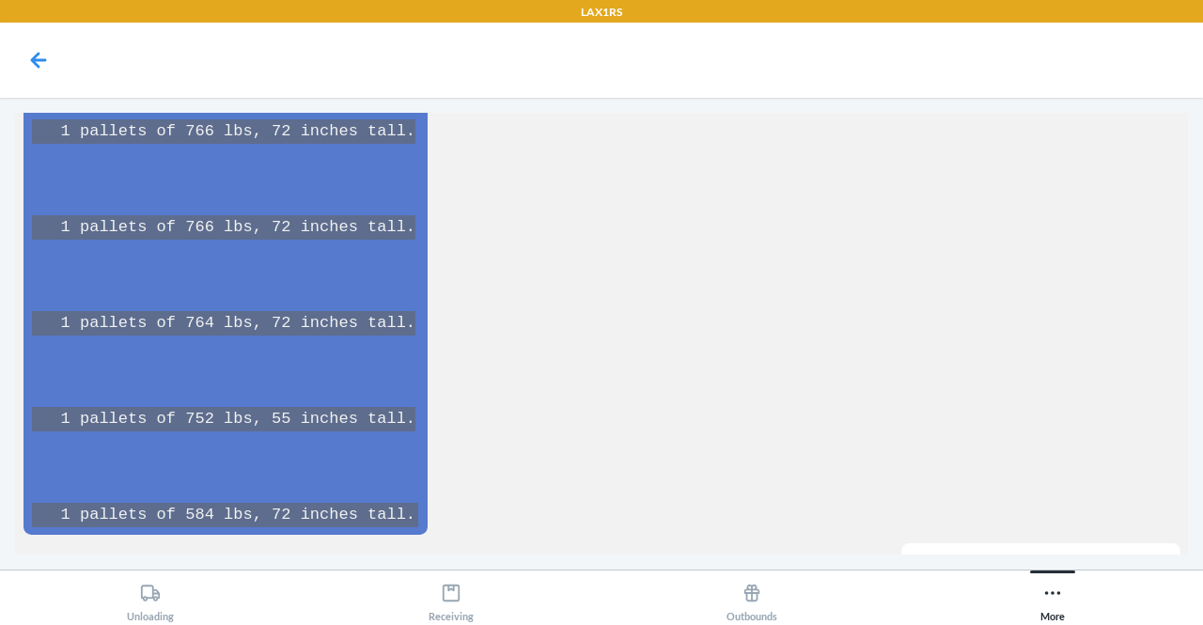
scroll to position [11556, 0]
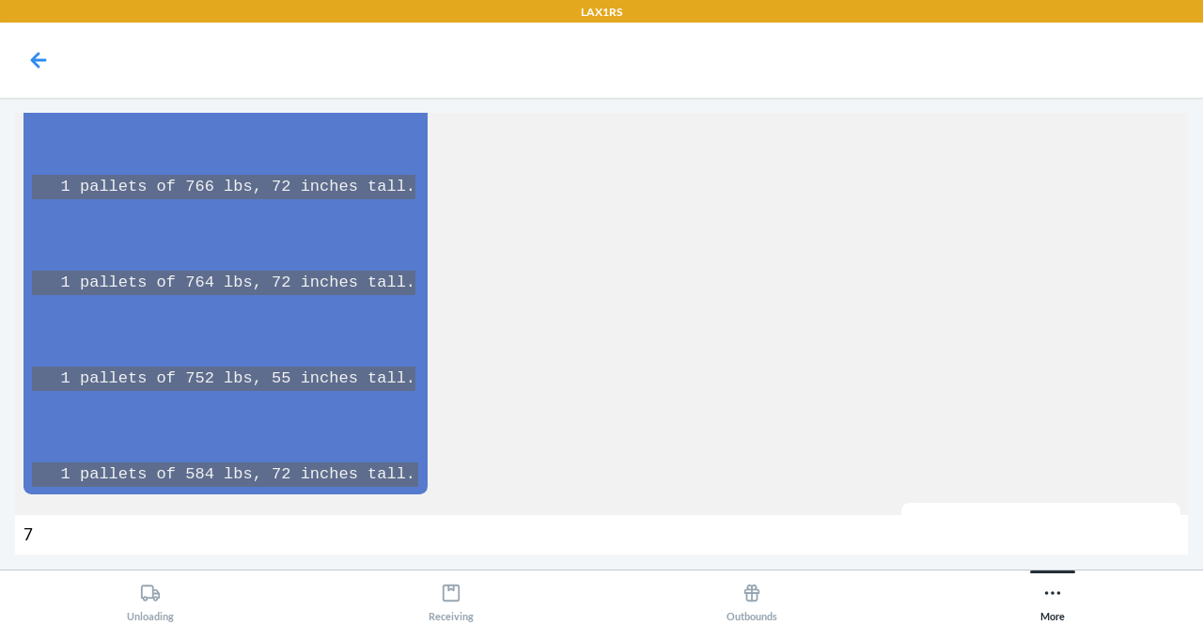
type input "72"
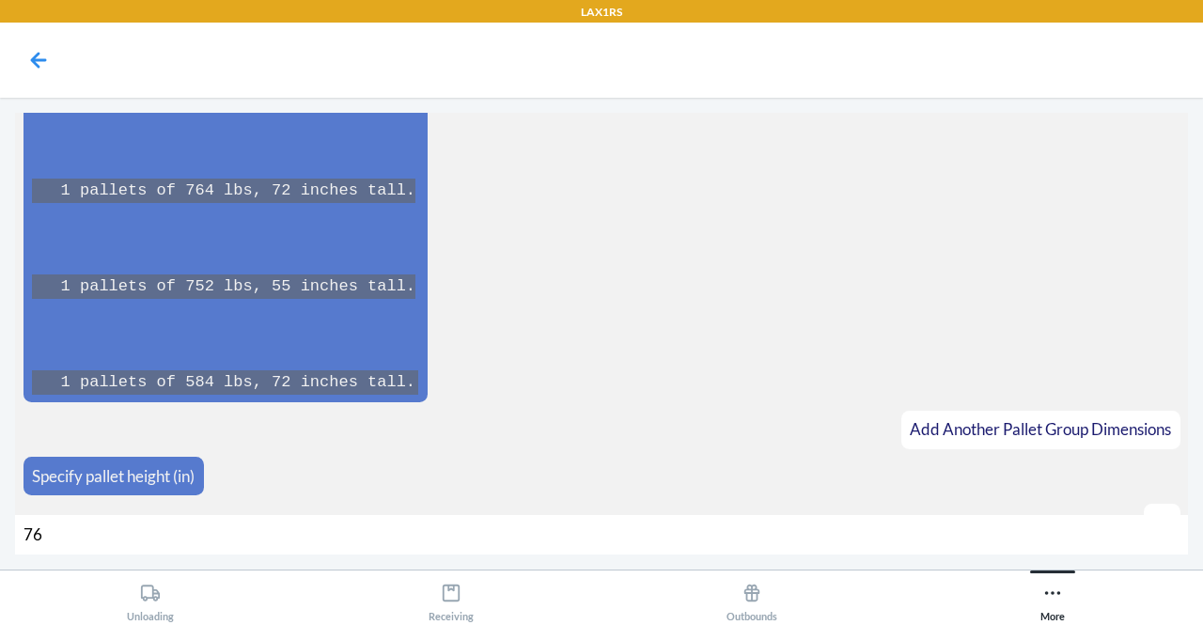
type input "760"
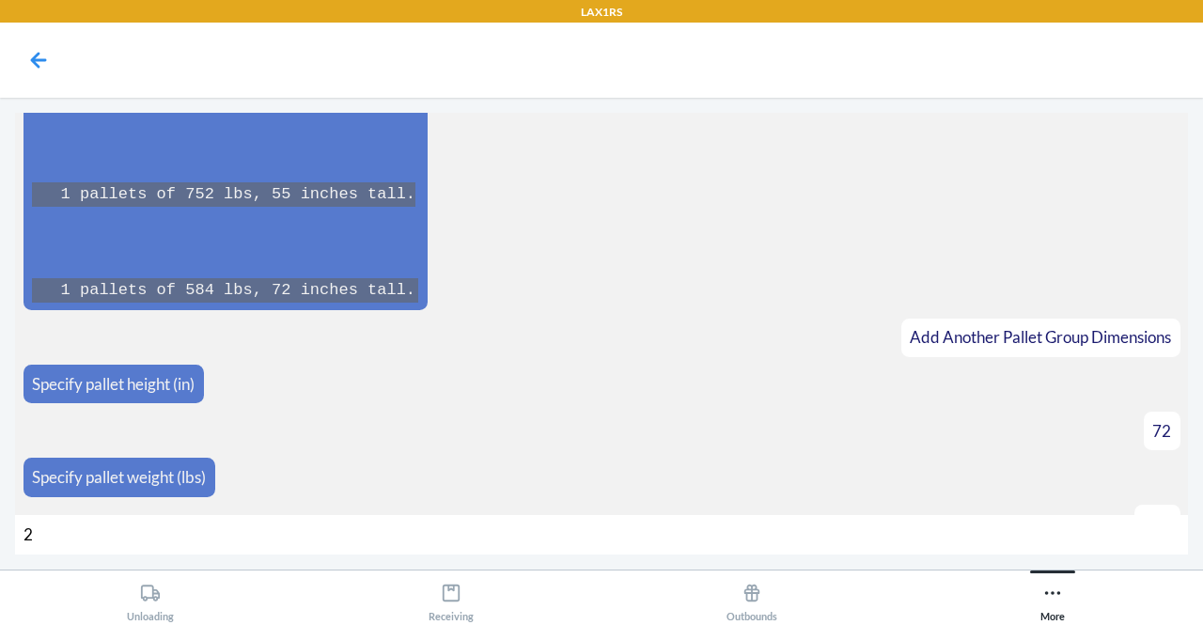
type input "28"
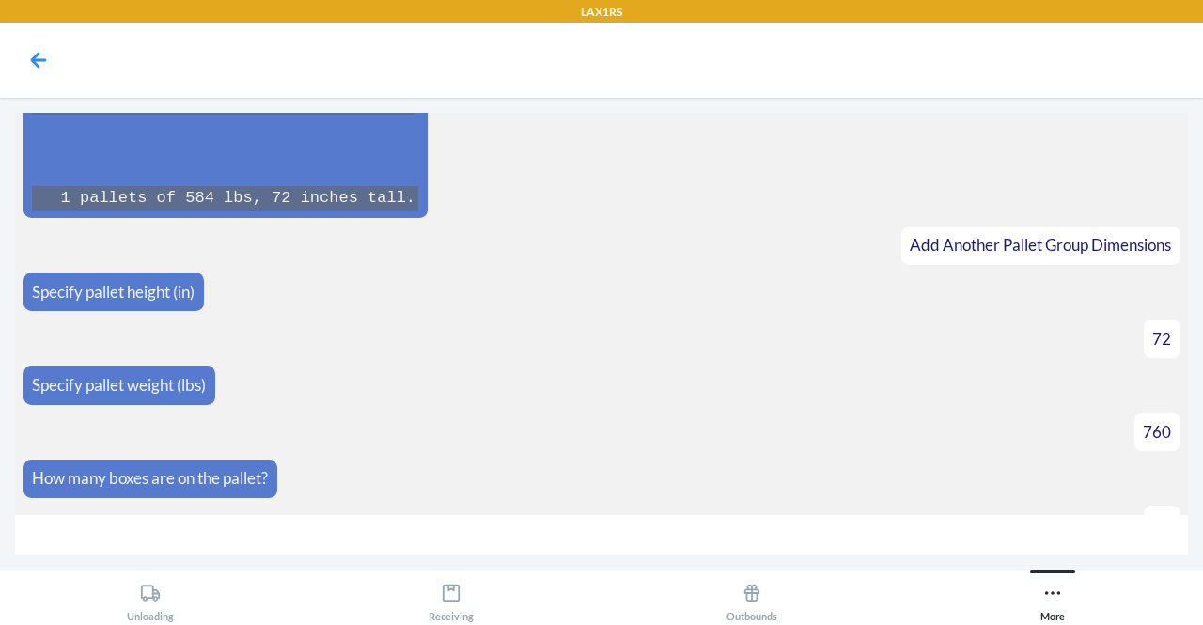
scroll to position [11859, 0]
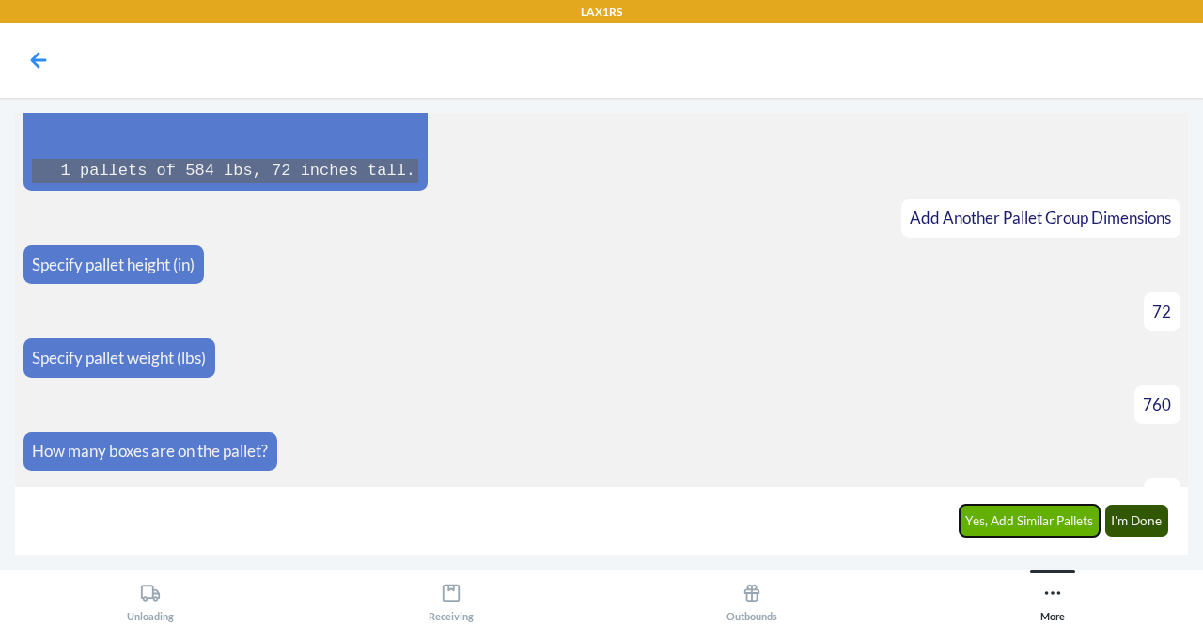
click at [1065, 519] on button "Yes, Add Similar Pallets" at bounding box center [1029, 521] width 141 height 32
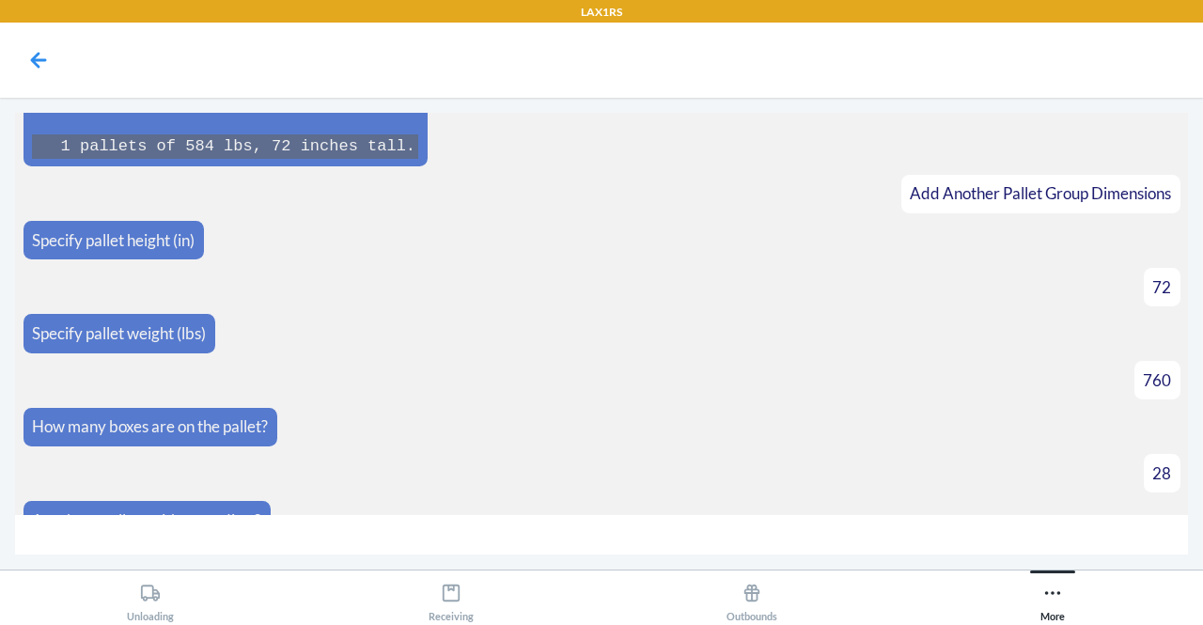
scroll to position [11923, 0]
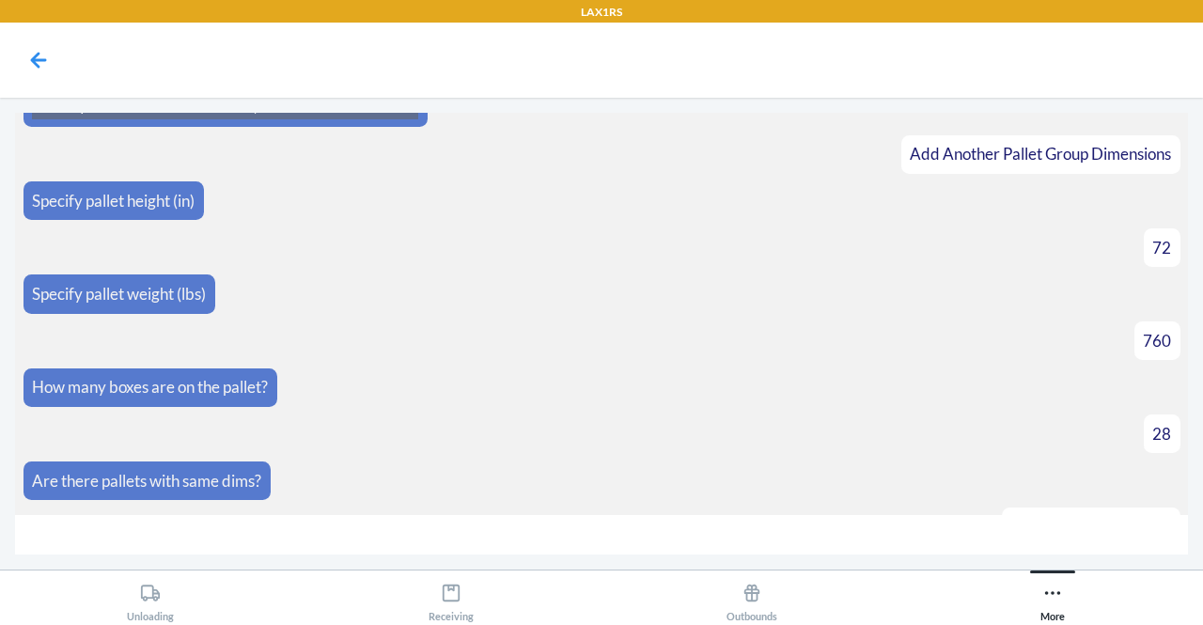
type input "2"
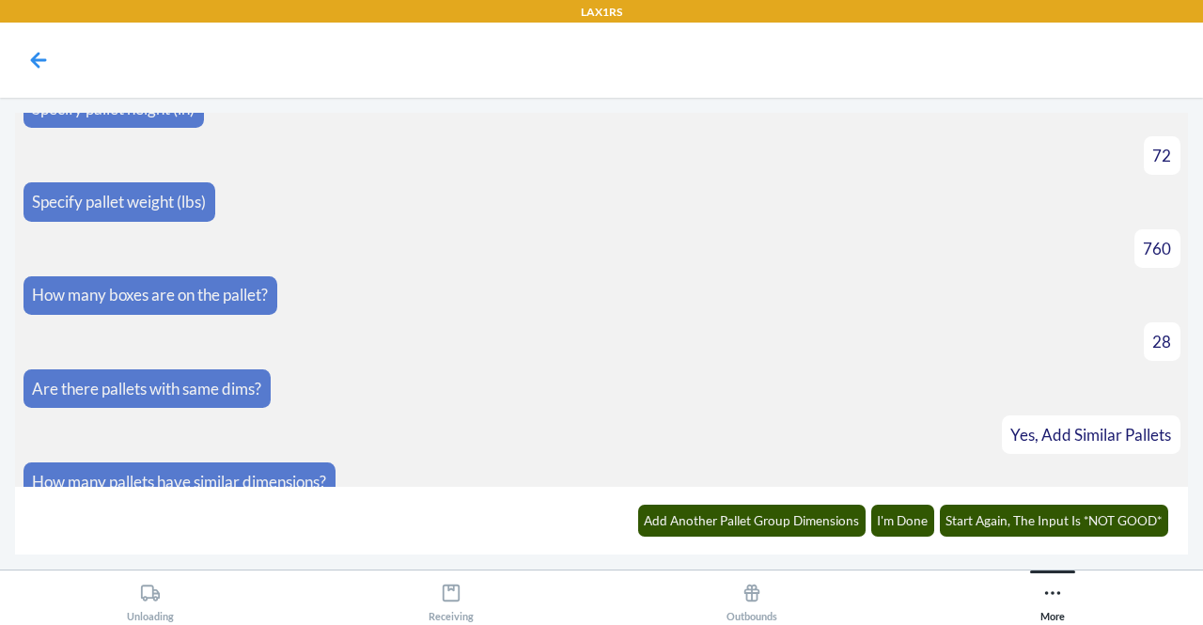
scroll to position [12372, 0]
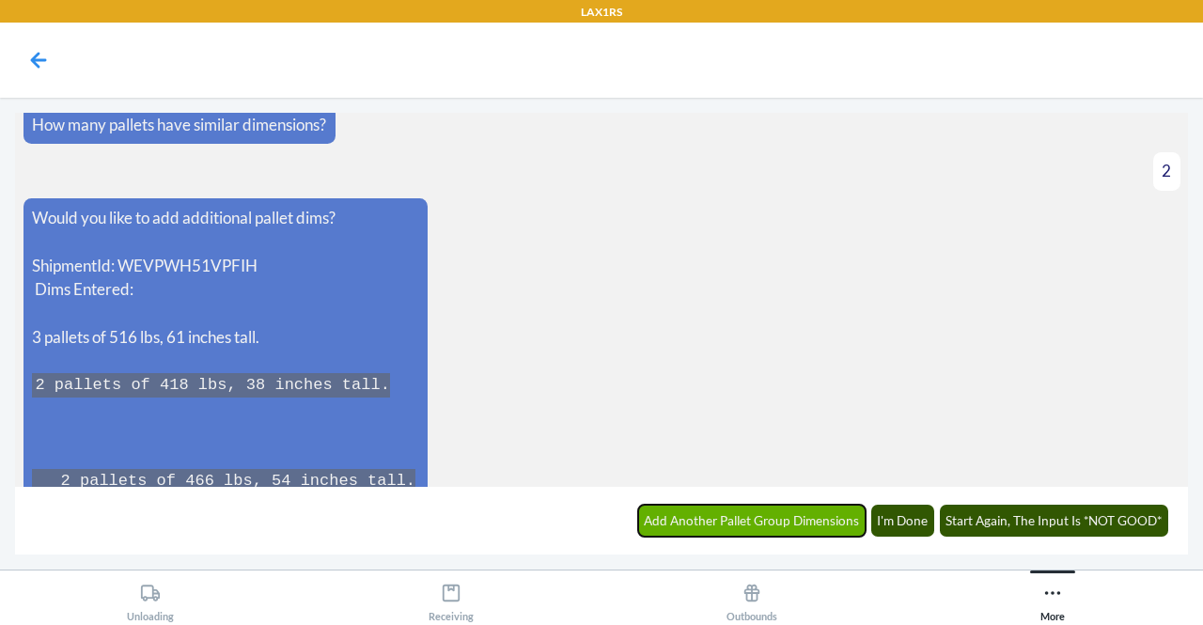
click at [780, 528] on button "Add Another Pallet Group Dimensions" at bounding box center [752, 521] width 228 height 32
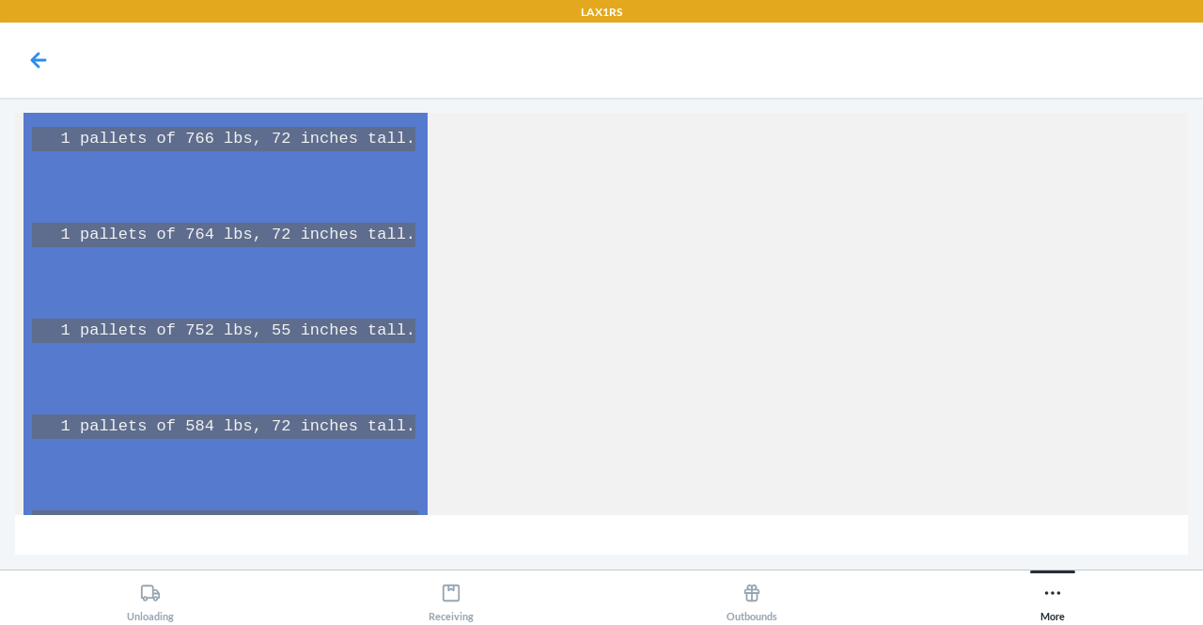
scroll to position [13234, 0]
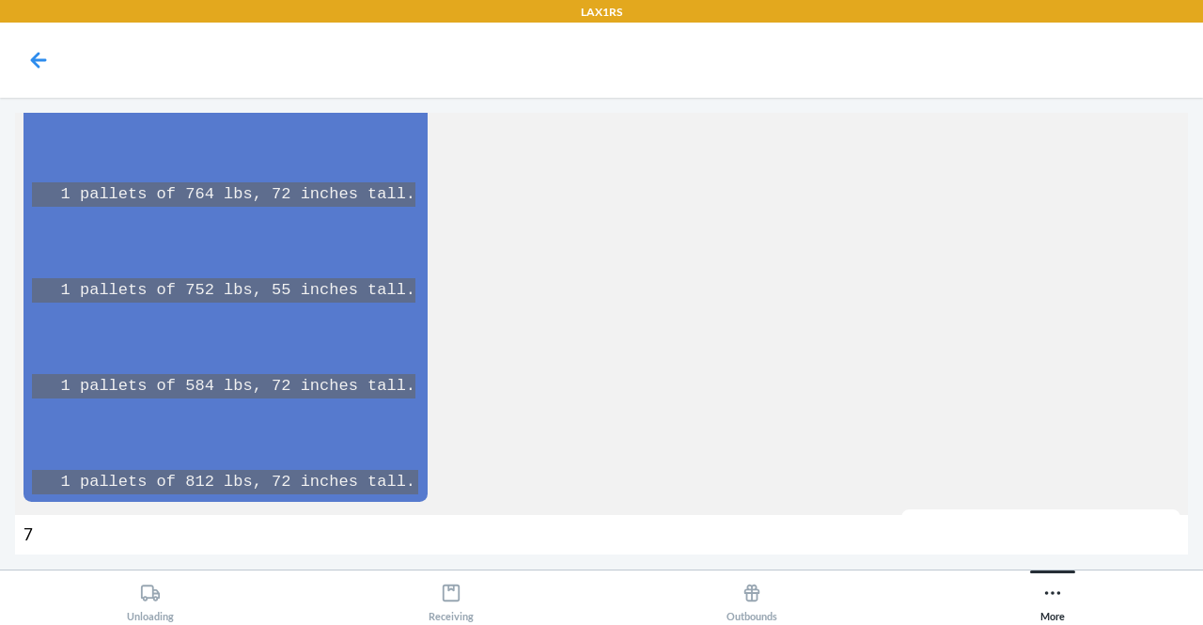
type input "72"
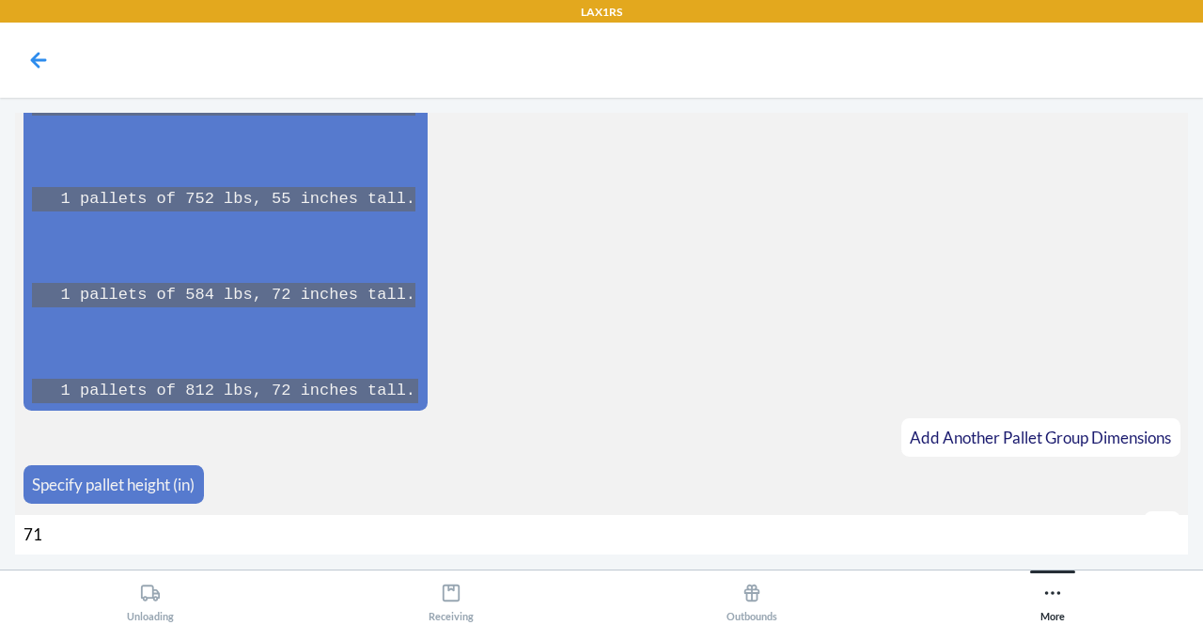
type input "712"
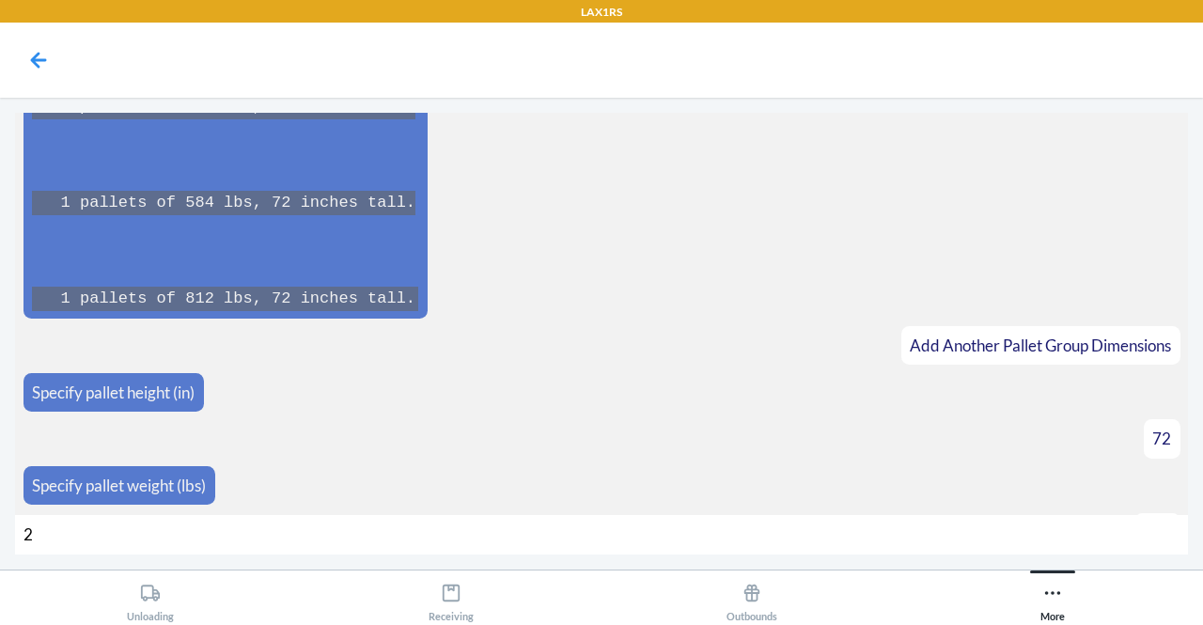
type input "25"
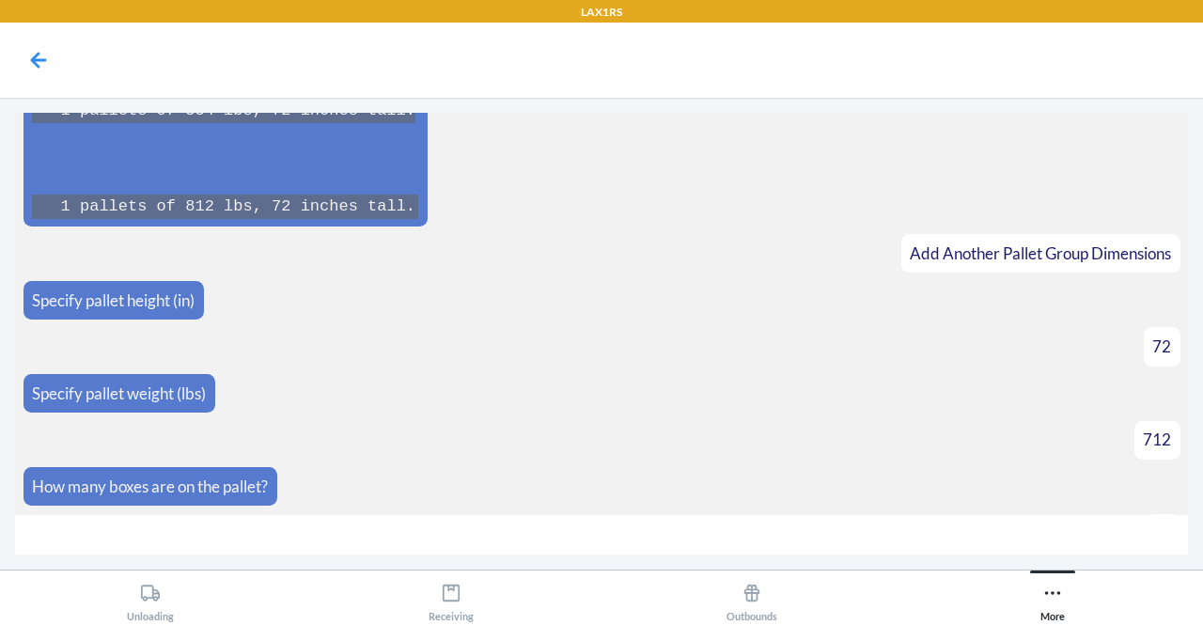
scroll to position [13537, 0]
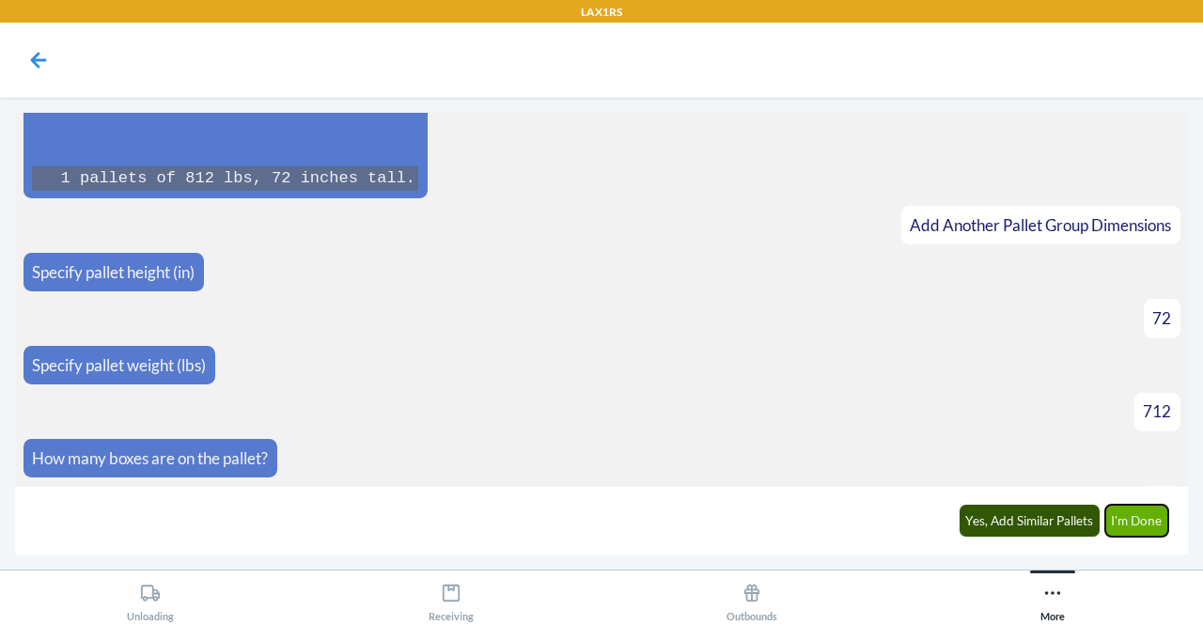
click at [1131, 524] on button "I'm Done" at bounding box center [1137, 521] width 64 height 32
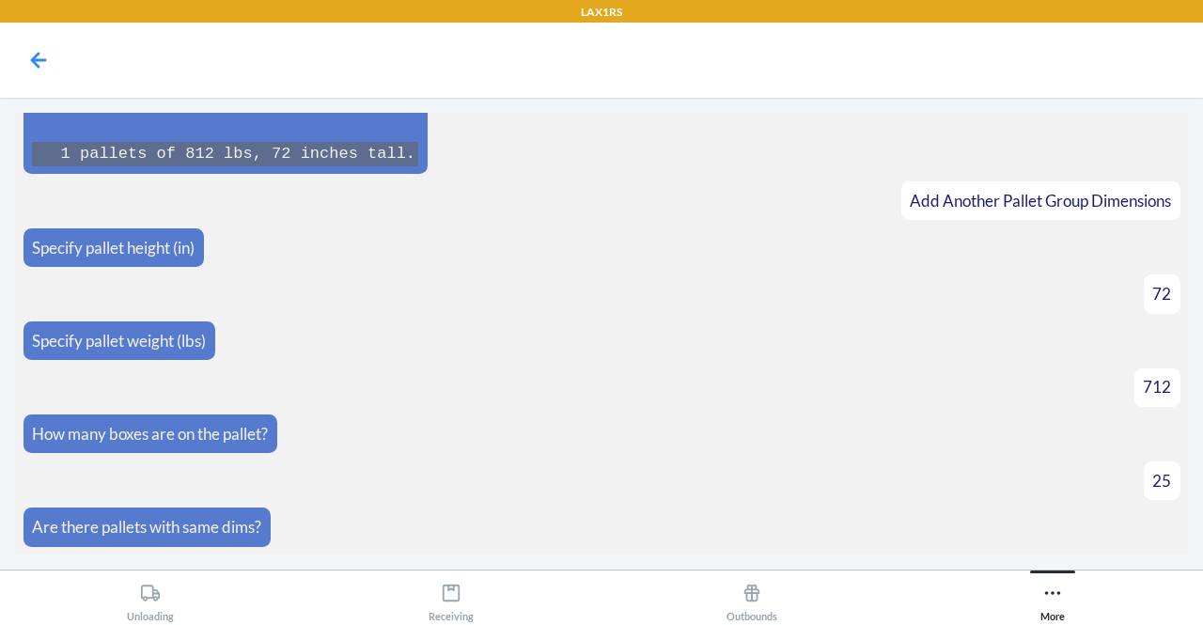
scroll to position [13957, 0]
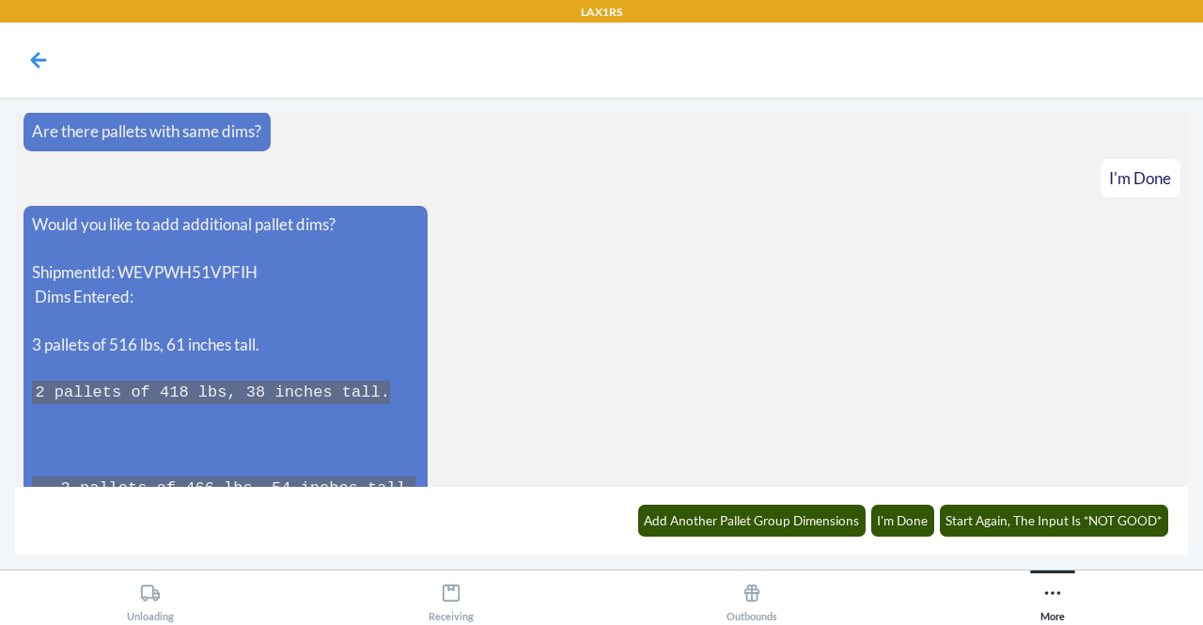
click at [1179, 458] on section "What would you like to do? Update Pallet Dimensions Choose shipment from the li…" at bounding box center [601, 300] width 1173 height 374
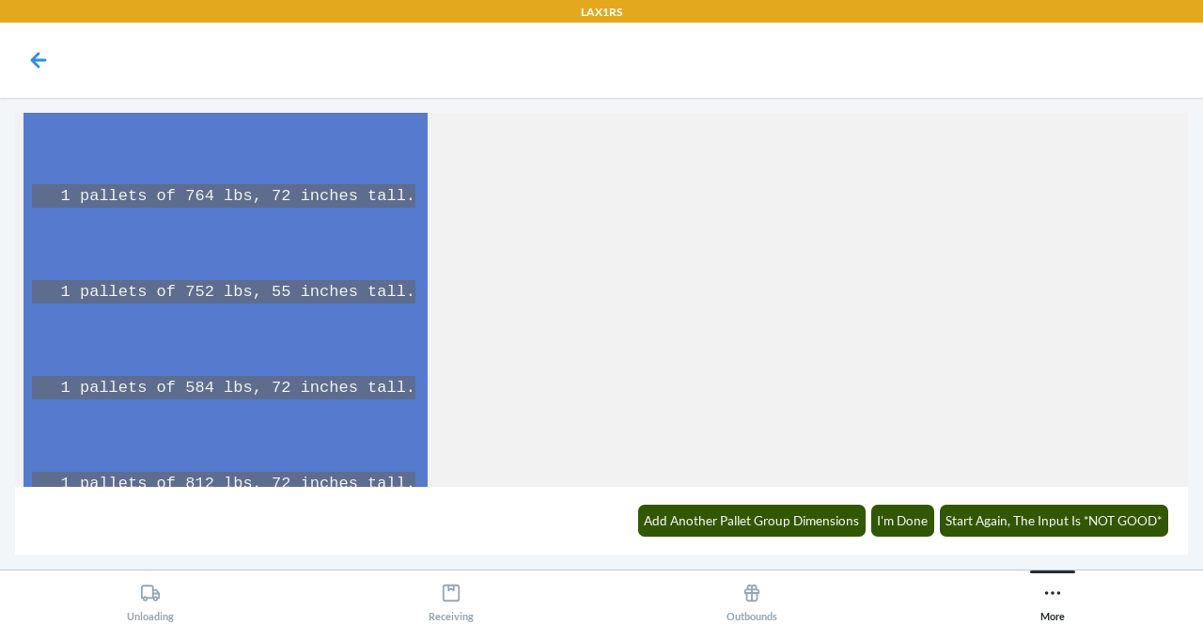
scroll to position [14851, 0]
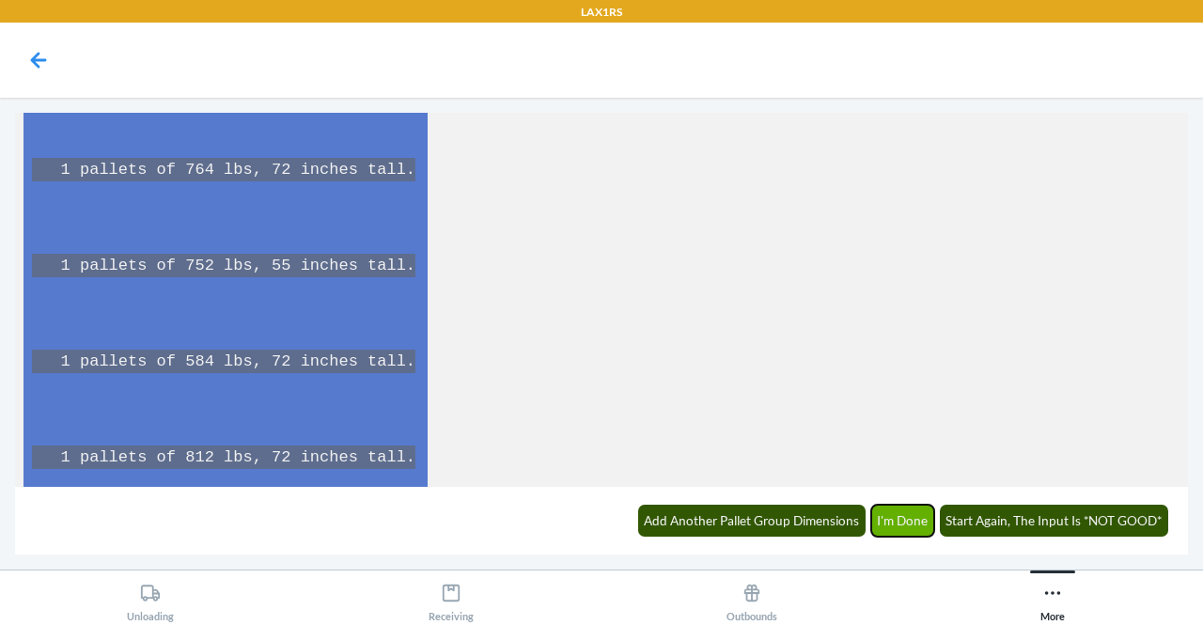
click at [907, 516] on button "I'm Done" at bounding box center [903, 521] width 64 height 32
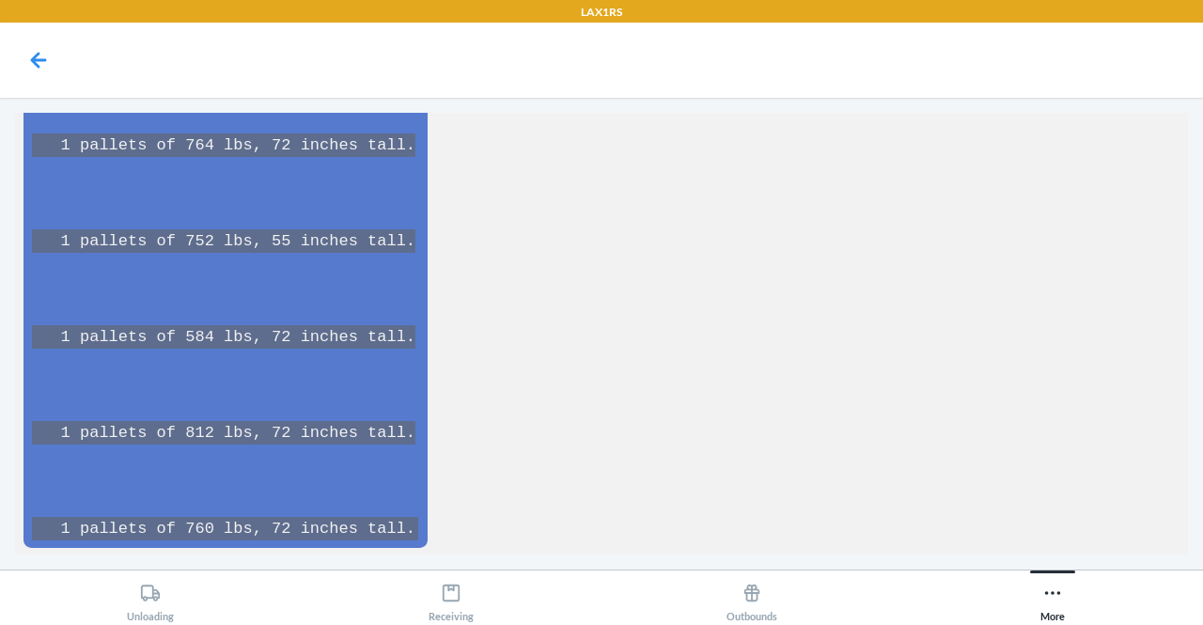
scroll to position [14943, 0]
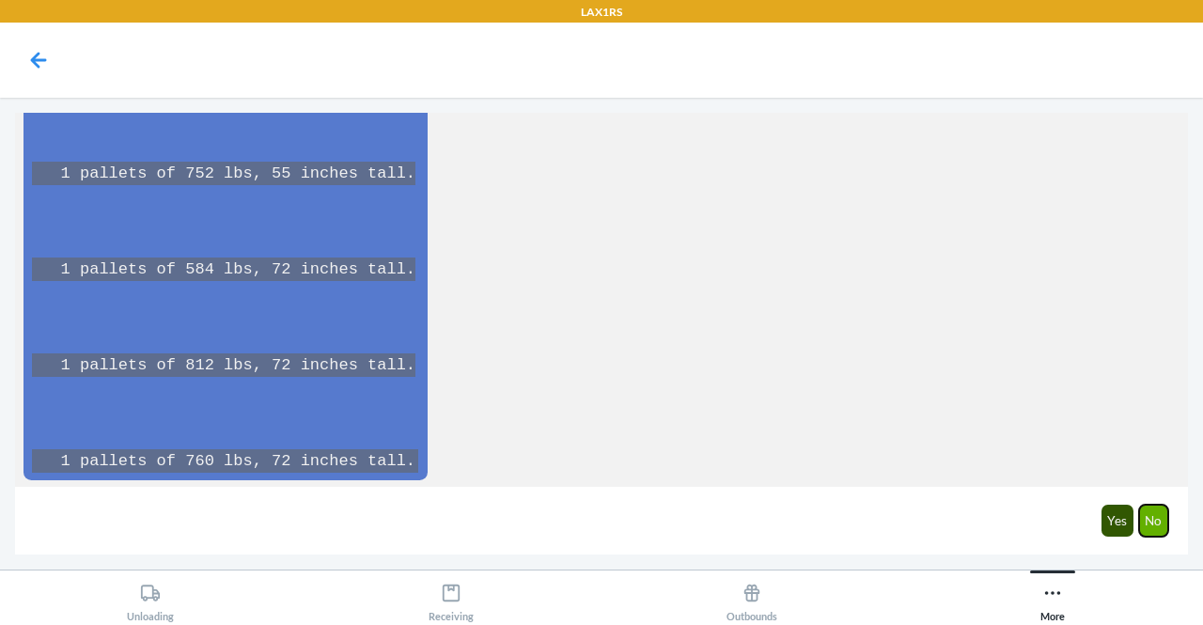
click at [1152, 522] on button "No" at bounding box center [1154, 521] width 30 height 32
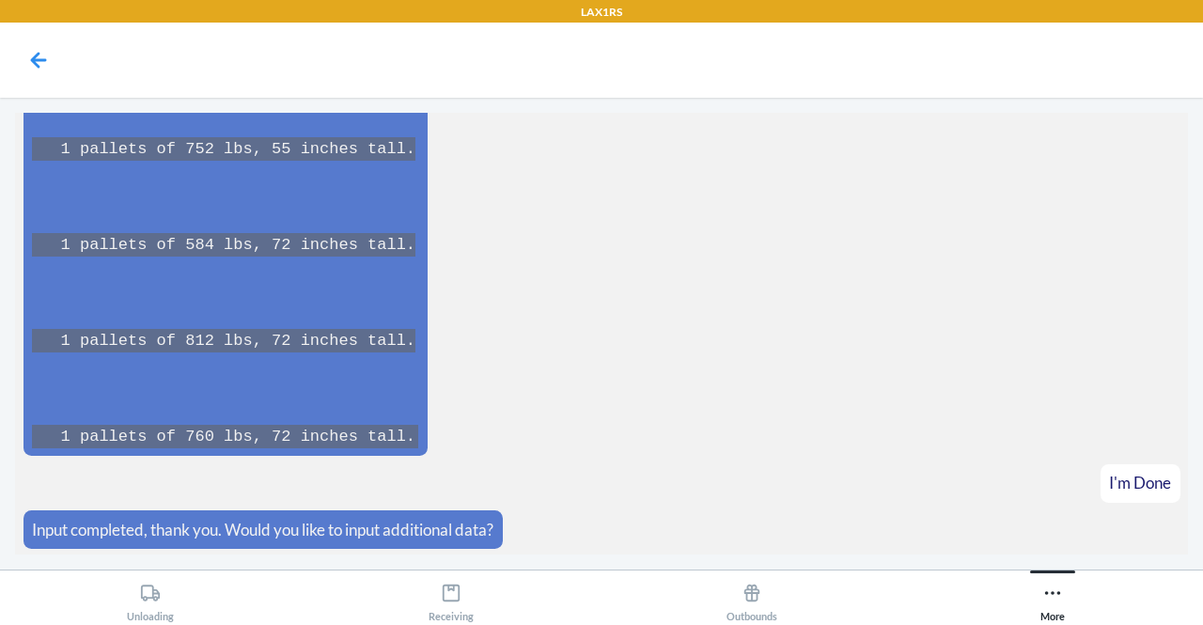
scroll to position [15035, 0]
